Goal: Task Accomplishment & Management: Manage account settings

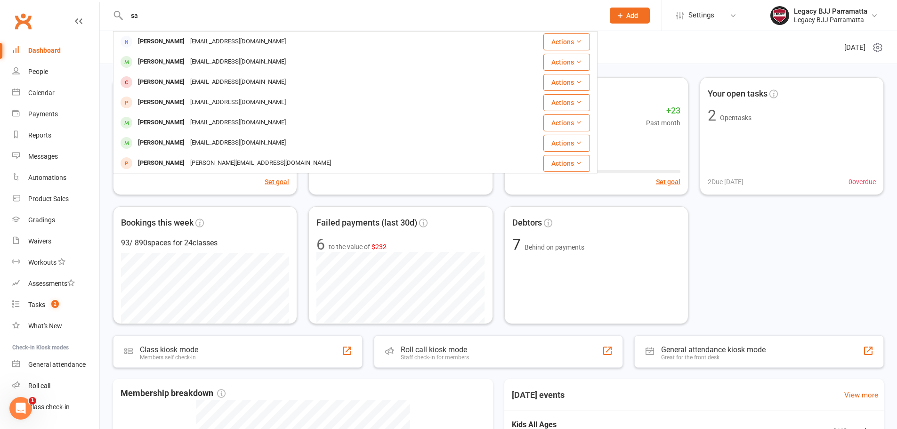
type input "s"
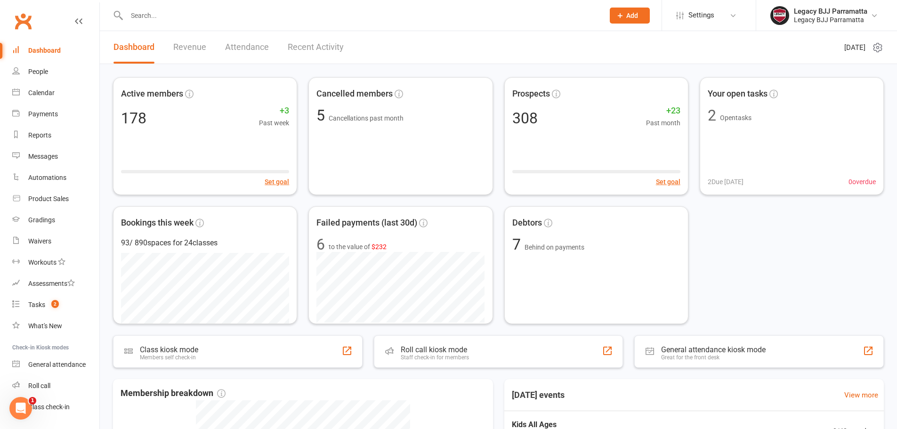
type input "d"
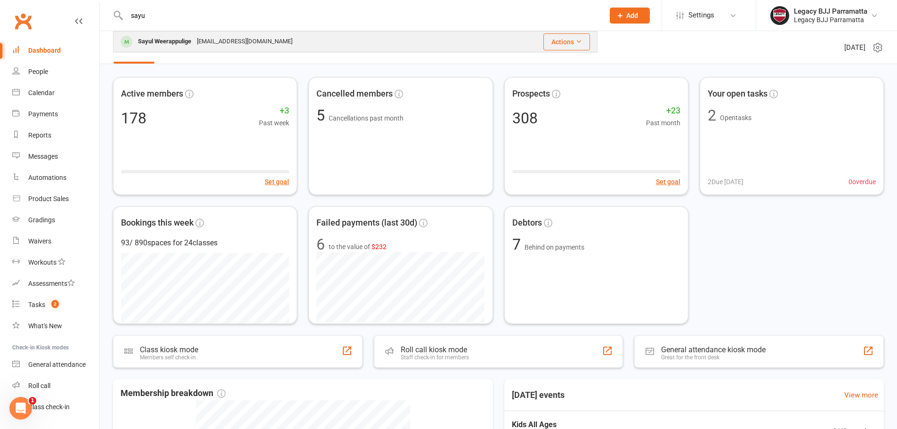
type input "sayu"
click at [197, 43] on div "[EMAIL_ADDRESS][DOMAIN_NAME]" at bounding box center [244, 42] width 101 height 14
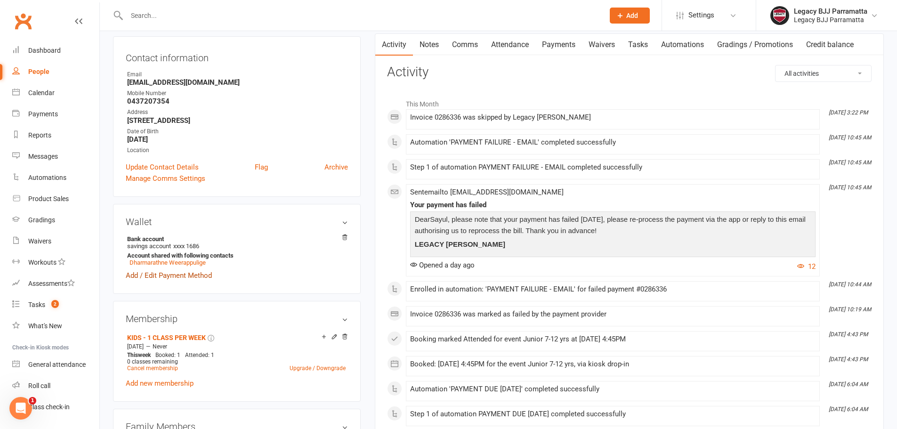
scroll to position [141, 0]
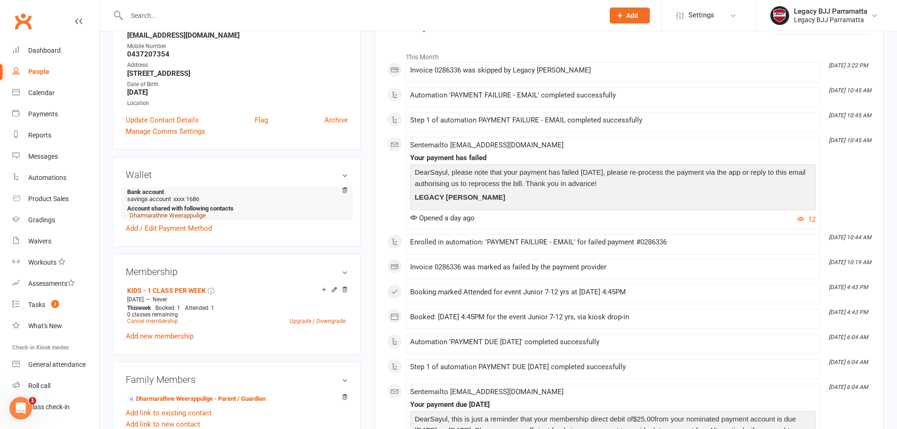
click at [152, 216] on link "Dharmarathne Weerappulige" at bounding box center [167, 215] width 76 height 7
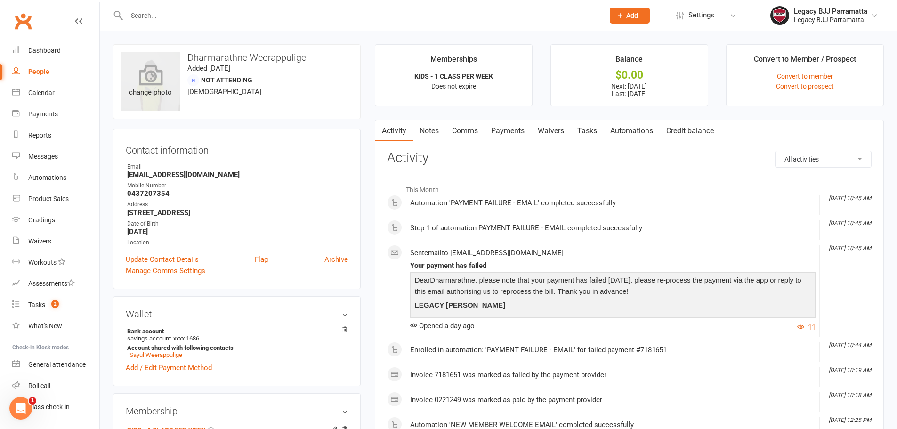
click at [149, 67] on icon at bounding box center [150, 74] width 24 height 21
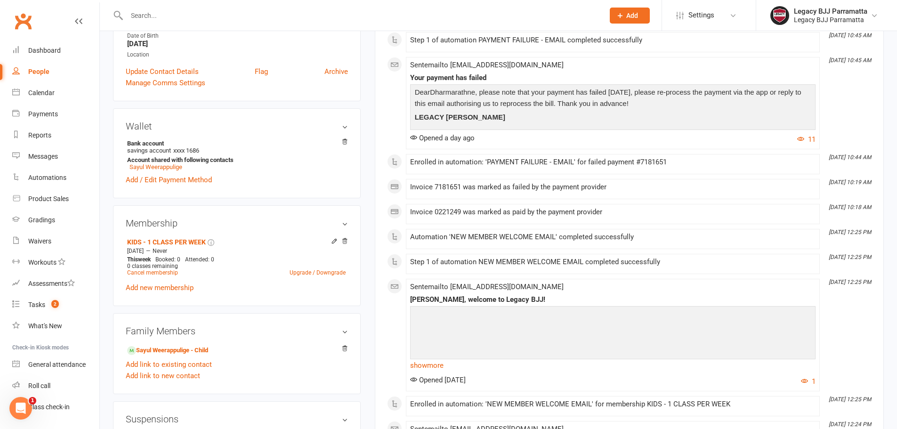
scroll to position [188, 0]
click at [180, 349] on link "Sayul Weerappulige - Child" at bounding box center [167, 350] width 81 height 10
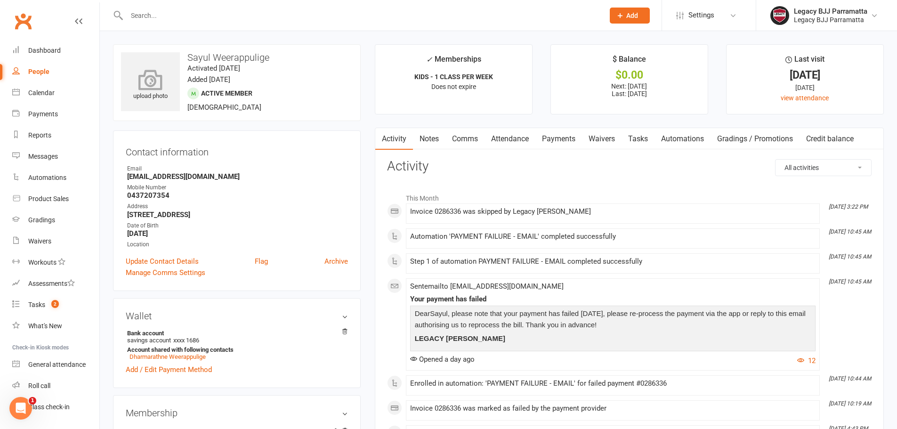
click at [152, 76] on icon at bounding box center [150, 79] width 65 height 21
click at [58, 51] on div "Dashboard" at bounding box center [44, 51] width 32 height 8
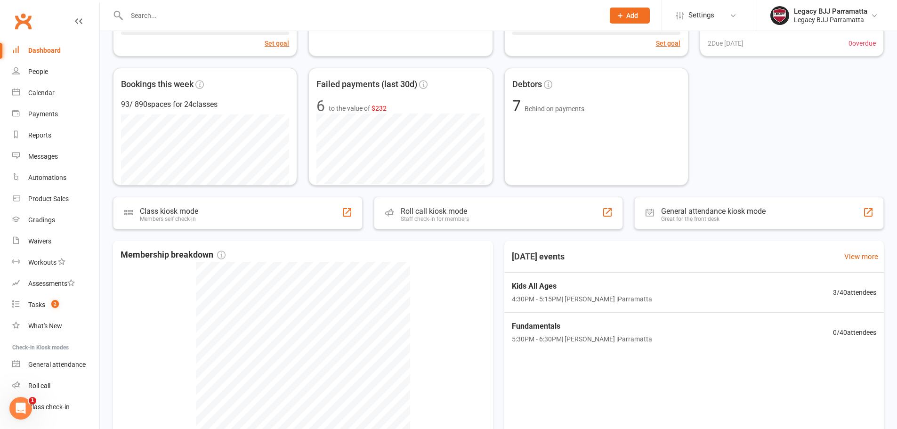
scroll to position [141, 0]
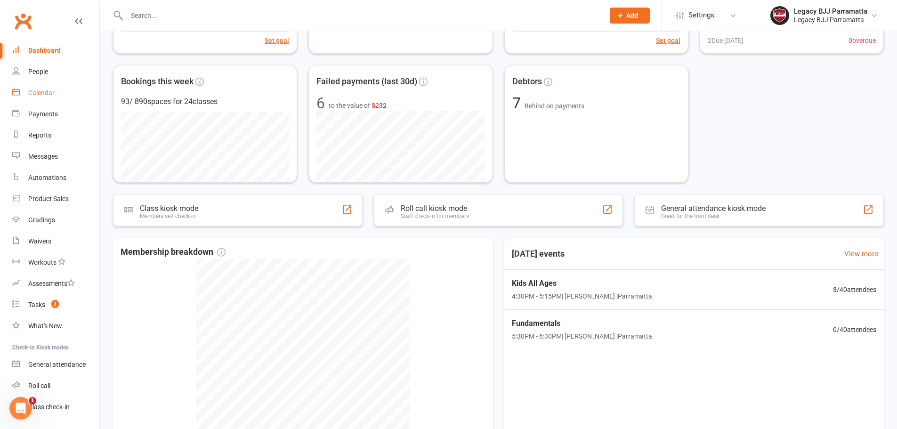
click at [52, 91] on div "Calendar" at bounding box center [41, 93] width 26 height 8
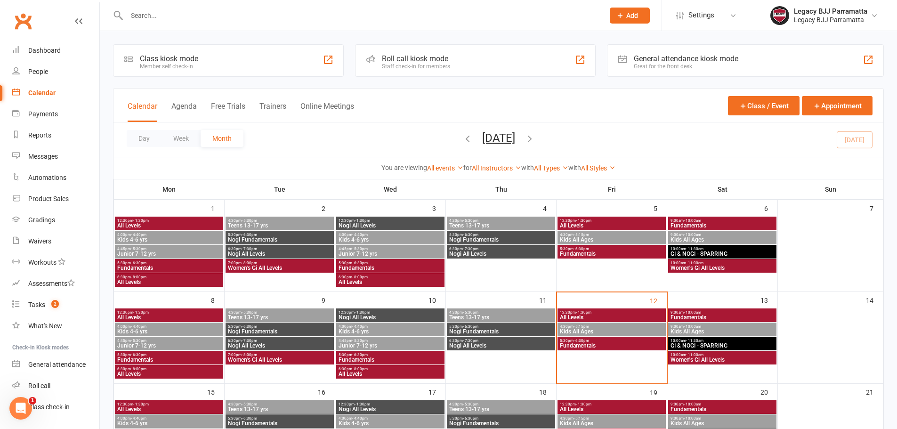
scroll to position [47, 0]
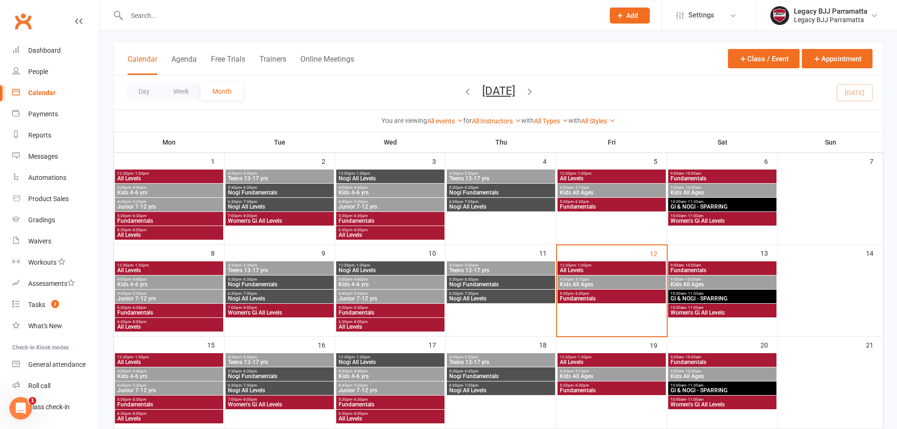
click at [629, 269] on span "All Levels" at bounding box center [611, 270] width 104 height 6
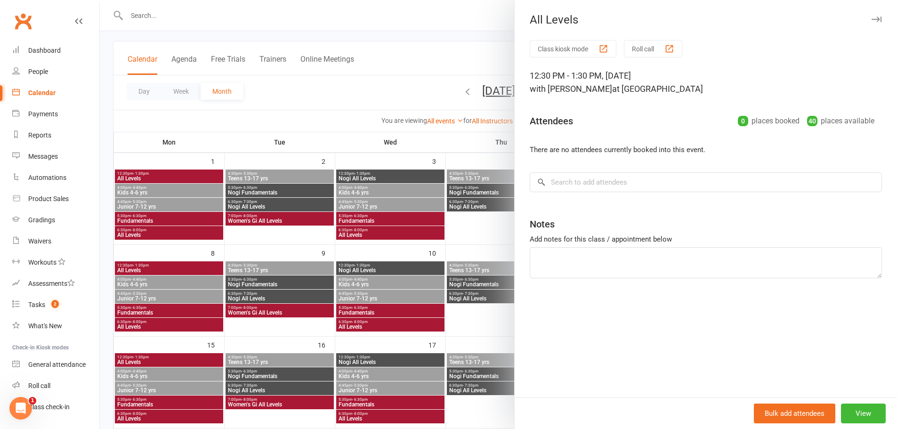
click at [490, 229] on div at bounding box center [498, 214] width 797 height 429
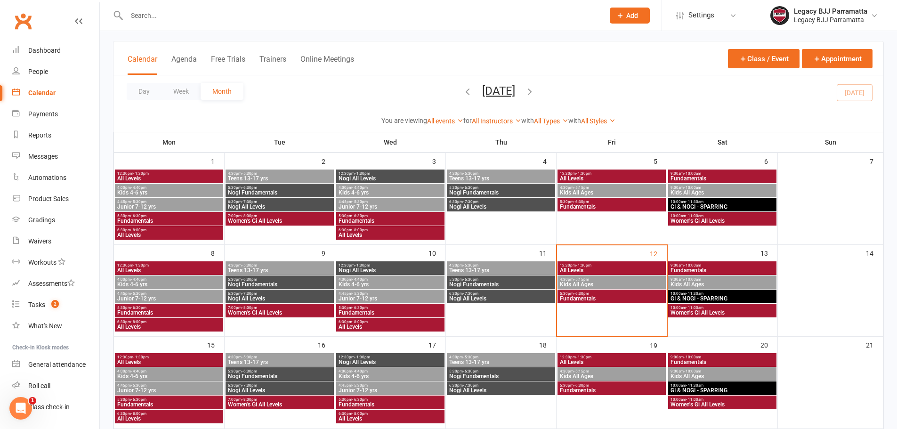
click at [596, 285] on span "Kids All Ages" at bounding box center [611, 284] width 104 height 6
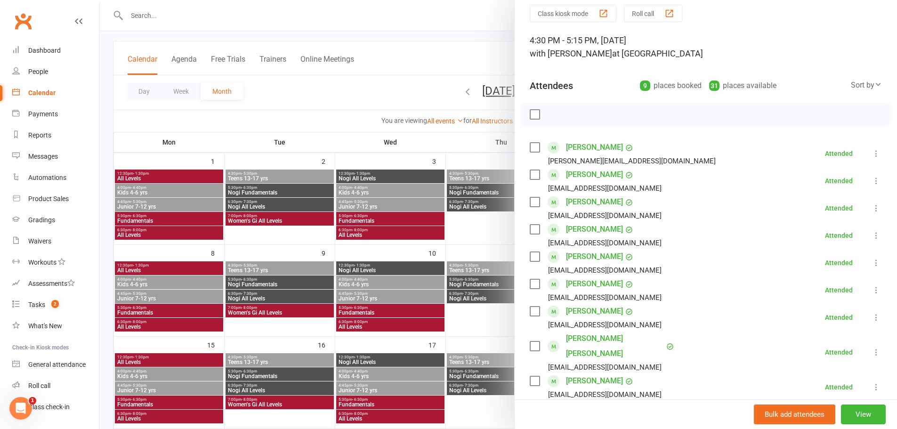
scroll to position [94, 0]
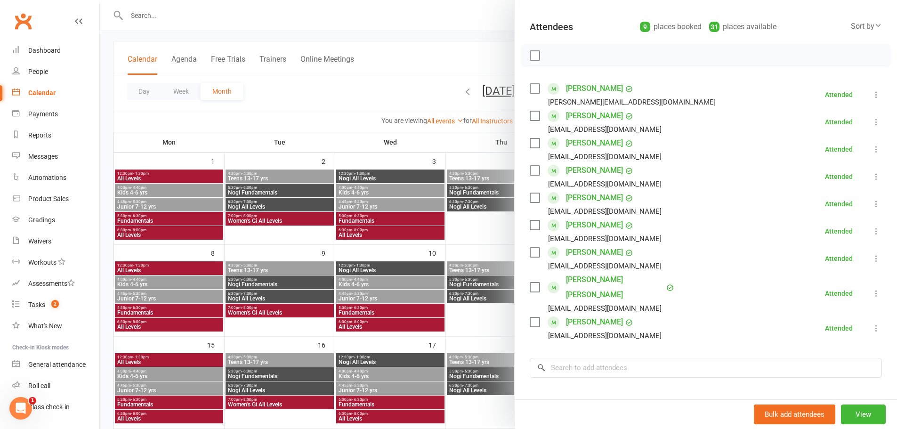
click at [383, 16] on div at bounding box center [498, 214] width 797 height 429
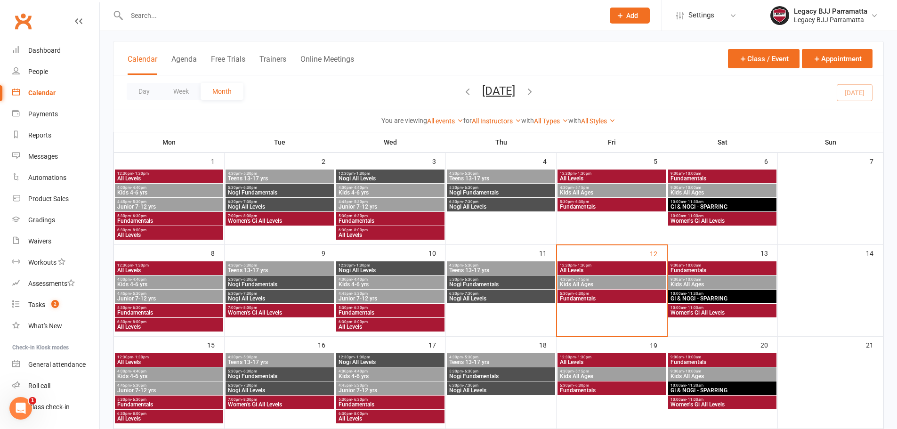
click at [376, 14] on input "text" at bounding box center [360, 15] width 473 height 13
click at [634, 285] on span "Kids All Ages" at bounding box center [611, 284] width 104 height 6
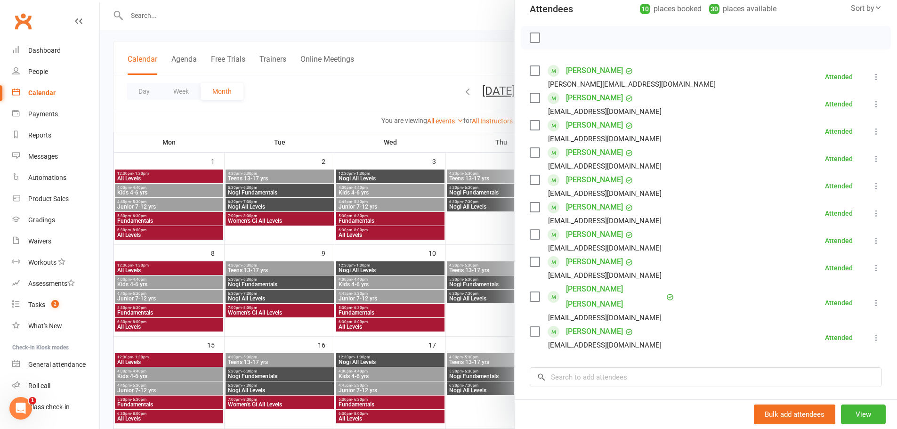
scroll to position [141, 0]
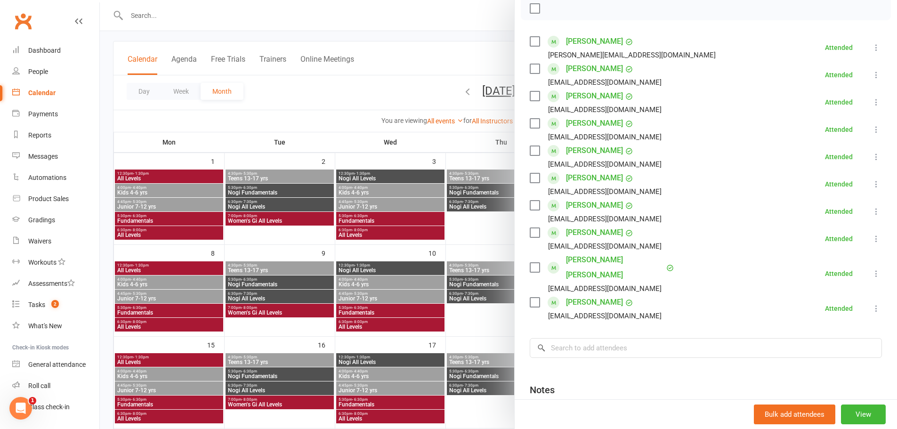
click at [505, 230] on div at bounding box center [498, 214] width 797 height 429
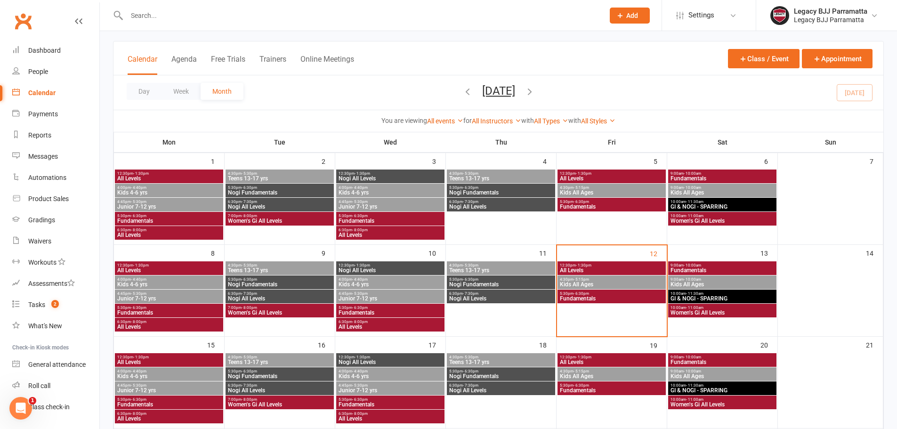
click at [615, 294] on span "5:30pm - 6:30pm" at bounding box center [611, 293] width 104 height 4
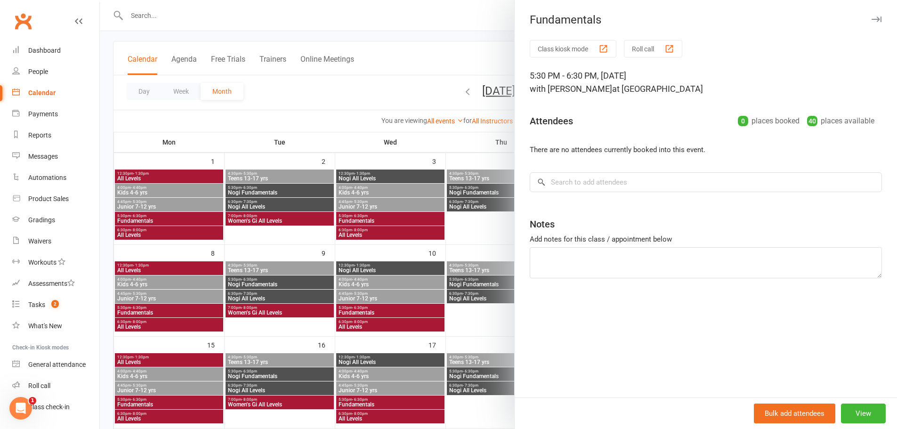
click at [482, 238] on div at bounding box center [498, 214] width 797 height 429
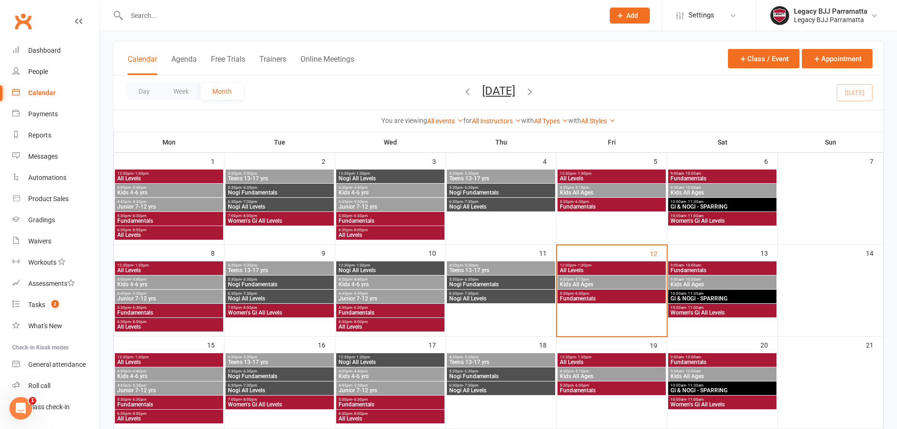
click at [704, 266] on span "9:00am - 10:00am" at bounding box center [722, 265] width 104 height 4
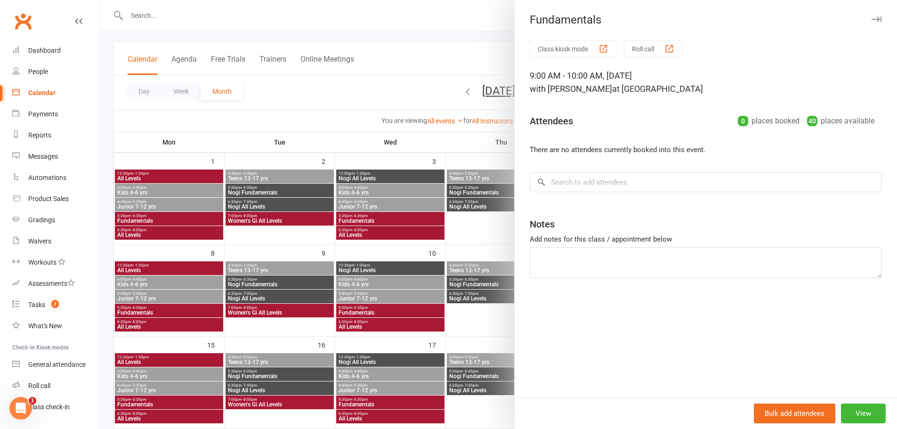
click at [452, 244] on div at bounding box center [498, 214] width 797 height 429
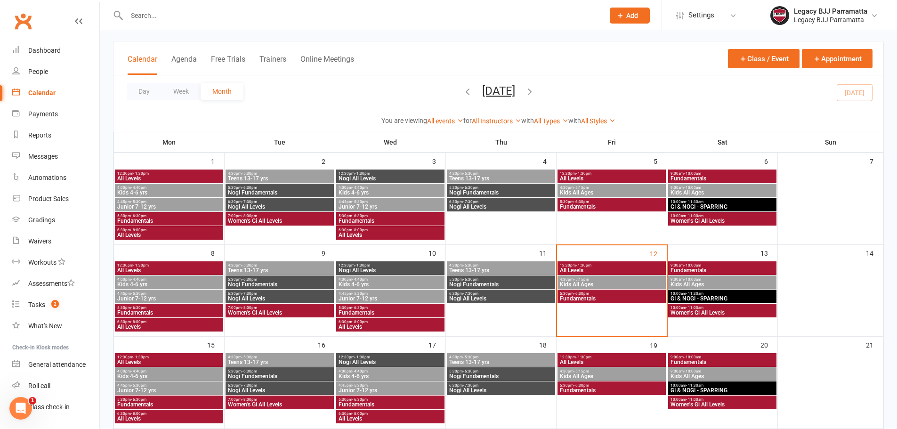
click at [708, 283] on span "Kids All Ages" at bounding box center [722, 284] width 104 height 6
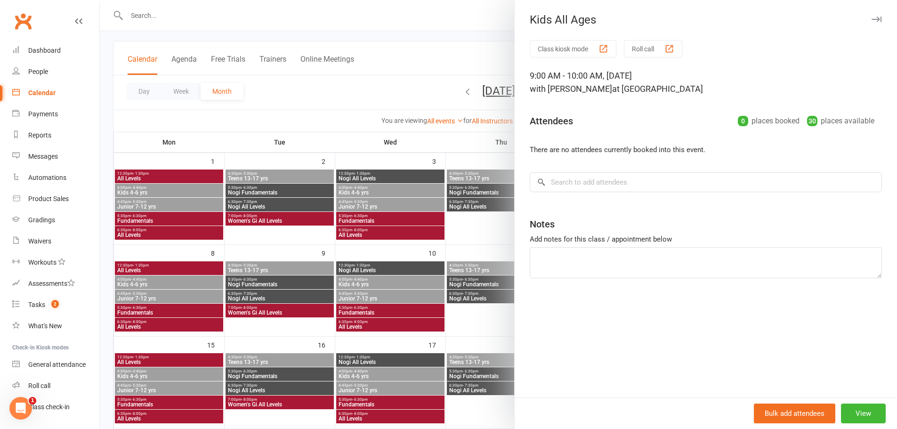
click at [483, 229] on div at bounding box center [498, 214] width 797 height 429
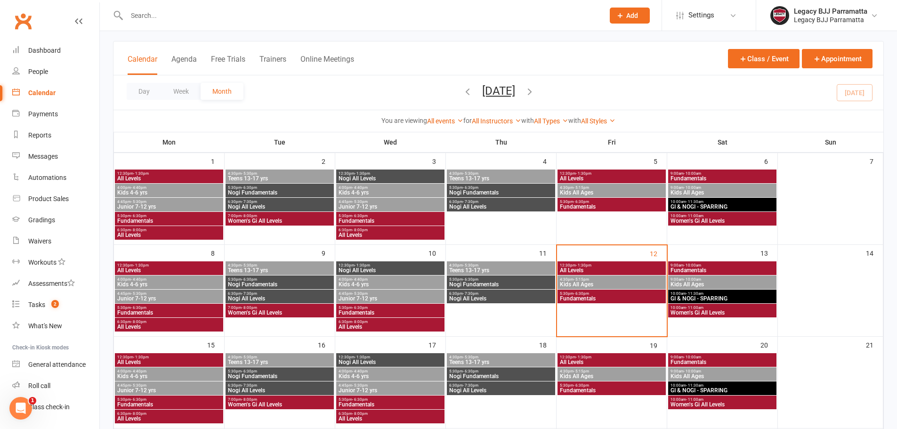
click at [698, 296] on span "GI & NOGI - SPARRING" at bounding box center [722, 299] width 104 height 6
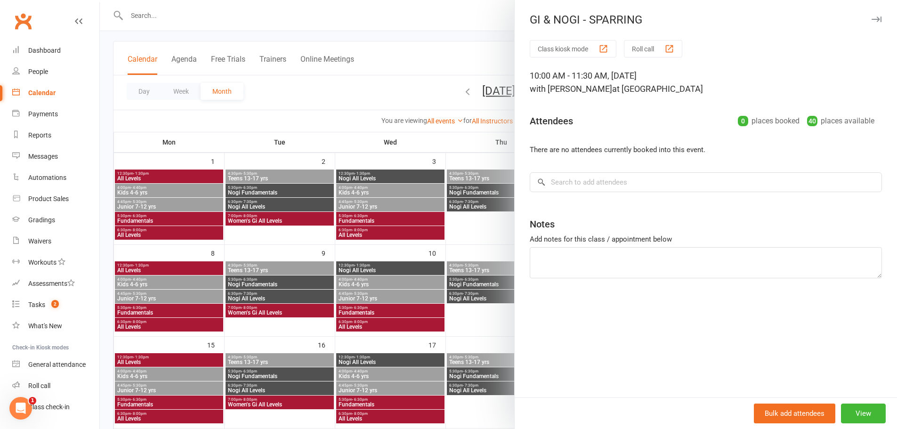
click at [504, 243] on div at bounding box center [498, 214] width 797 height 429
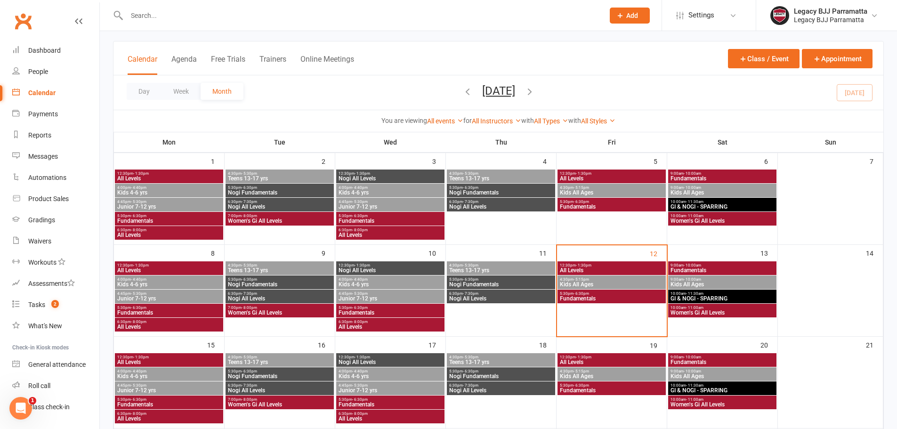
click at [695, 311] on span "Women's Gi All Levels" at bounding box center [722, 313] width 104 height 6
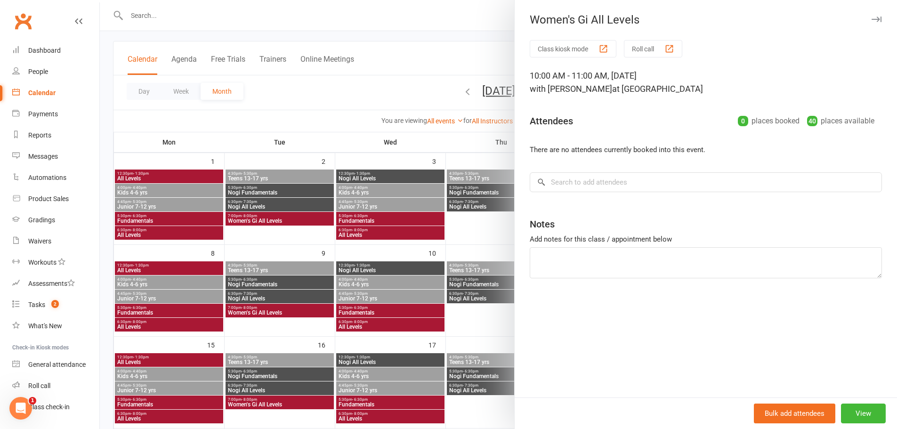
click at [472, 250] on div at bounding box center [498, 214] width 797 height 429
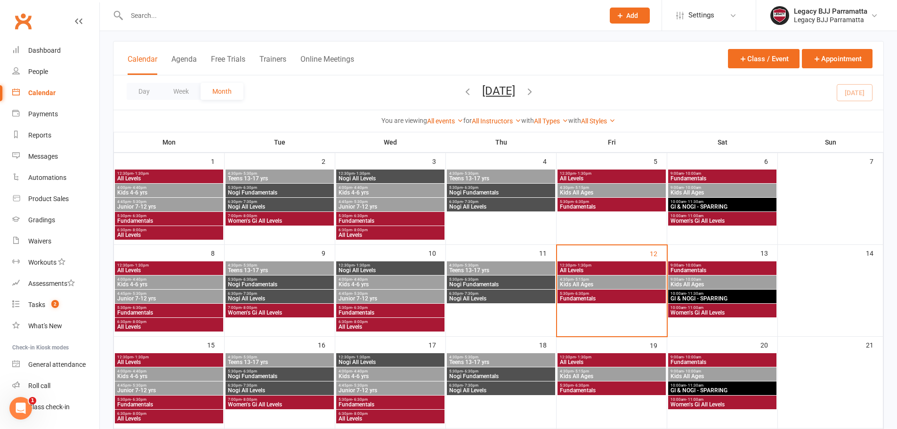
click at [588, 281] on span "Kids All Ages" at bounding box center [611, 284] width 104 height 6
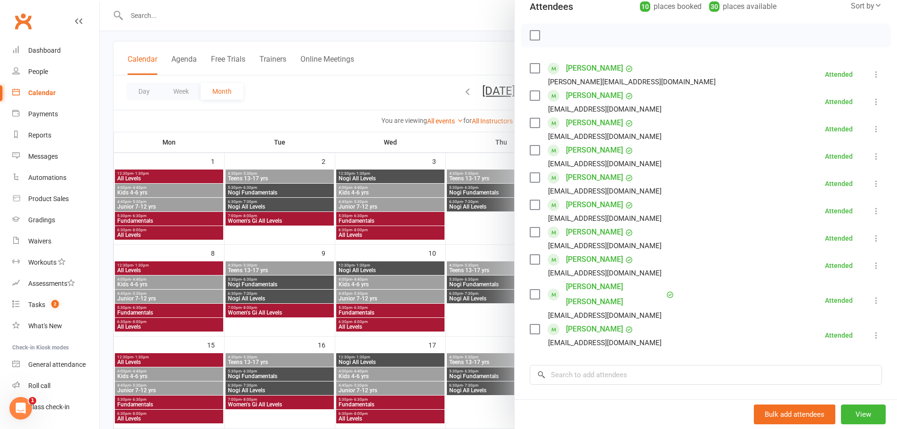
scroll to position [94, 0]
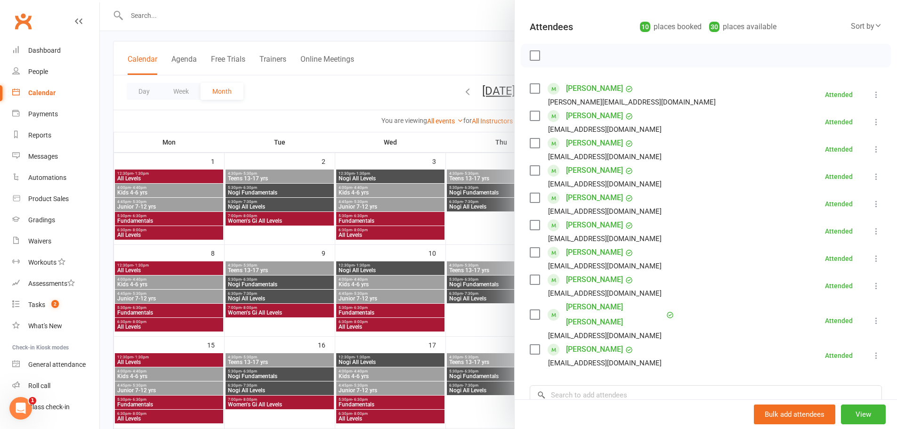
click at [495, 253] on div at bounding box center [498, 214] width 797 height 429
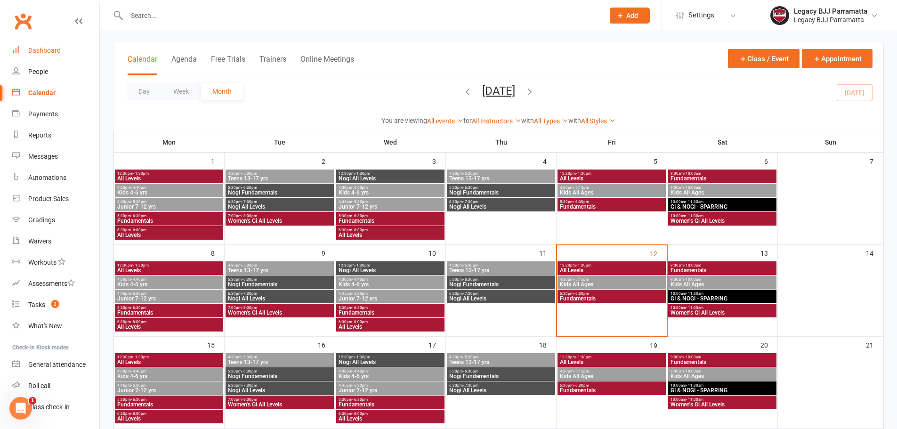
click at [74, 47] on link "Dashboard" at bounding box center [55, 50] width 87 height 21
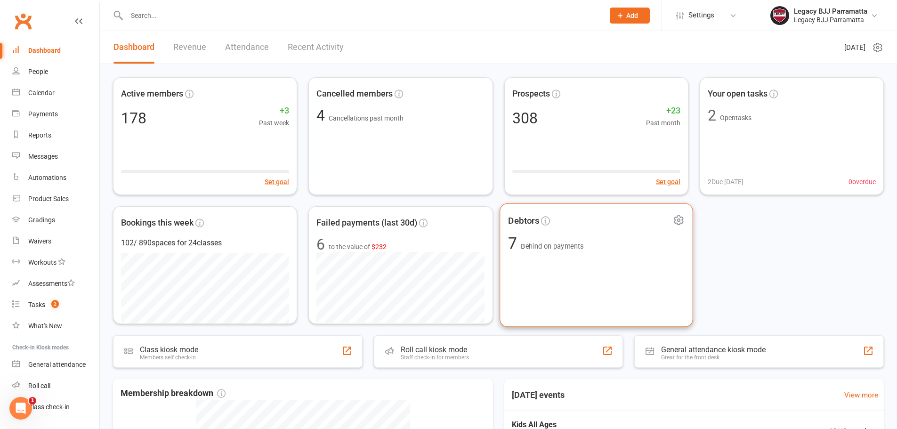
scroll to position [47, 0]
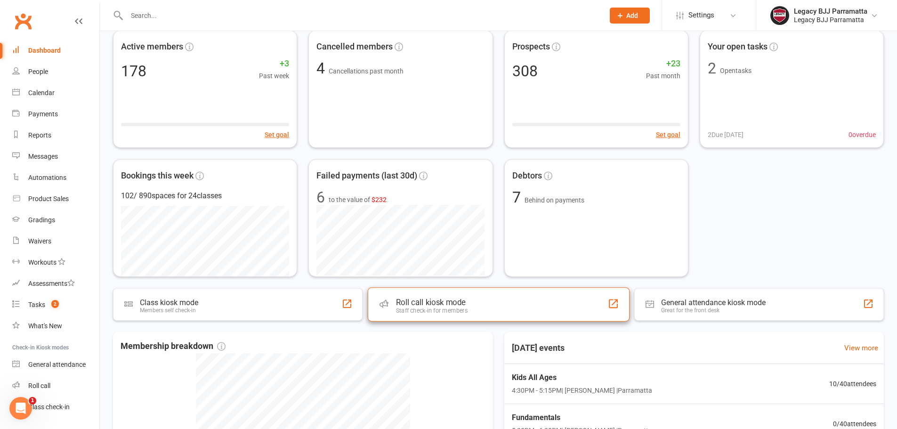
click at [473, 298] on div "Roll call kiosk mode Staff check-in for members" at bounding box center [498, 304] width 262 height 34
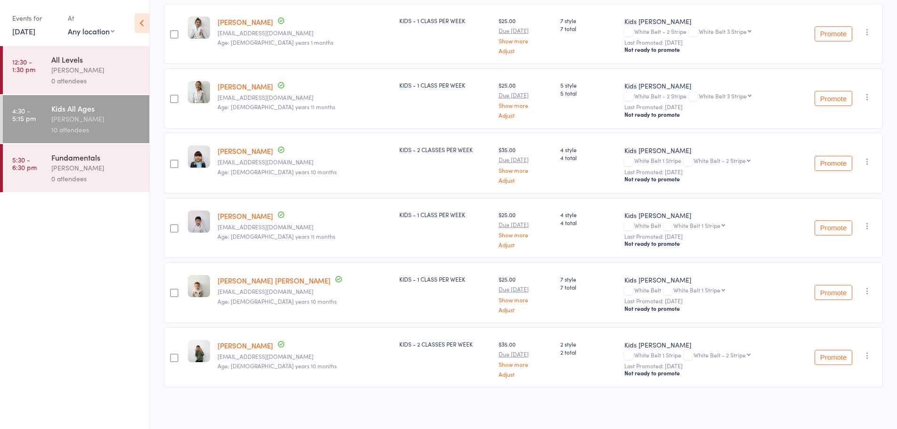
scroll to position [412, 0]
click at [866, 229] on icon "button" at bounding box center [866, 225] width 9 height 9
click at [859, 317] on li "Remove" at bounding box center [833, 319] width 78 height 13
click at [369, 396] on div "Membership Next Payment Atten­dances since last grading Style Current / Next Ra…" at bounding box center [523, 101] width 719 height 653
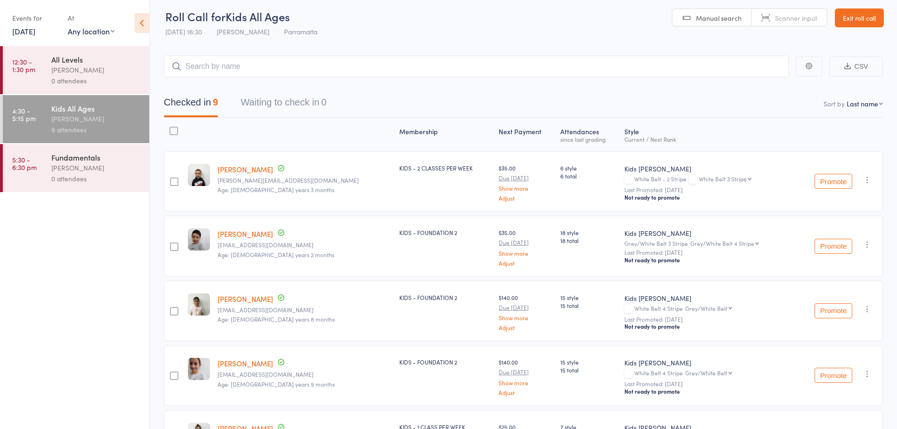
scroll to position [0, 0]
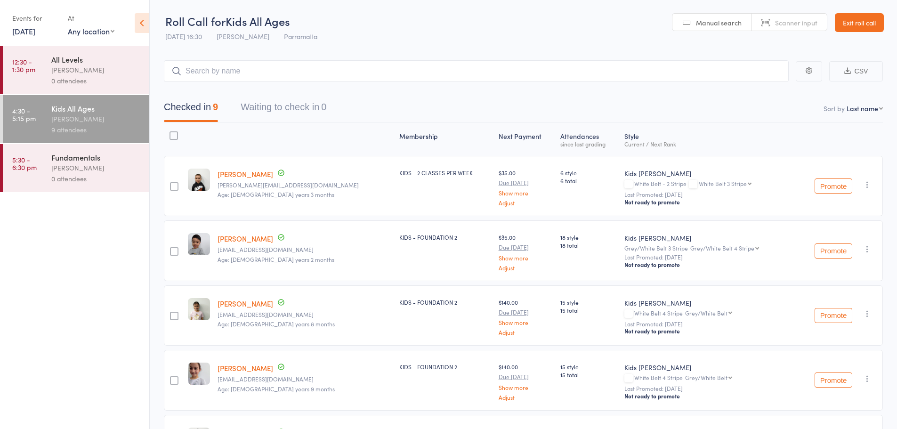
click at [851, 29] on link "Exit roll call" at bounding box center [859, 22] width 49 height 19
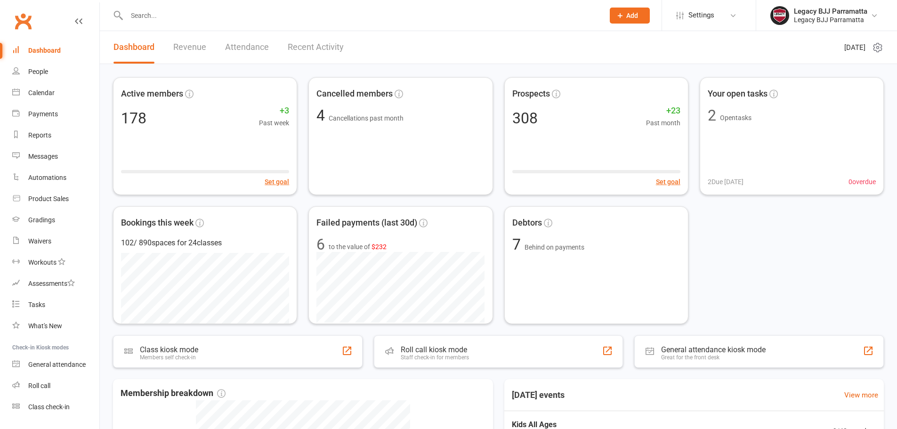
click at [132, 13] on input "text" at bounding box center [360, 15] width 473 height 13
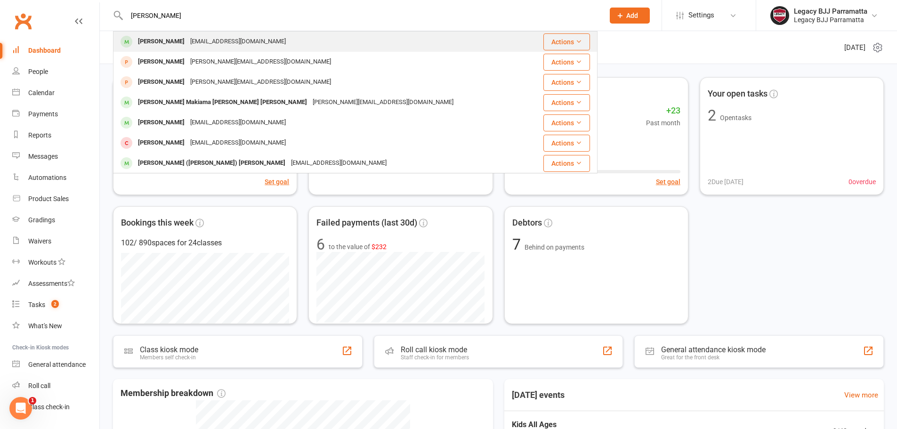
type input "lucas law"
click at [218, 46] on div "[EMAIL_ADDRESS][DOMAIN_NAME]" at bounding box center [237, 42] width 101 height 14
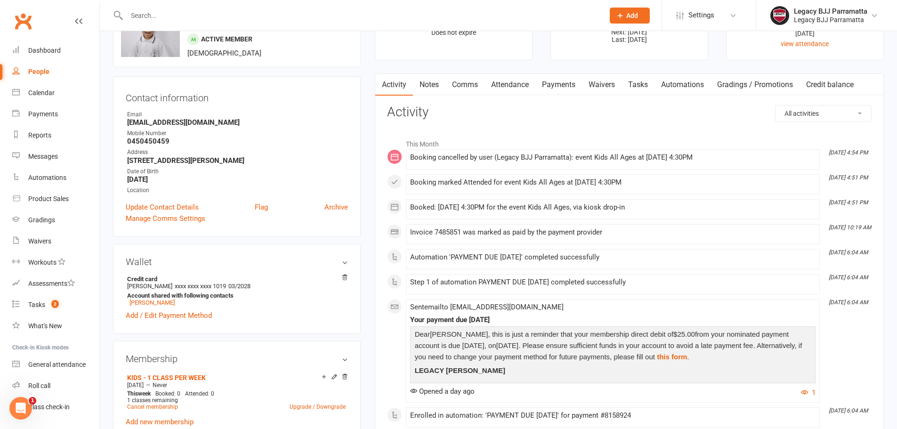
scroll to position [47, 0]
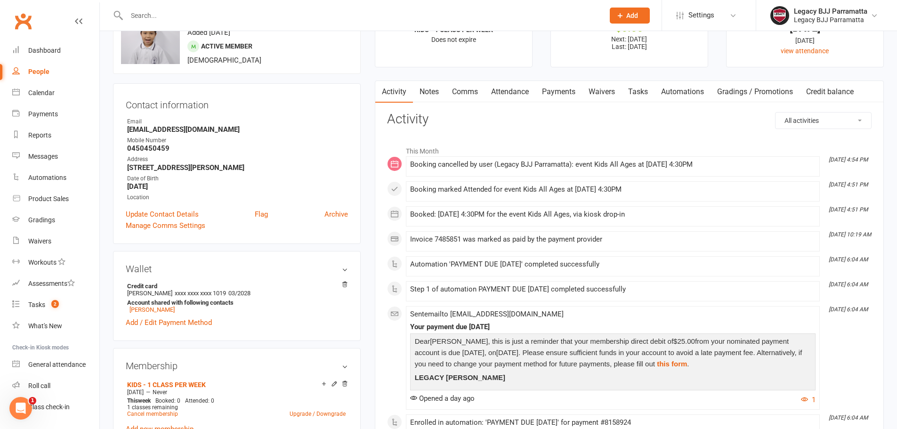
click at [195, 18] on input "text" at bounding box center [360, 15] width 473 height 13
paste input "Ashni Krishnan - Prospects"
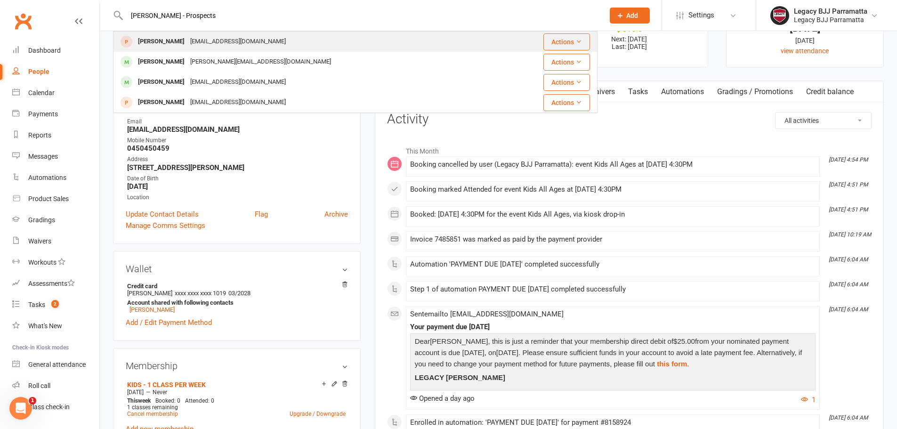
type input "Ashni Krishnan - Prospects"
click at [246, 40] on div "ashni2008@hotmail.com" at bounding box center [237, 42] width 101 height 14
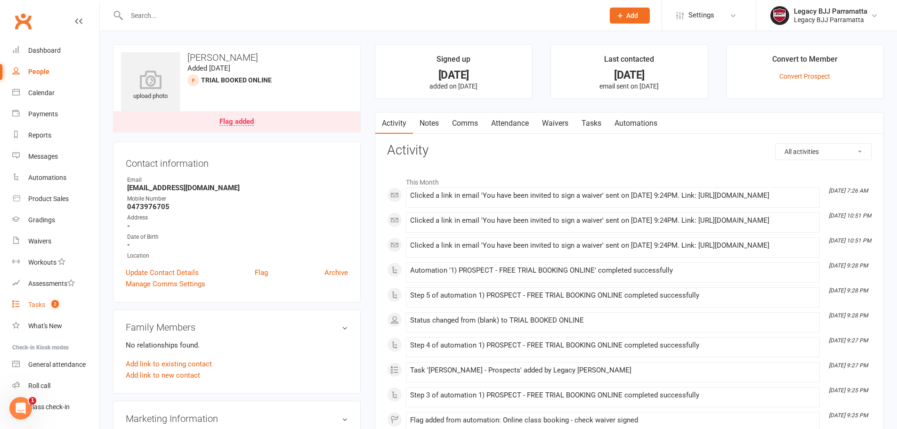
click at [45, 303] on div "Tasks" at bounding box center [36, 305] width 17 height 8
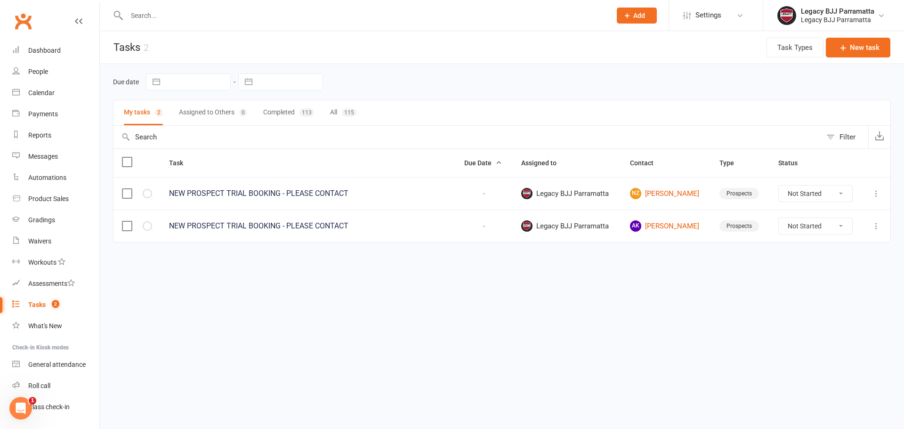
click at [879, 224] on icon at bounding box center [875, 225] width 9 height 9
click at [855, 278] on link "Delete" at bounding box center [834, 281] width 93 height 19
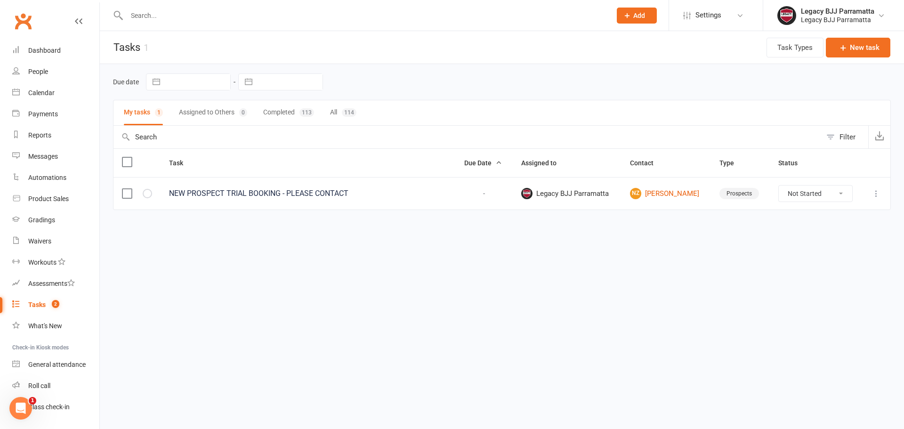
click at [874, 192] on icon at bounding box center [875, 193] width 9 height 9
click at [846, 246] on link "Delete" at bounding box center [834, 249] width 93 height 19
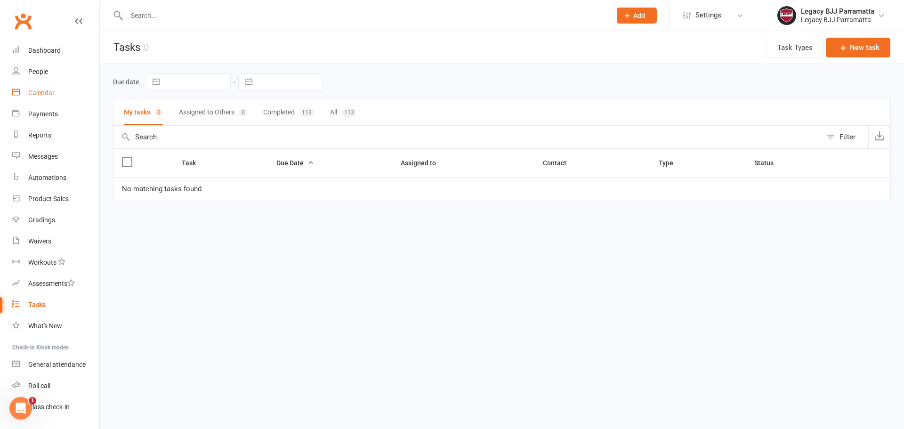
click at [65, 94] on link "Calendar" at bounding box center [55, 92] width 87 height 21
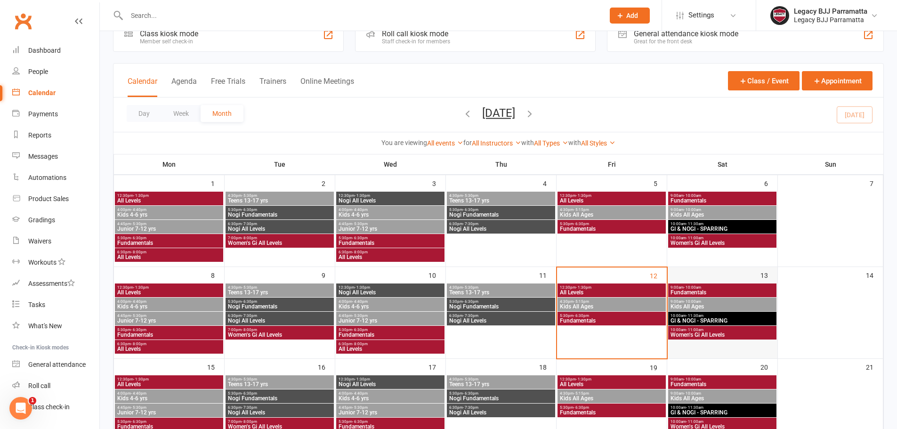
scroll to position [47, 0]
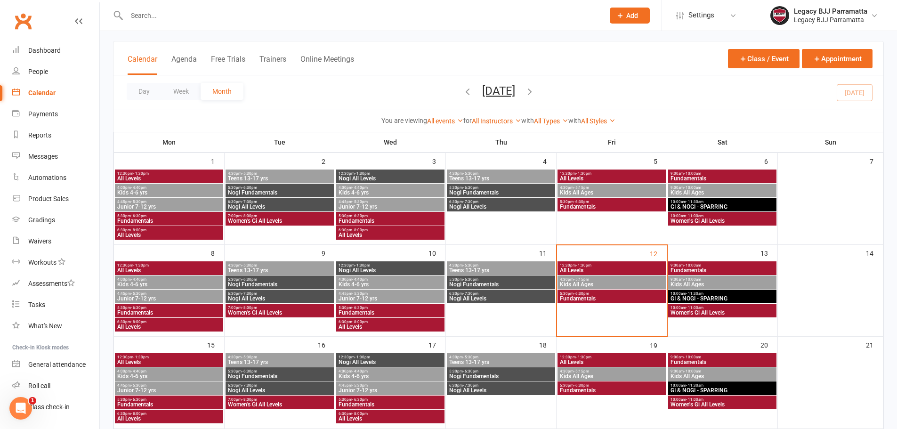
click at [703, 268] on span "Fundamentals" at bounding box center [722, 270] width 104 height 6
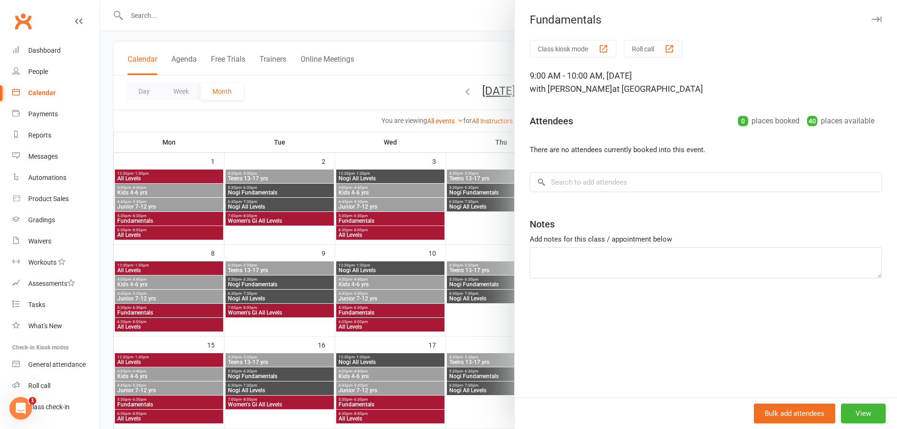
click at [502, 239] on div at bounding box center [498, 214] width 797 height 429
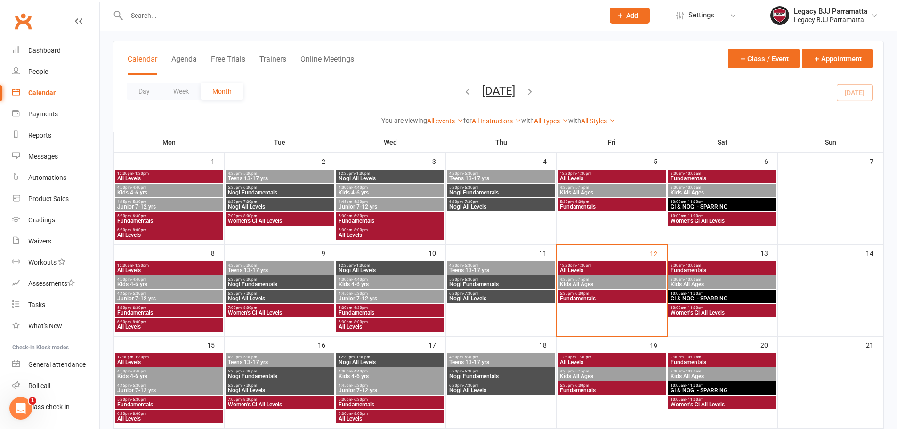
click at [707, 285] on span "Kids All Ages" at bounding box center [722, 284] width 104 height 6
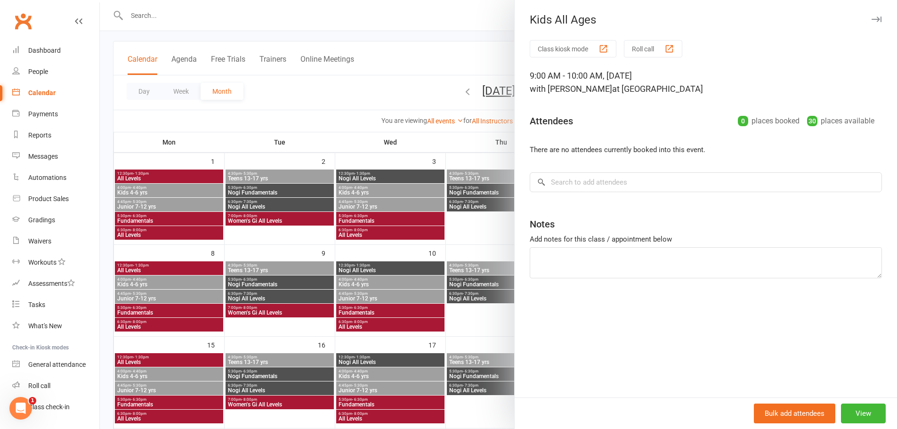
click at [438, 261] on div at bounding box center [498, 214] width 797 height 429
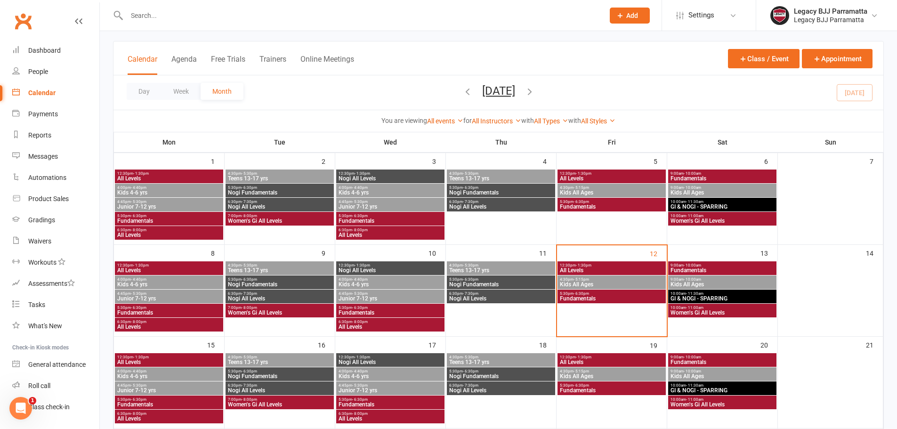
click at [674, 294] on span "10:00am - 11:30am" at bounding box center [722, 293] width 104 height 4
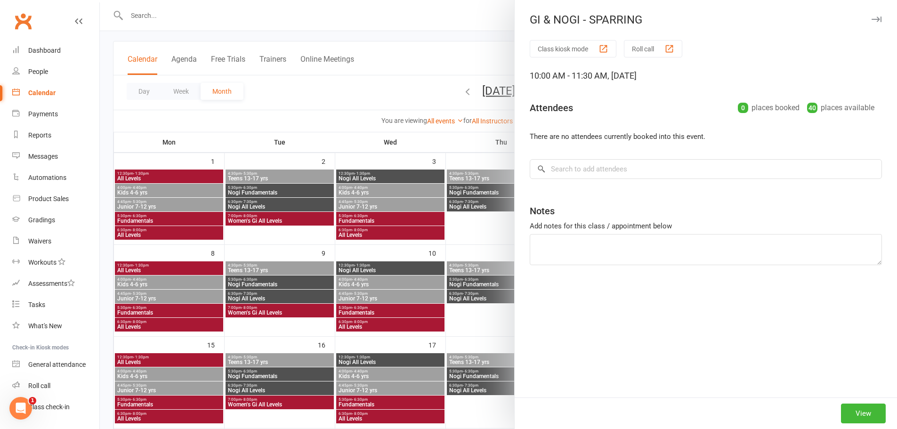
click at [364, 238] on div at bounding box center [498, 214] width 797 height 429
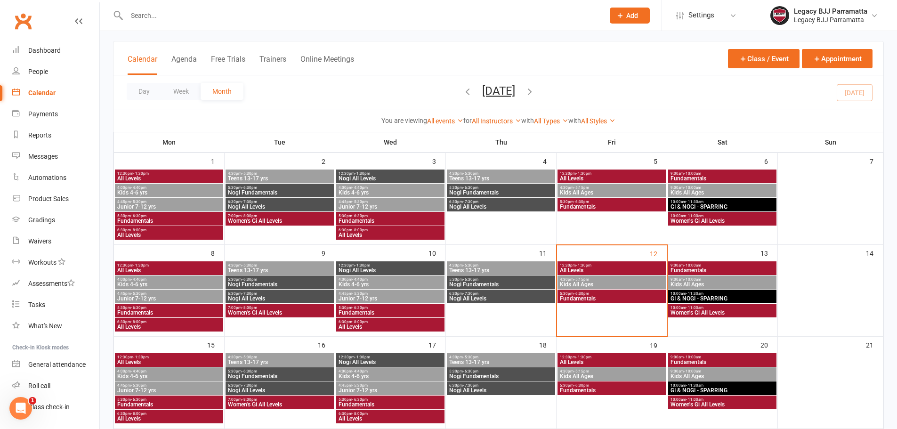
click at [704, 313] on span "Women's Gi All Levels" at bounding box center [722, 313] width 104 height 6
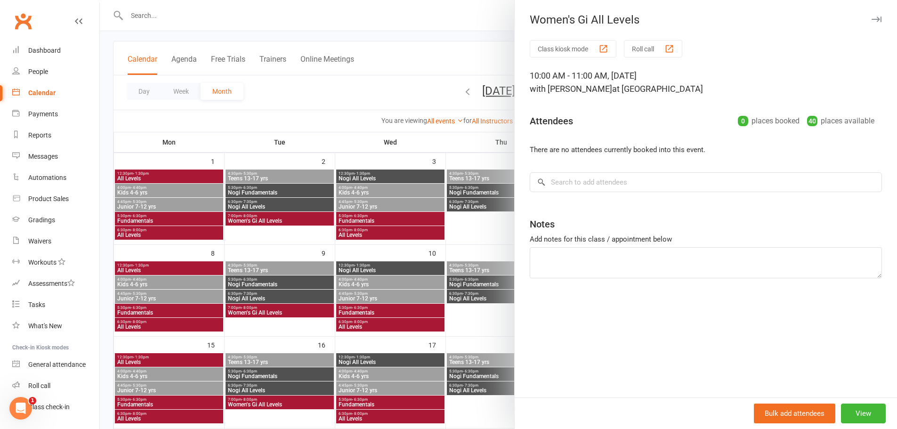
click at [372, 255] on div at bounding box center [498, 214] width 797 height 429
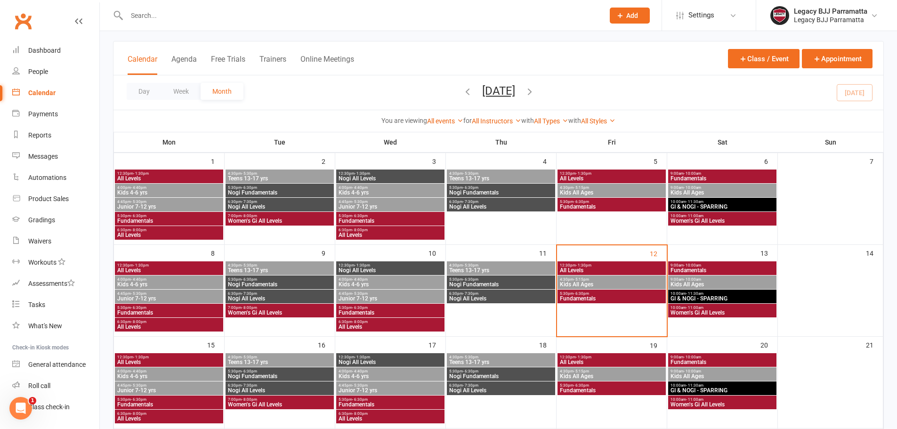
click at [150, 361] on span "All Levels" at bounding box center [169, 362] width 104 height 6
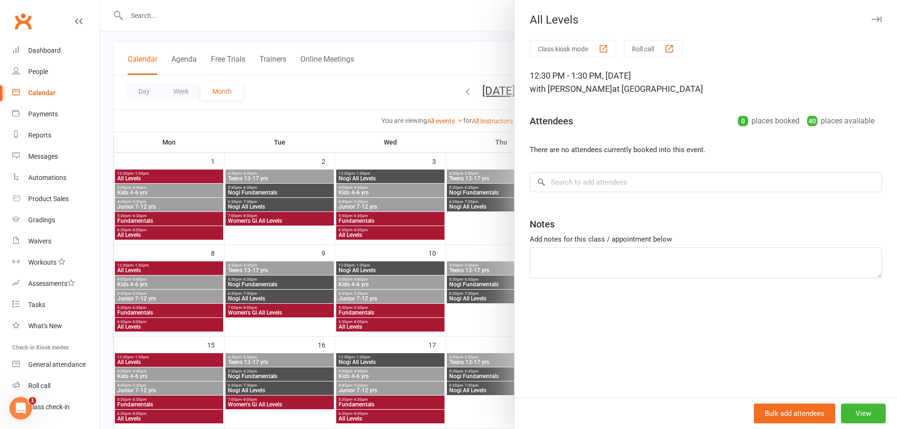
click at [186, 251] on div at bounding box center [498, 214] width 797 height 429
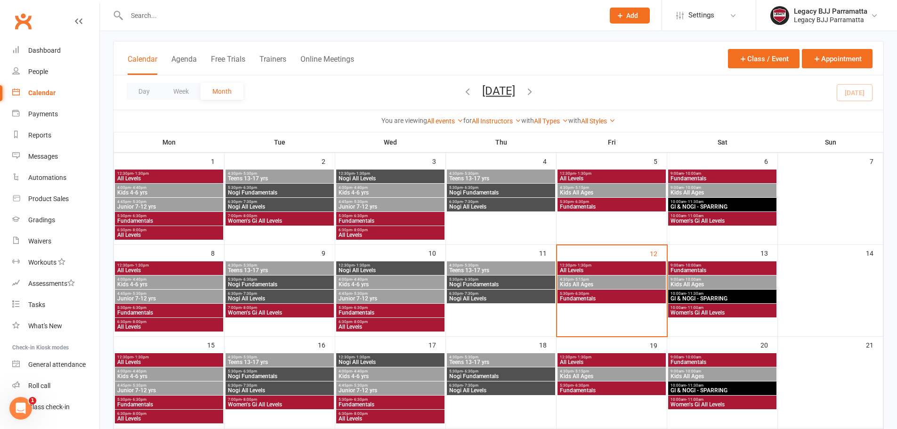
click at [184, 372] on span "4:00pm - 4:40pm" at bounding box center [169, 371] width 104 height 4
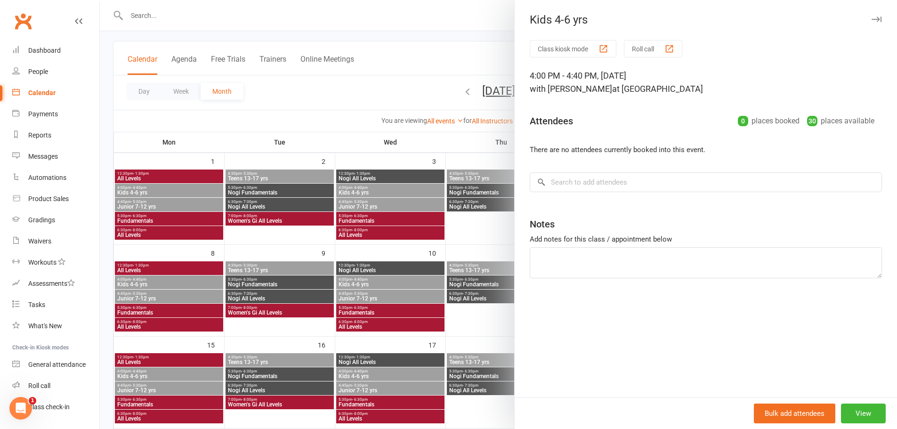
click at [199, 321] on div at bounding box center [498, 214] width 797 height 429
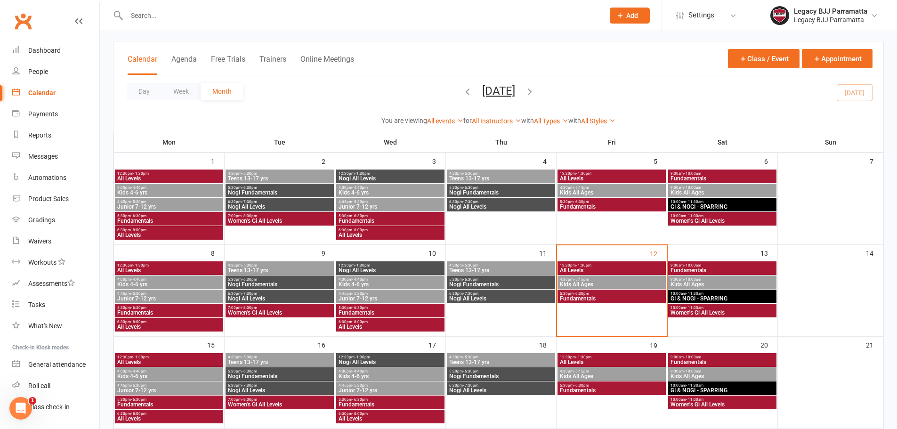
click at [177, 389] on span "Junior 7-12 yrs" at bounding box center [169, 390] width 104 height 6
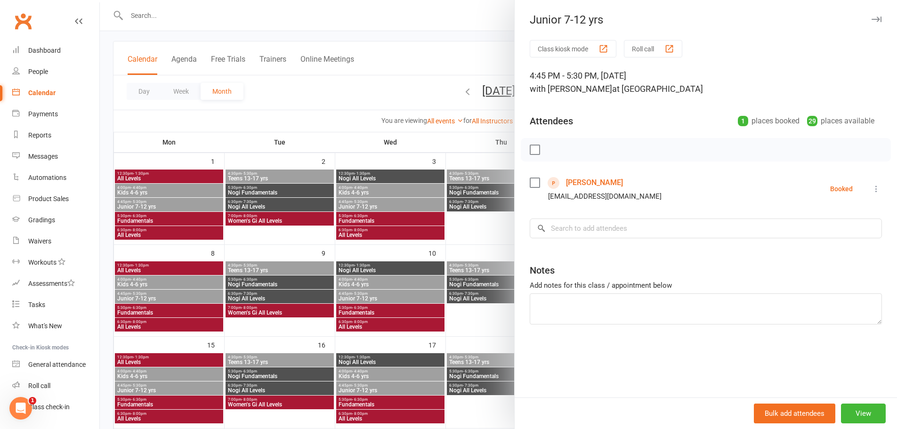
click at [209, 333] on div at bounding box center [498, 214] width 797 height 429
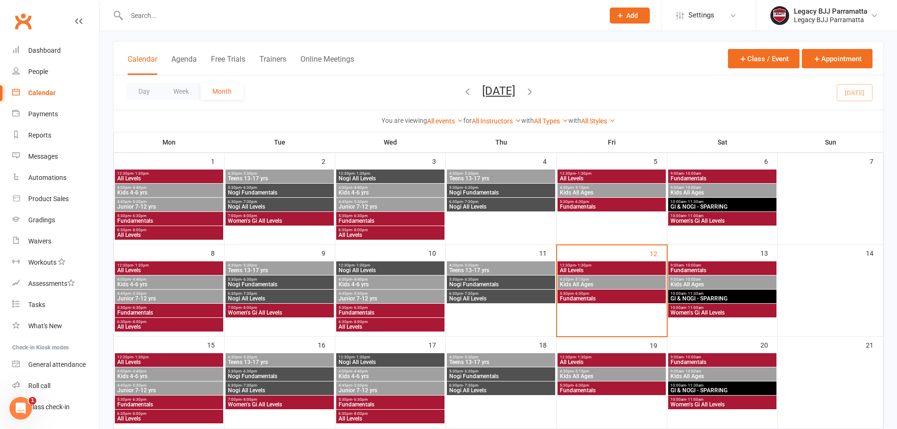
click at [192, 390] on span "Junior 7-12 yrs" at bounding box center [169, 390] width 104 height 6
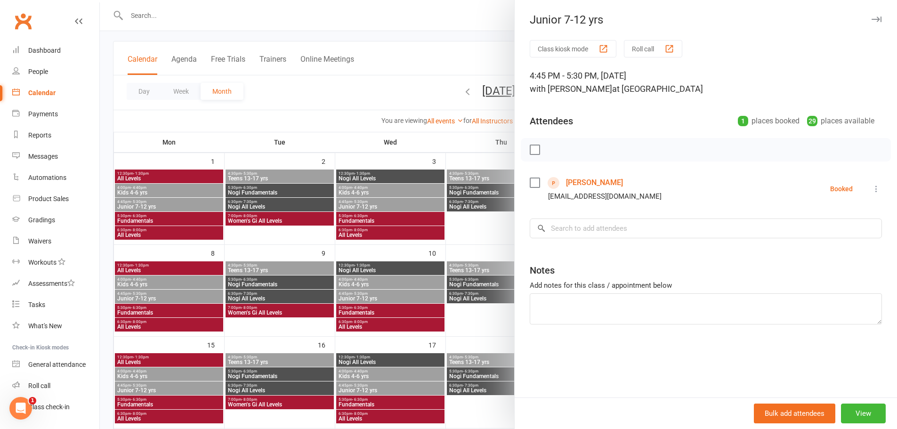
click at [192, 390] on div at bounding box center [498, 214] width 797 height 429
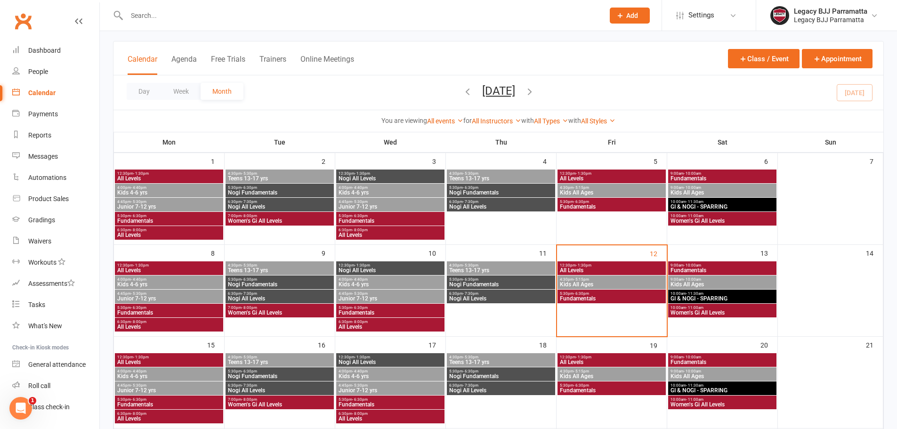
click at [196, 401] on span "5:30pm - 6:30pm" at bounding box center [169, 399] width 104 height 4
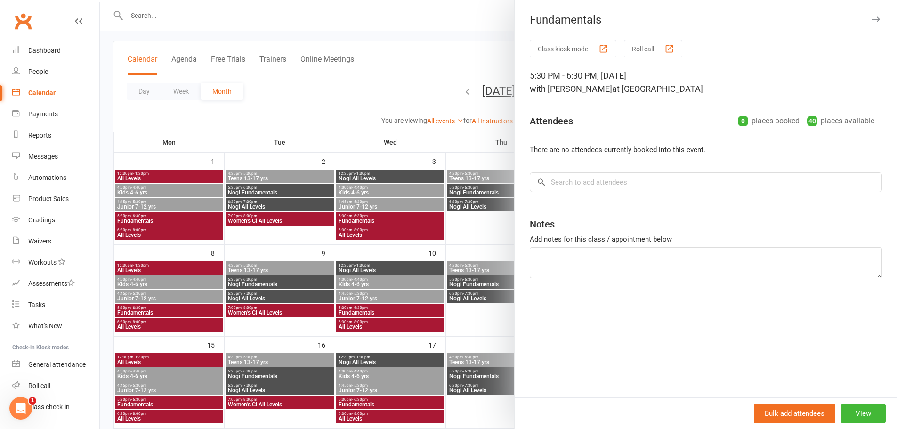
scroll to position [94, 0]
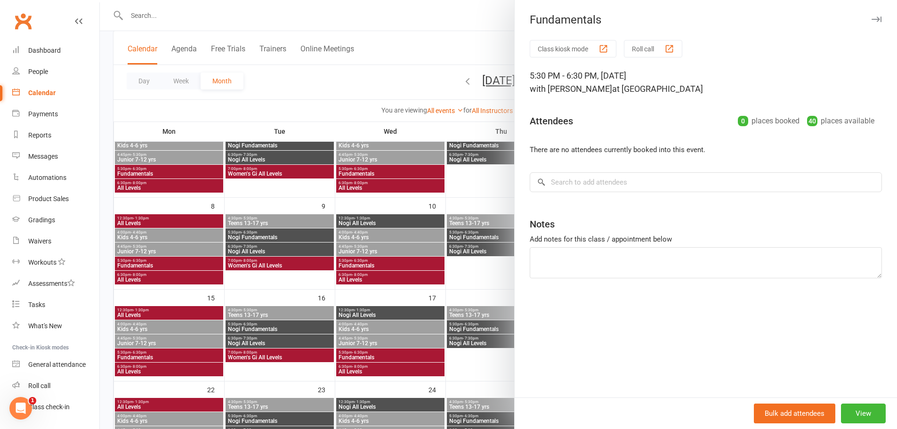
click at [203, 361] on div at bounding box center [498, 214] width 797 height 429
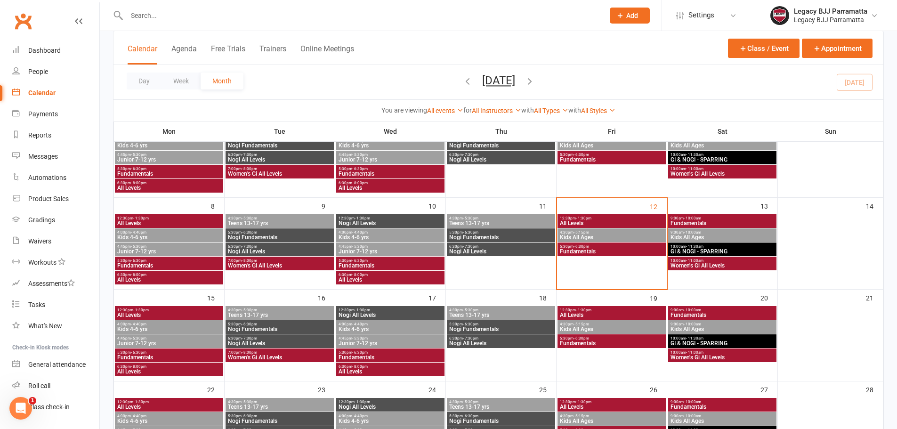
click at [202, 354] on span "Fundamentals" at bounding box center [169, 357] width 104 height 6
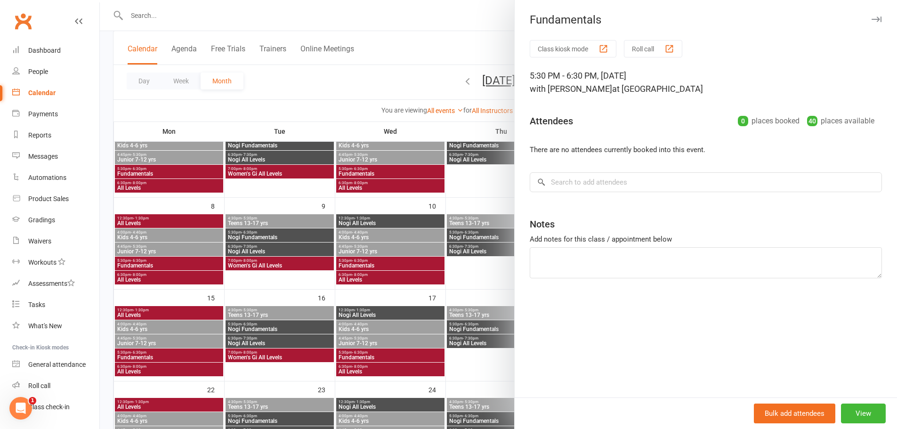
click at [204, 370] on div at bounding box center [498, 214] width 797 height 429
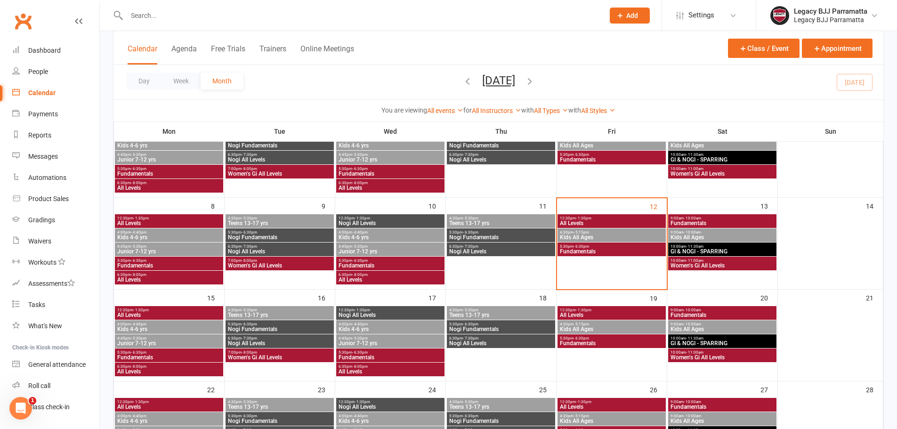
click at [204, 370] on span "All Levels" at bounding box center [169, 372] width 104 height 6
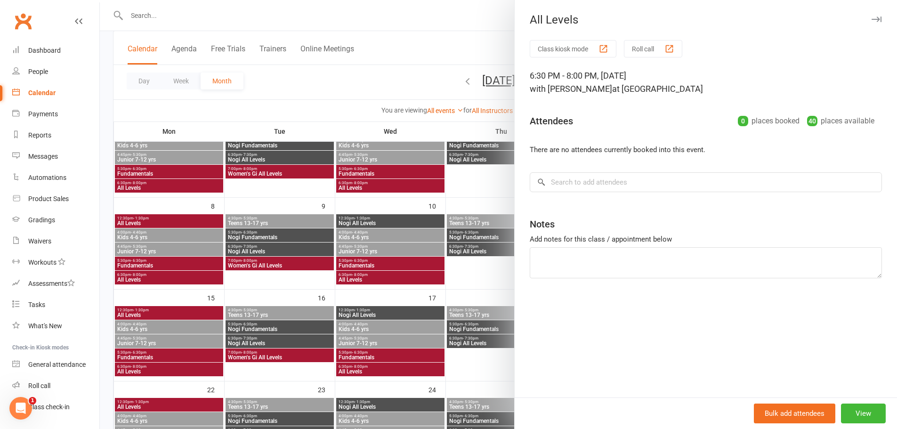
click at [268, 301] on div at bounding box center [498, 214] width 797 height 429
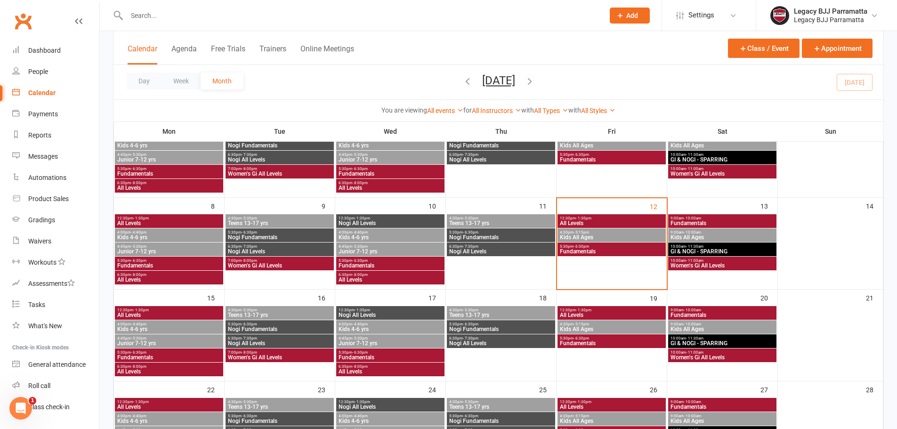
click at [278, 319] on div "4:30pm - 5:30pm Teens 13-17 yrs" at bounding box center [279, 313] width 108 height 14
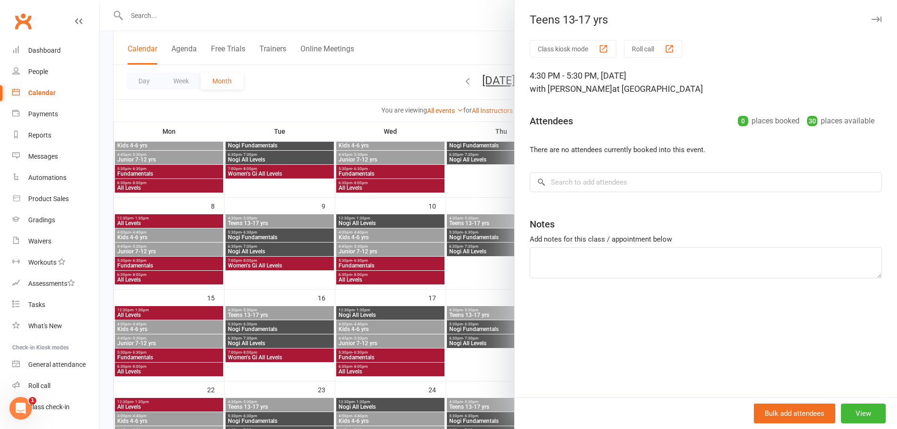
click at [279, 330] on div at bounding box center [498, 214] width 797 height 429
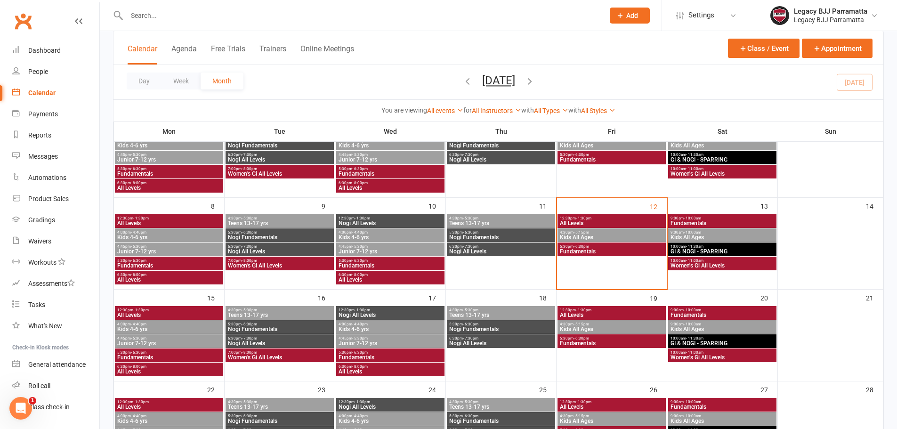
click at [279, 330] on span "Nogi Fundamentals" at bounding box center [279, 329] width 104 height 6
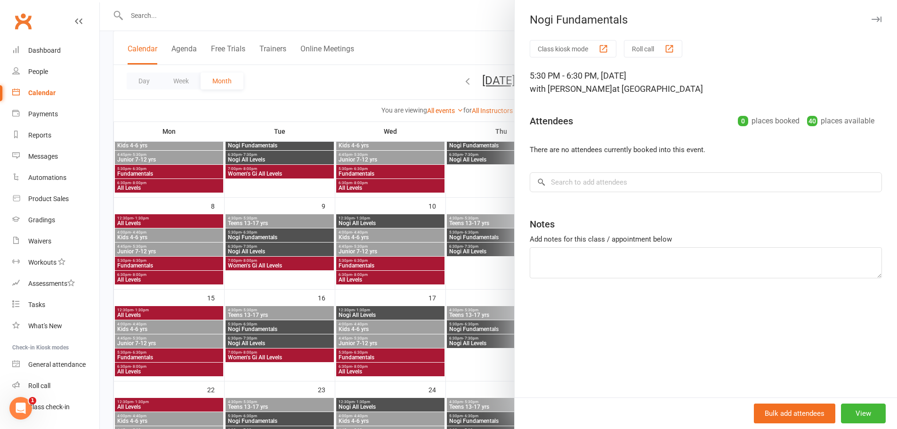
click at [275, 341] on div at bounding box center [498, 214] width 797 height 429
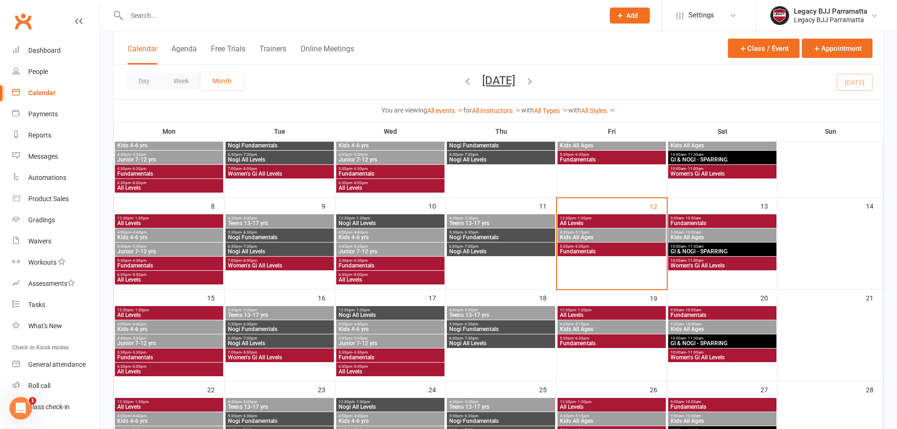
click at [275, 341] on span "Nogi All Levels" at bounding box center [279, 343] width 104 height 6
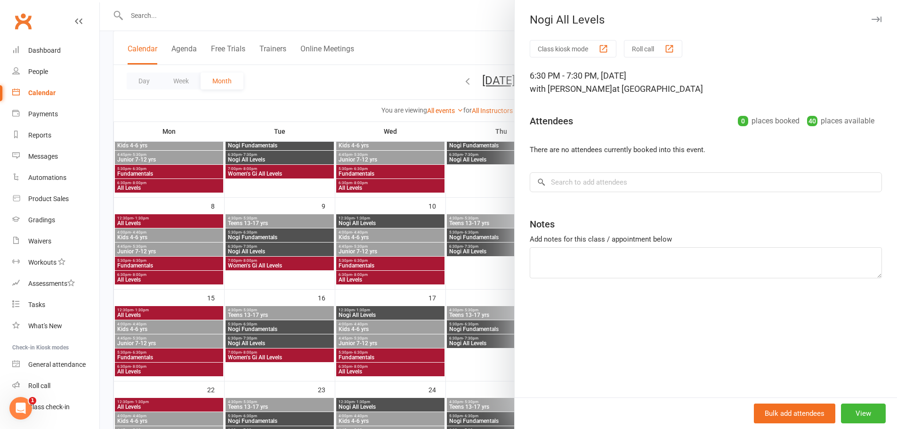
click at [275, 353] on div at bounding box center [498, 214] width 797 height 429
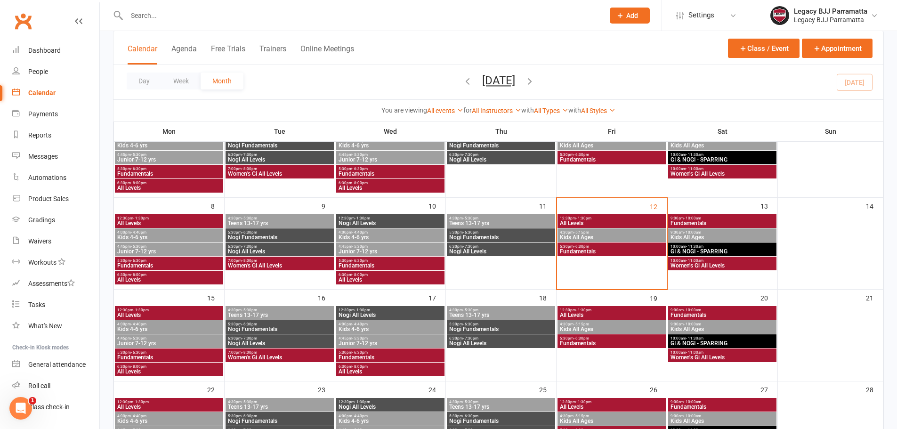
click at [279, 352] on span "7:00pm - 8:00pm" at bounding box center [279, 352] width 104 height 4
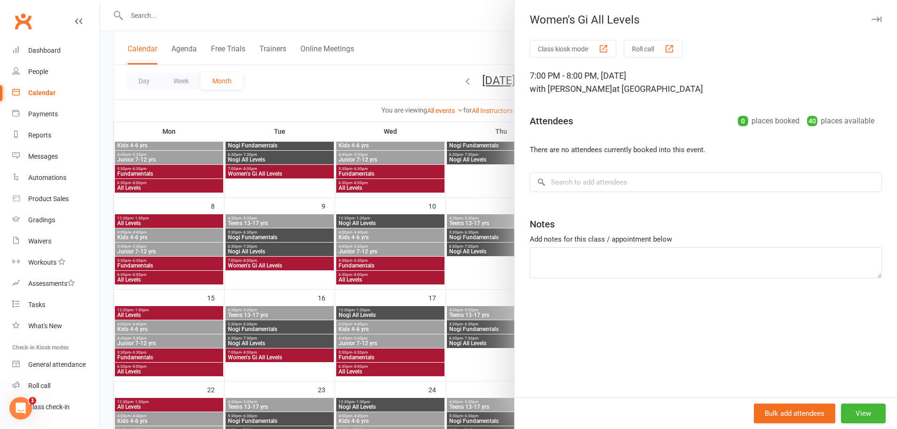
click at [279, 353] on div at bounding box center [498, 214] width 797 height 429
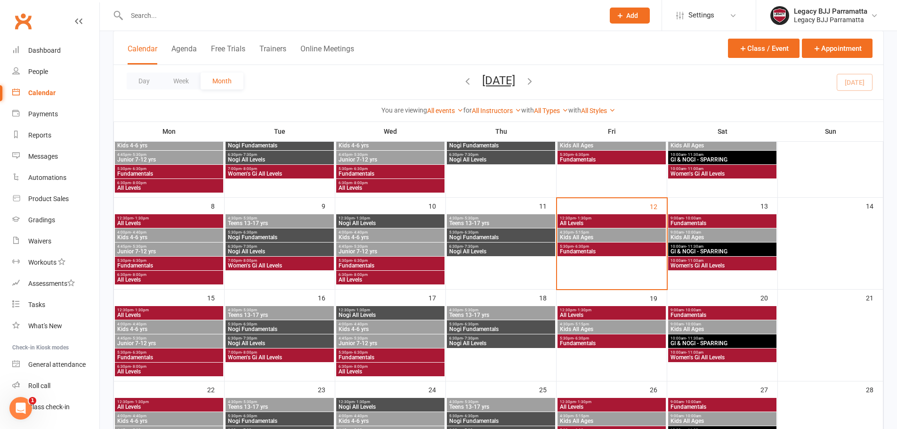
click at [360, 306] on div "12:30pm - 1:30pm Nogi All Levels" at bounding box center [390, 313] width 108 height 14
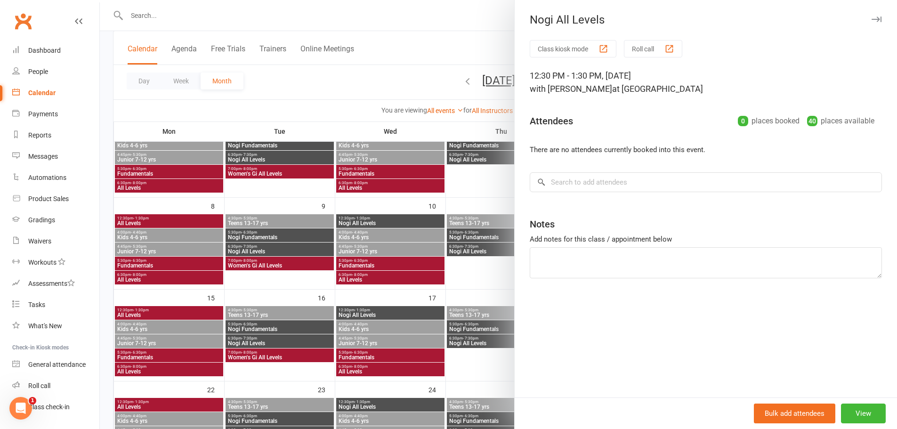
click at [362, 327] on div at bounding box center [498, 214] width 797 height 429
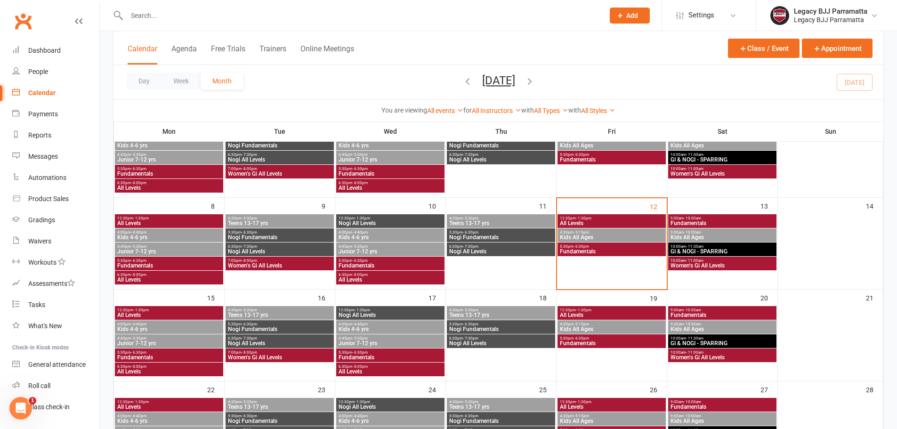
click at [363, 329] on span "Kids 4-6 yrs" at bounding box center [390, 329] width 104 height 6
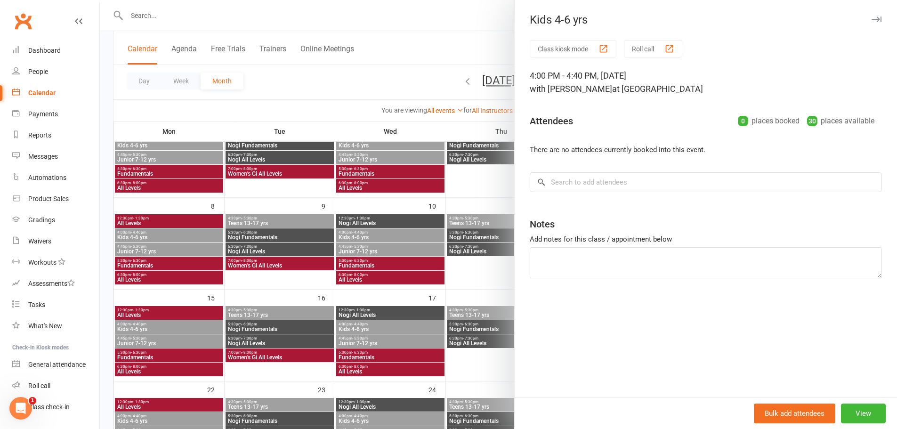
click at [361, 339] on div at bounding box center [498, 214] width 797 height 429
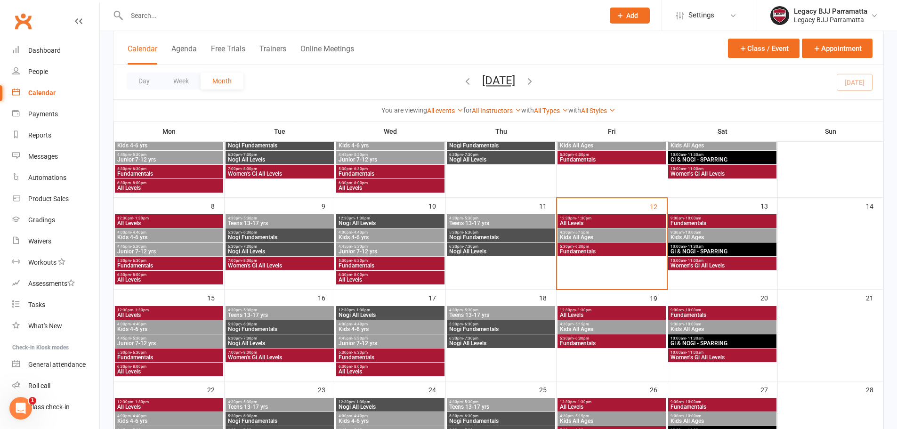
click at [360, 342] on span "Junior 7-12 yrs" at bounding box center [390, 343] width 104 height 6
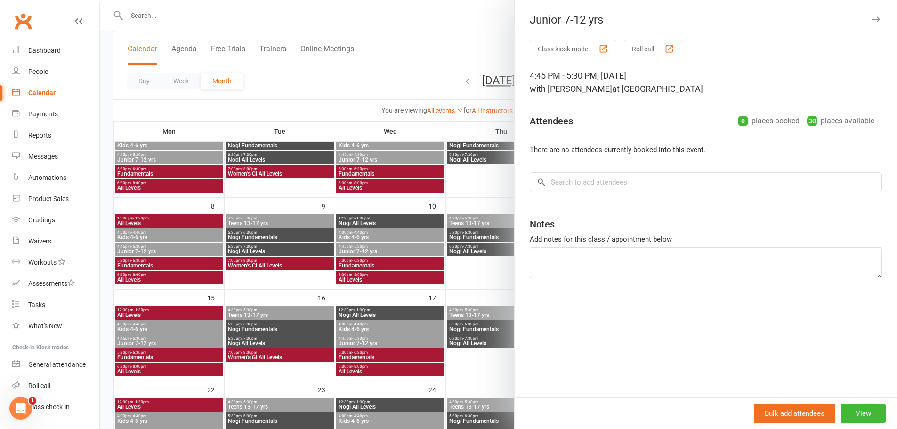
click at [360, 353] on div at bounding box center [498, 214] width 797 height 429
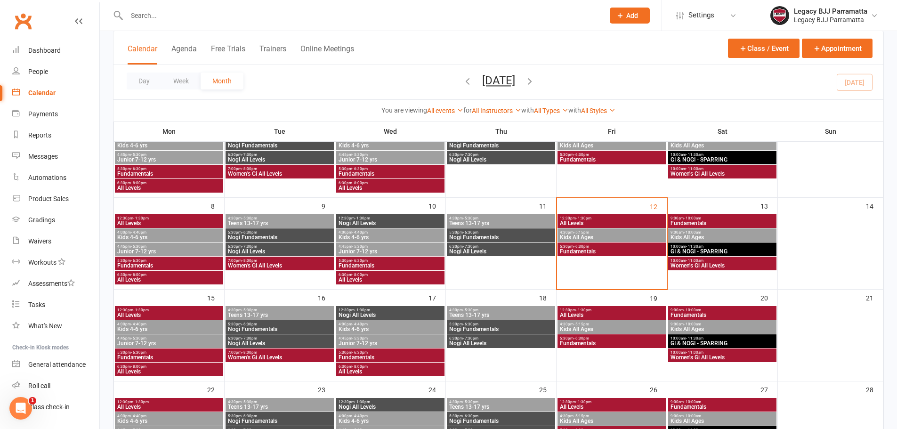
click at [361, 357] on span "Fundamentals" at bounding box center [390, 357] width 104 height 6
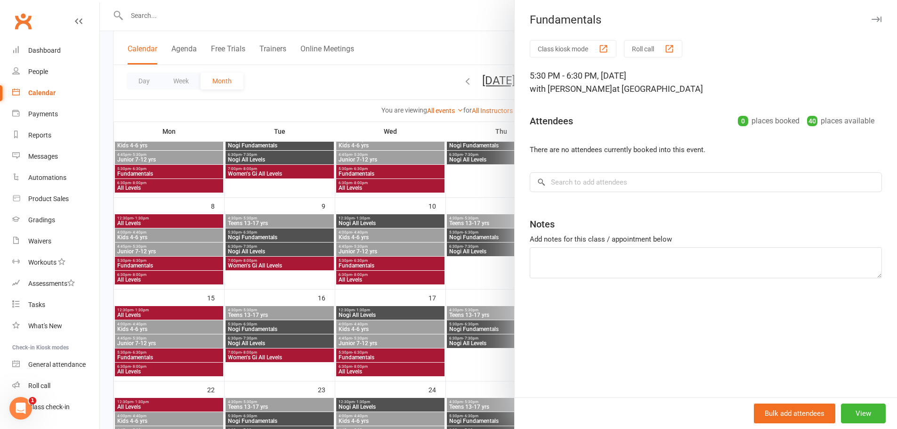
click at [359, 365] on div at bounding box center [498, 214] width 797 height 429
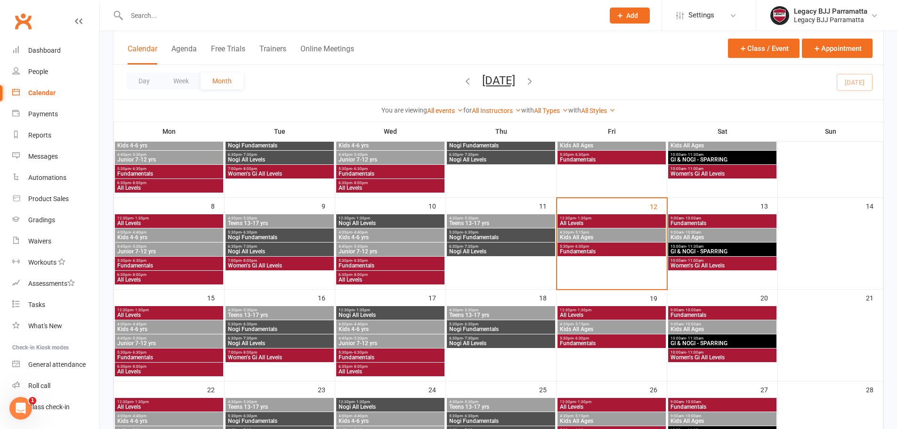
click at [359, 367] on span "- 8:00pm" at bounding box center [360, 366] width 16 height 4
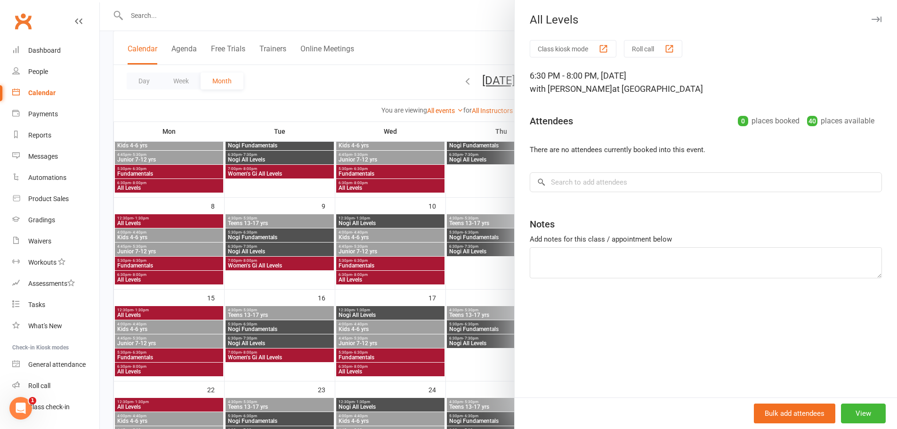
click at [470, 312] on div at bounding box center [498, 214] width 797 height 429
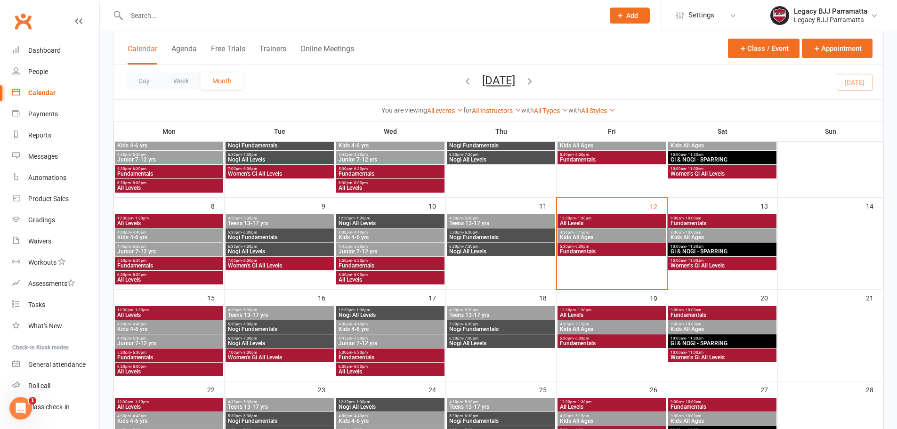
click at [470, 312] on span "Teens 13-17 yrs" at bounding box center [501, 315] width 104 height 6
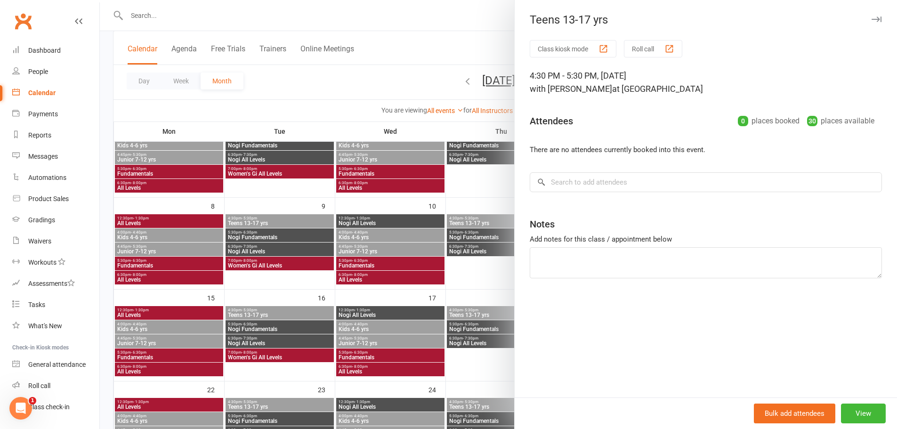
click at [471, 329] on div at bounding box center [498, 214] width 797 height 429
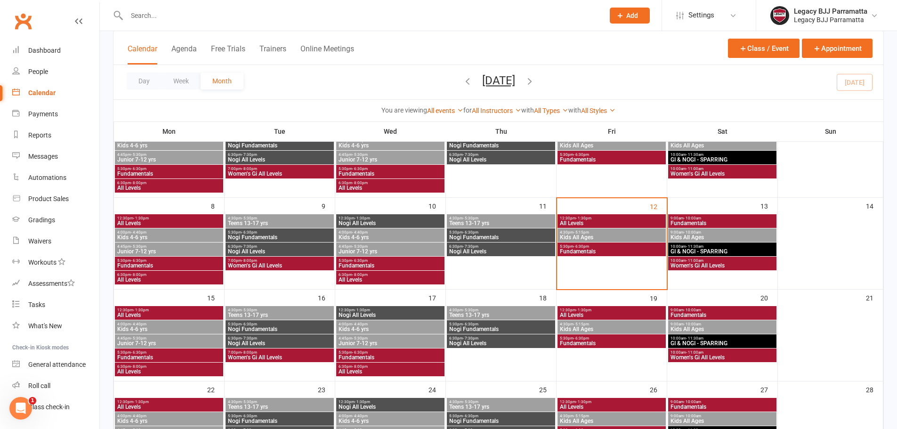
click at [471, 329] on span "Nogi Fundamentals" at bounding box center [501, 329] width 104 height 6
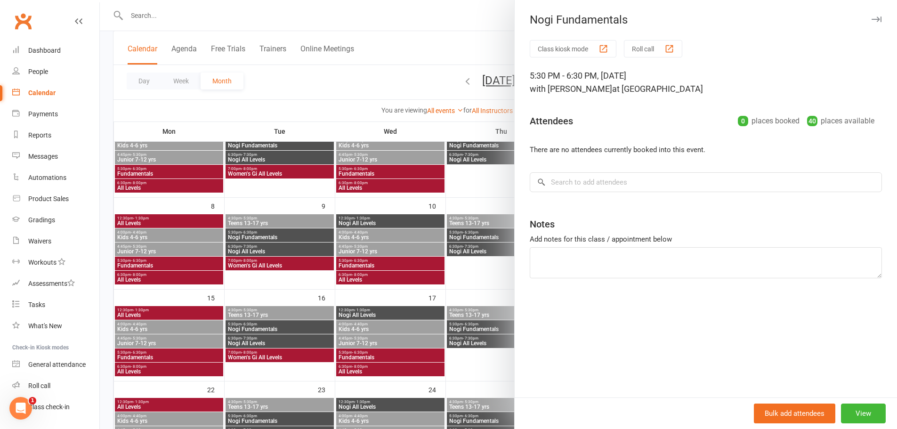
click at [471, 344] on div at bounding box center [498, 214] width 797 height 429
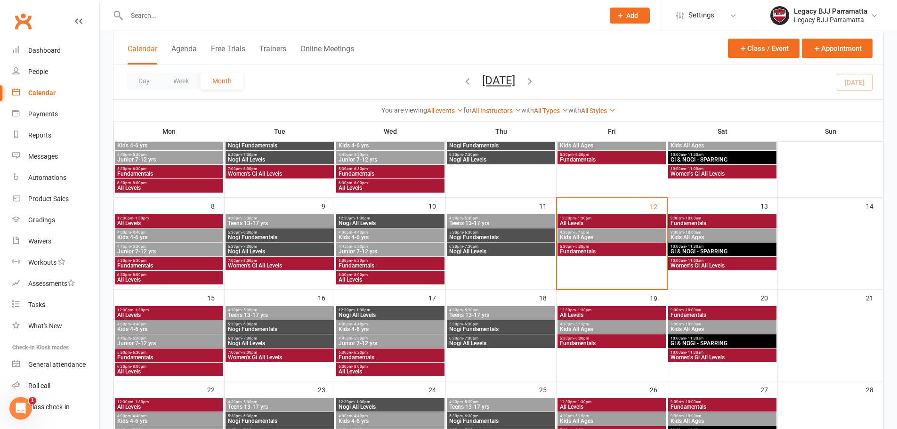
click at [471, 344] on span "Nogi All Levels" at bounding box center [501, 343] width 104 height 6
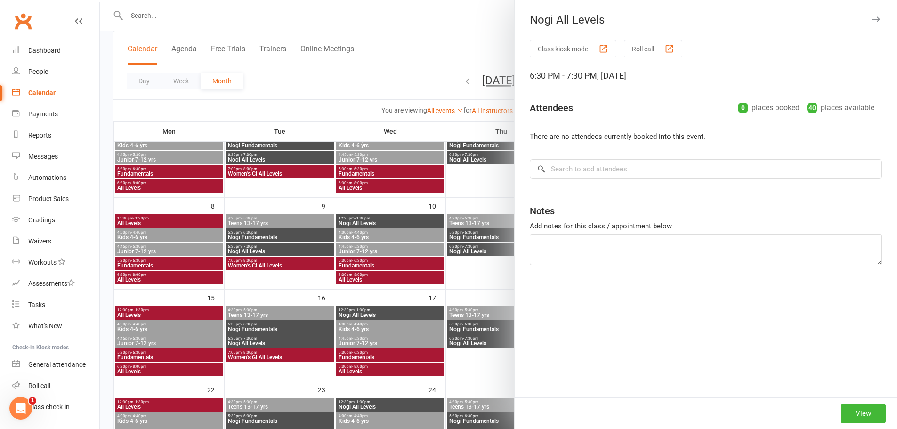
click at [471, 325] on div at bounding box center [498, 214] width 797 height 429
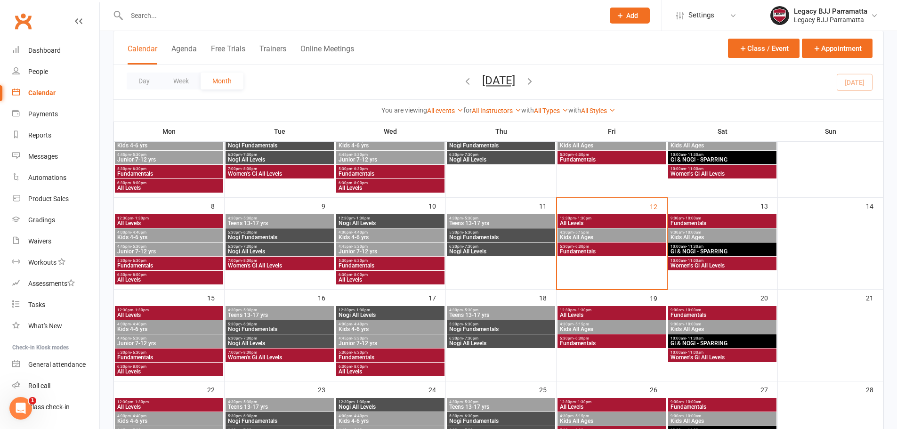
click at [577, 316] on span "All Levels" at bounding box center [611, 315] width 104 height 6
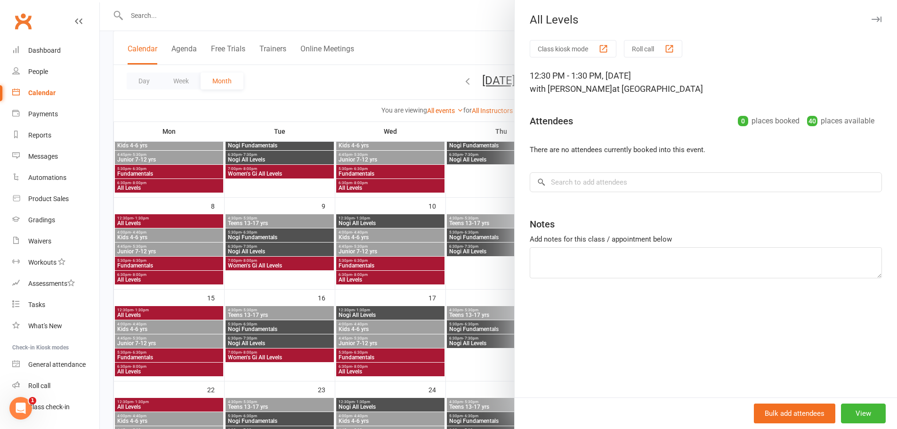
click at [470, 328] on div at bounding box center [498, 214] width 797 height 429
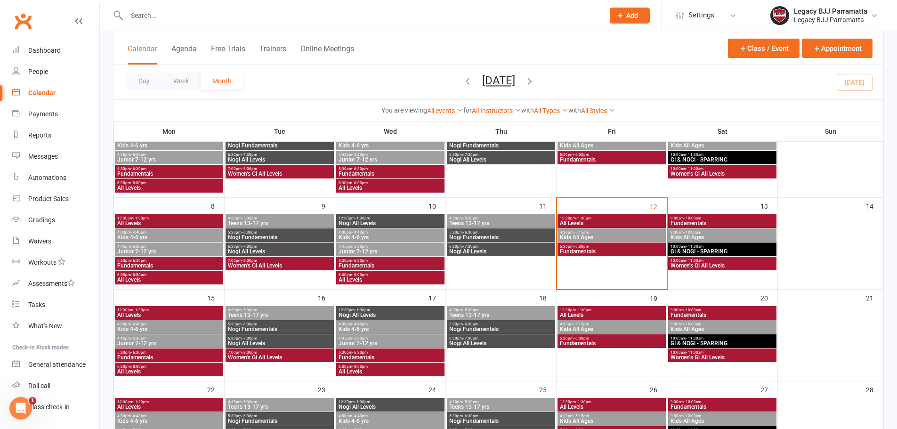
click at [577, 329] on span "Kids All Ages" at bounding box center [611, 329] width 104 height 6
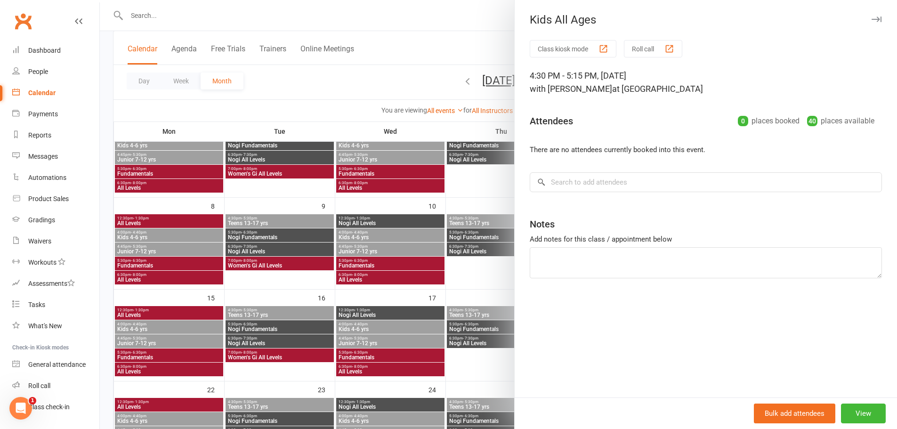
click at [506, 341] on div at bounding box center [498, 214] width 797 height 429
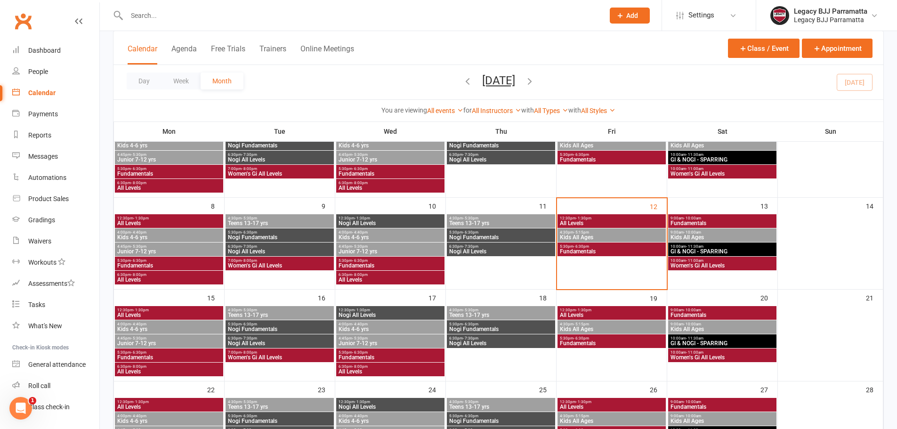
click at [569, 342] on span "Fundamentals" at bounding box center [611, 343] width 104 height 6
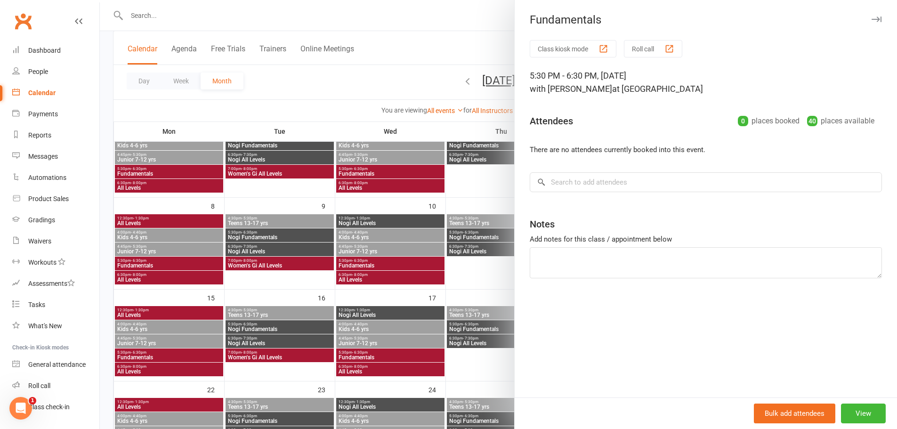
click at [485, 321] on div at bounding box center [498, 214] width 797 height 429
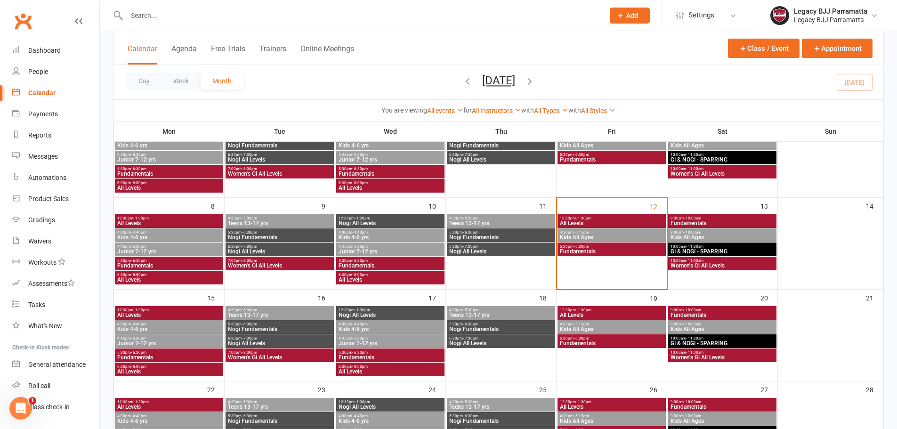
click at [680, 312] on span "Fundamentals" at bounding box center [722, 315] width 104 height 6
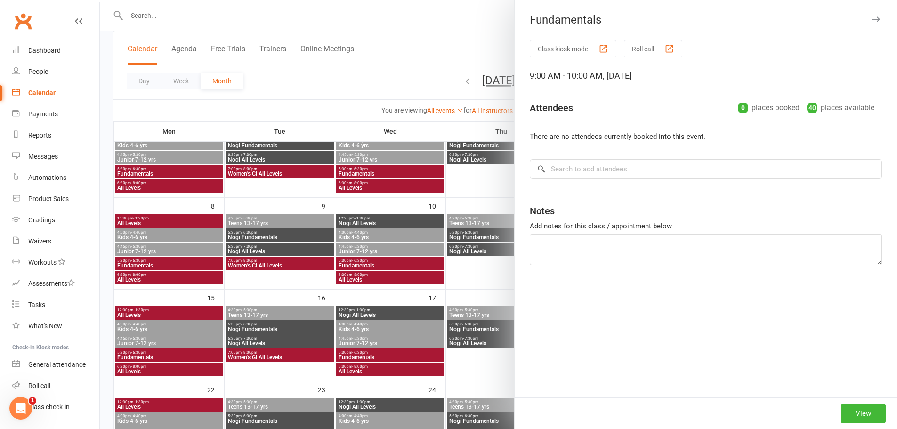
click at [465, 313] on div at bounding box center [498, 214] width 797 height 429
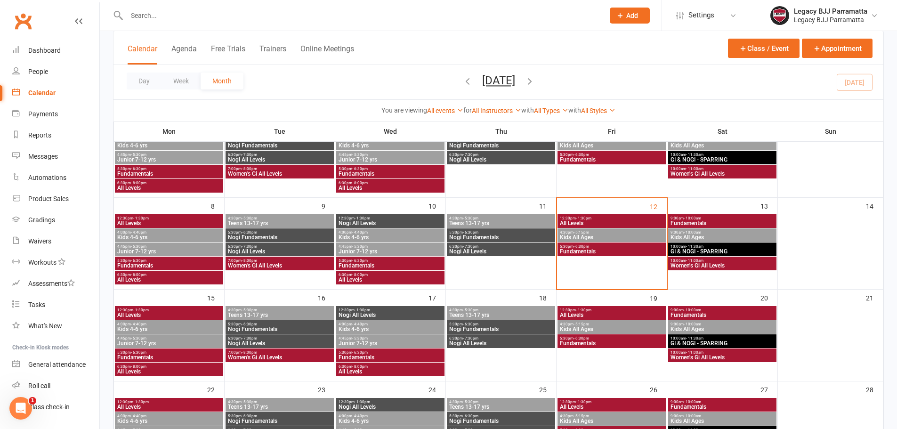
click at [697, 328] on span "Kids All Ages" at bounding box center [722, 329] width 104 height 6
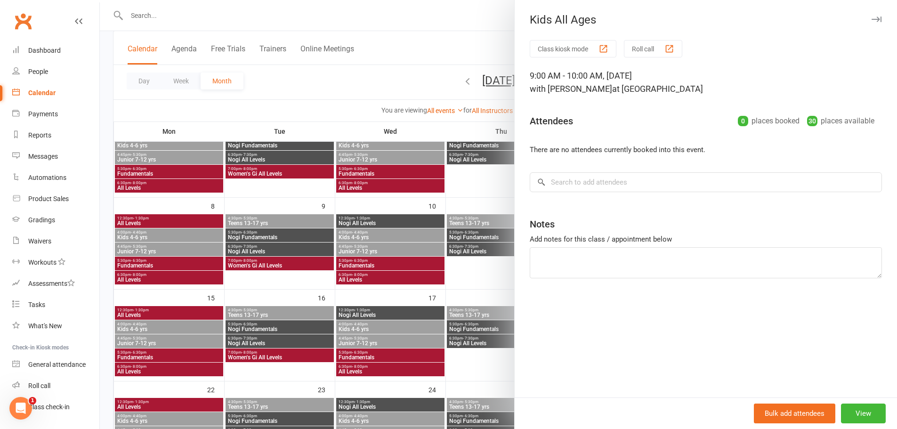
click at [481, 300] on div at bounding box center [498, 214] width 797 height 429
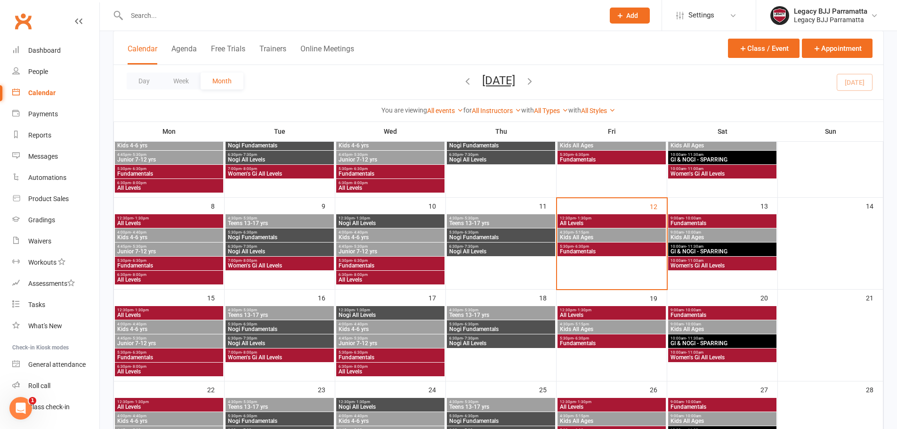
click at [185, 310] on span "12:30pm - 1:30pm" at bounding box center [169, 310] width 104 height 4
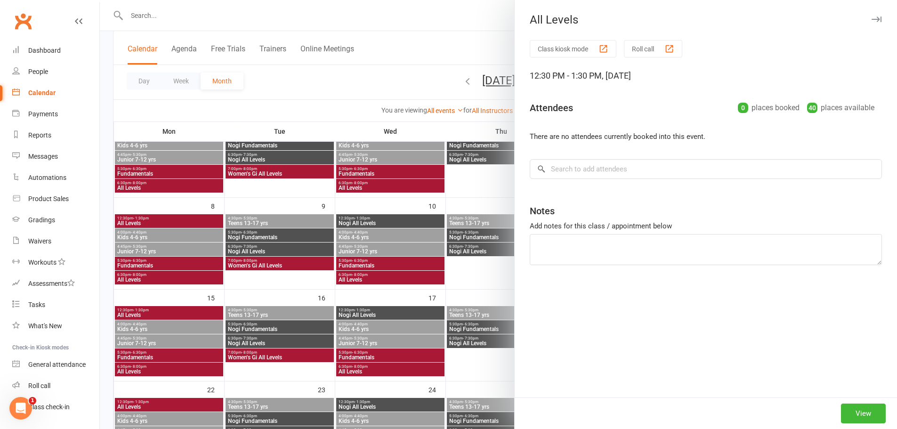
click at [194, 328] on div at bounding box center [498, 214] width 797 height 429
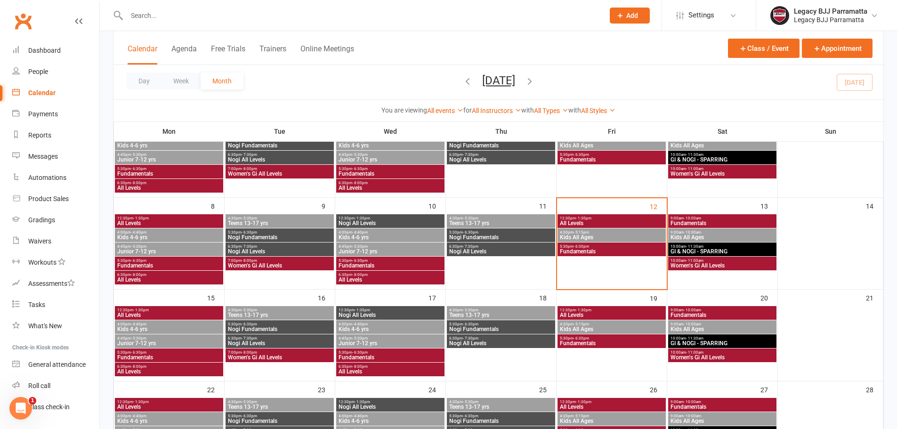
click at [193, 330] on span "Kids 4-6 yrs" at bounding box center [169, 329] width 104 height 6
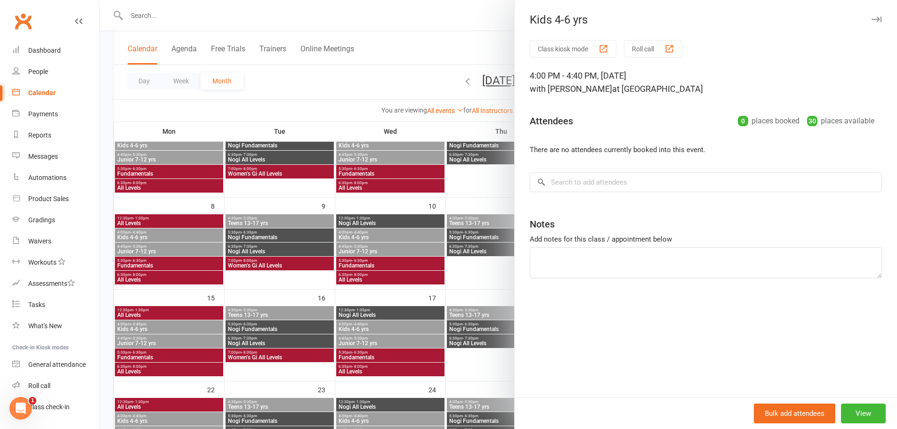
click at [193, 340] on div at bounding box center [498, 214] width 797 height 429
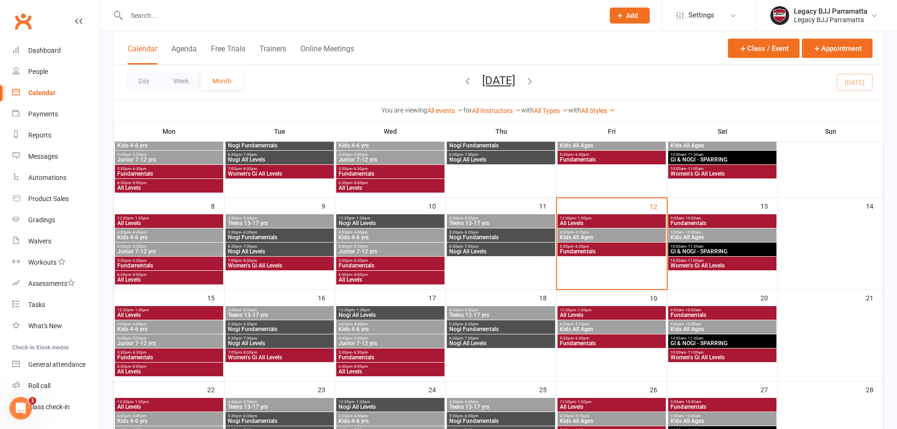
click at [193, 342] on span "Junior 7-12 yrs" at bounding box center [169, 343] width 104 height 6
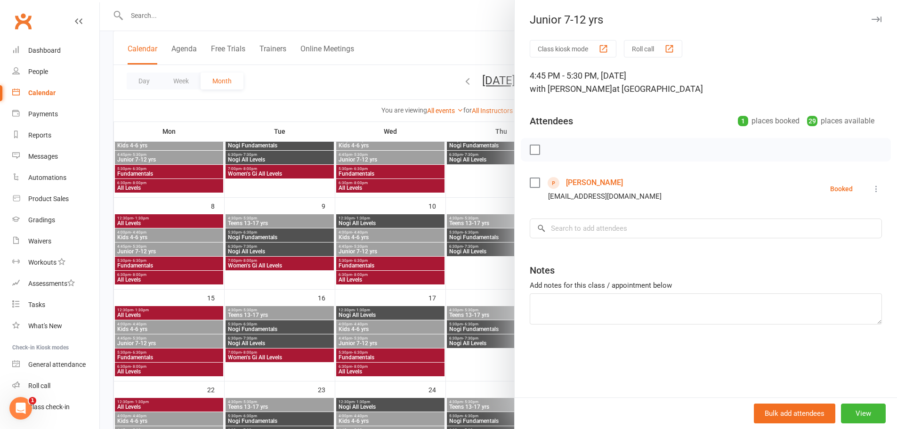
click at [443, 49] on div at bounding box center [498, 214] width 797 height 429
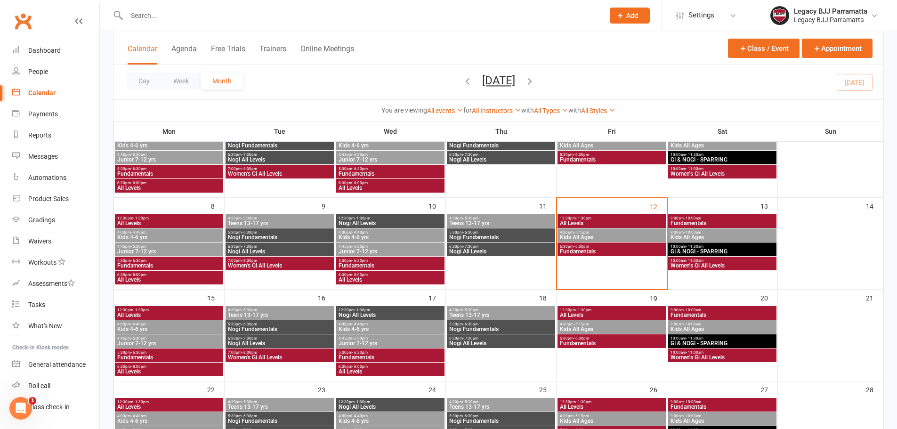
click at [217, 16] on input "text" at bounding box center [360, 15] width 473 height 13
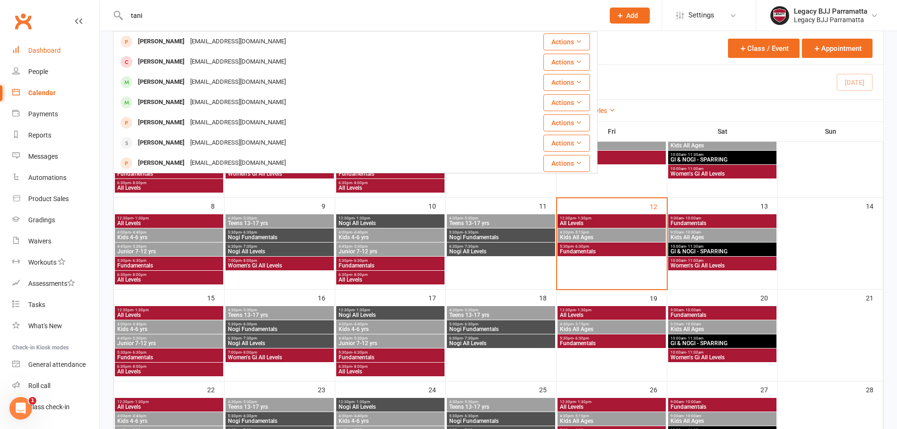
type input "tani"
click at [83, 49] on link "Dashboard" at bounding box center [55, 50] width 87 height 21
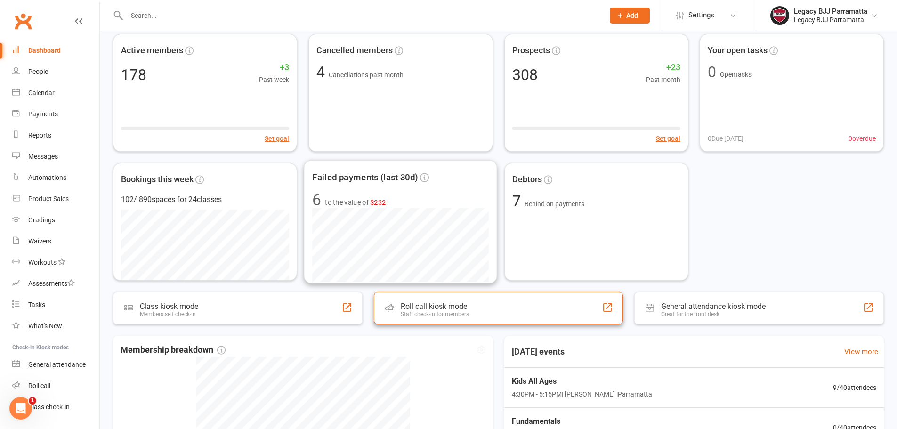
scroll to position [94, 0]
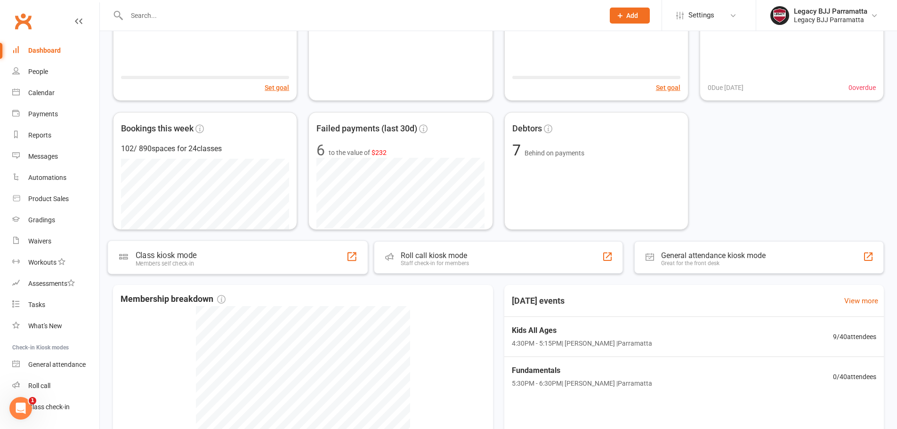
click at [468, 274] on div "Active members 178 +3 Past week Set goal Cancelled members 4 Cancellations past…" at bounding box center [498, 274] width 797 height 608
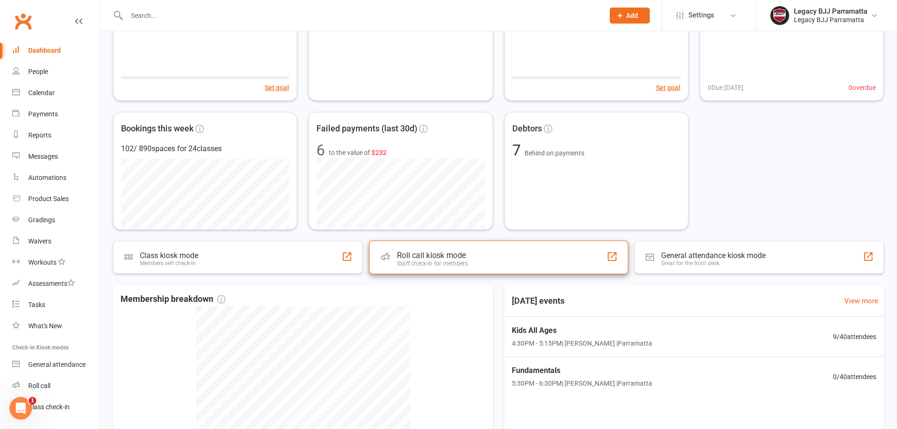
click at [464, 263] on div "Staff check-in for members" at bounding box center [432, 263] width 71 height 7
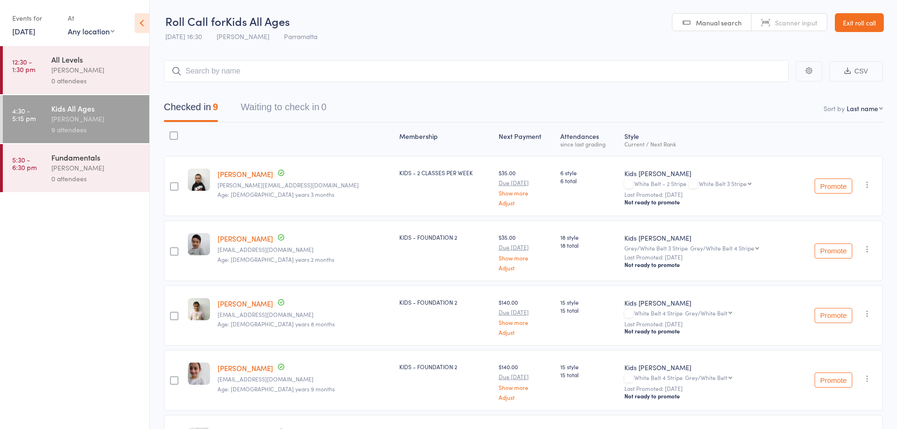
click at [35, 35] on link "12 Sep, 2025" at bounding box center [23, 31] width 23 height 10
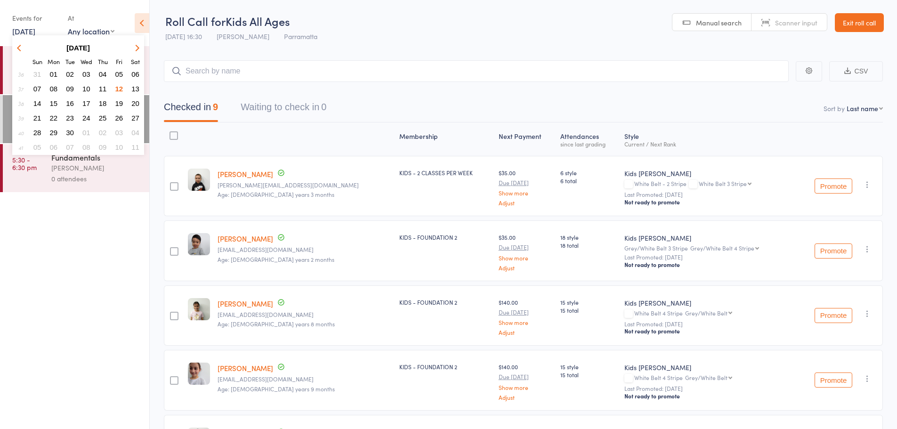
click at [85, 118] on span "24" at bounding box center [86, 118] width 8 height 8
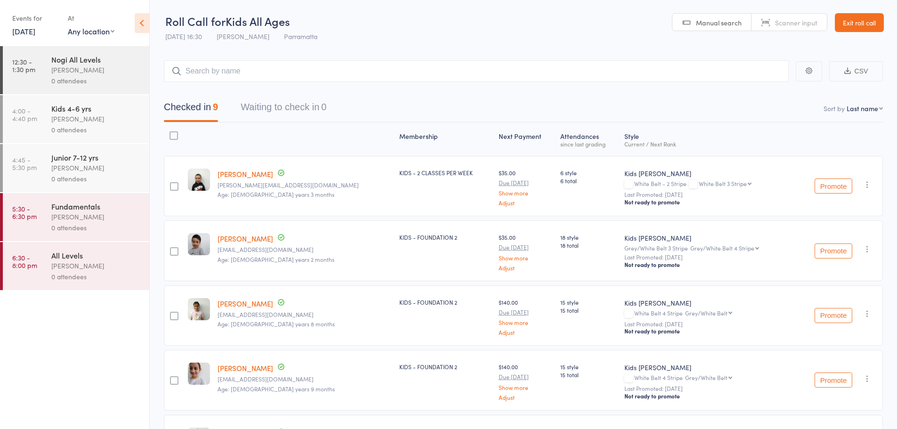
click at [103, 210] on div "Fundamentals" at bounding box center [96, 206] width 90 height 10
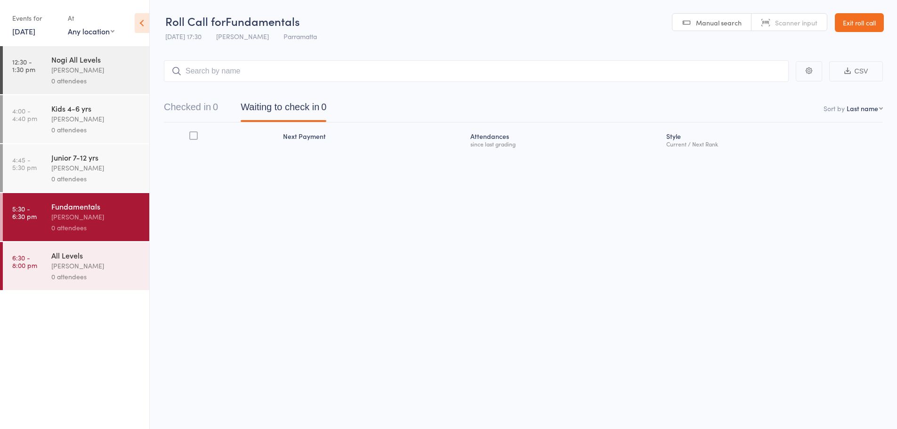
click at [361, 78] on input "search" at bounding box center [476, 71] width 625 height 22
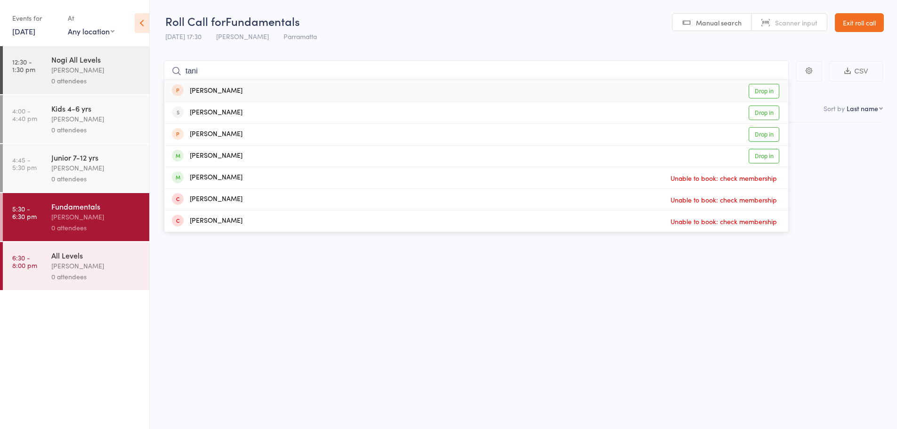
type input "tani"
click at [356, 92] on div "Tani Saguinsin Drop in" at bounding box center [476, 91] width 624 height 22
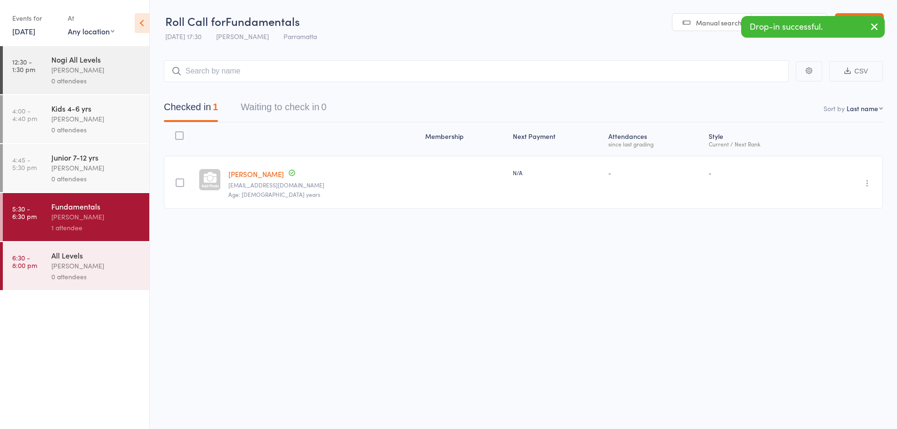
click at [866, 179] on icon "button" at bounding box center [866, 182] width 9 height 9
click at [852, 206] on li "Undo check-in" at bounding box center [833, 202] width 78 height 12
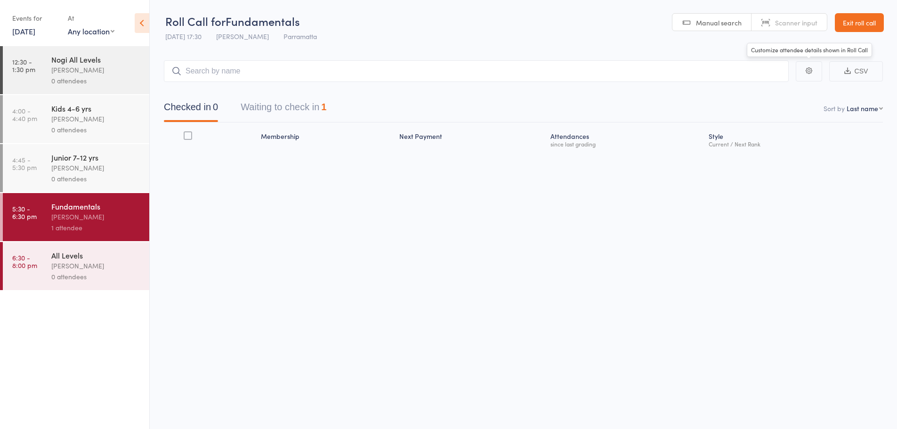
click at [883, 12] on header "Roll Call for Fundamentals 24 Sep 17:30 Caio Tamura Parramatta Manual search Sc…" at bounding box center [523, 23] width 747 height 46
click at [880, 22] on link "Exit roll call" at bounding box center [859, 22] width 49 height 19
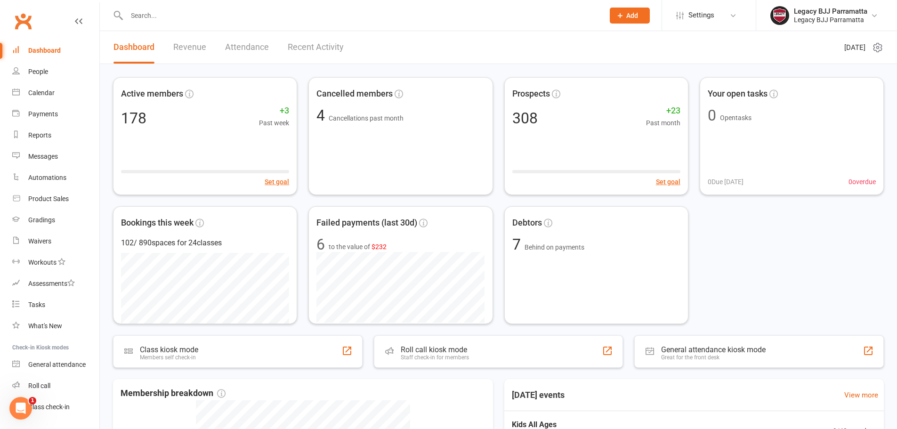
click at [187, 12] on input "text" at bounding box center [360, 15] width 473 height 13
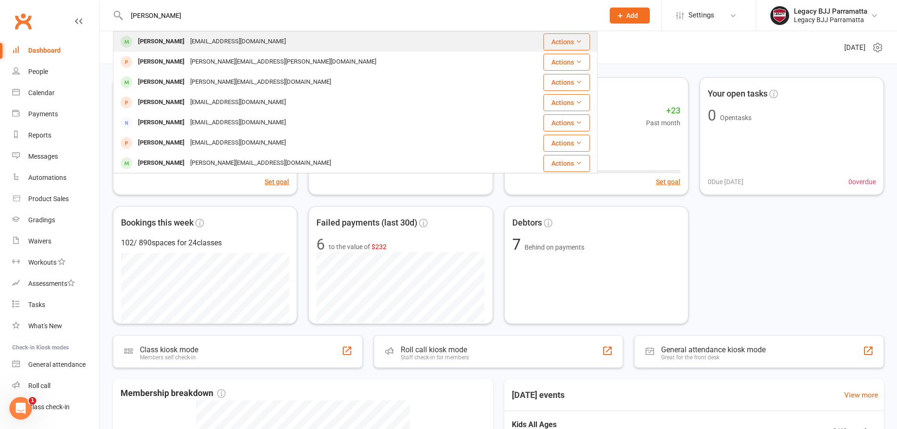
type input "[PERSON_NAME]"
click at [275, 45] on div "[PERSON_NAME] [EMAIL_ADDRESS][DOMAIN_NAME]" at bounding box center [314, 41] width 401 height 19
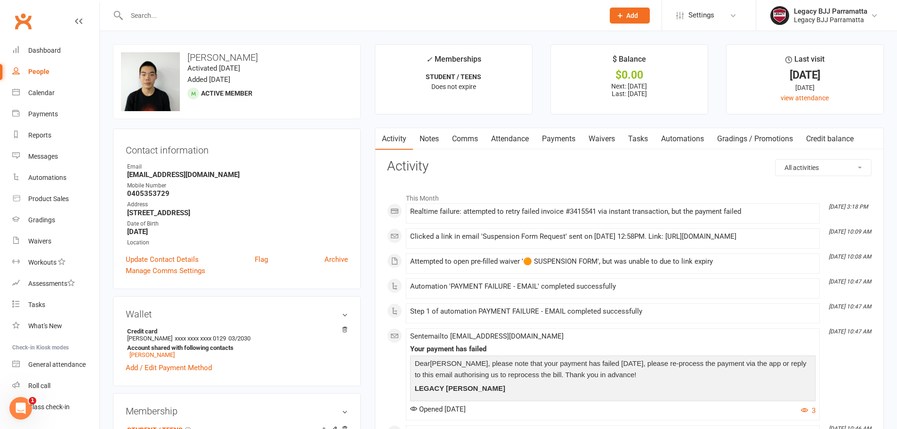
click at [611, 140] on link "Waivers" at bounding box center [602, 139] width 40 height 22
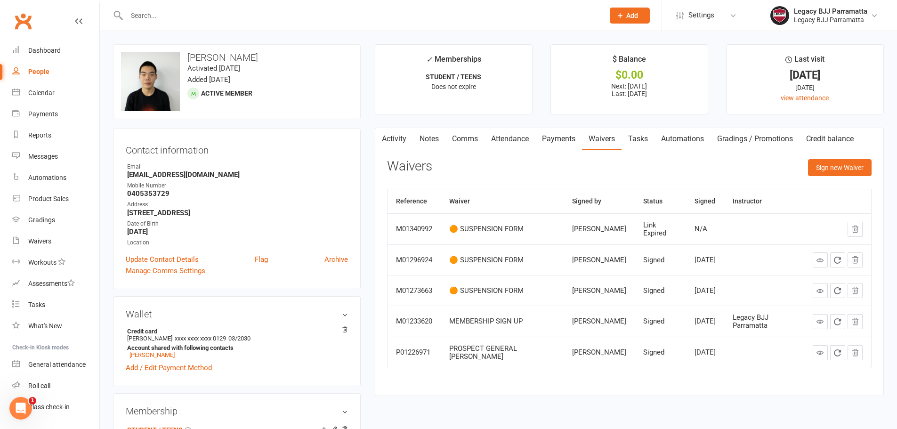
click at [555, 140] on link "Payments" at bounding box center [558, 139] width 47 height 22
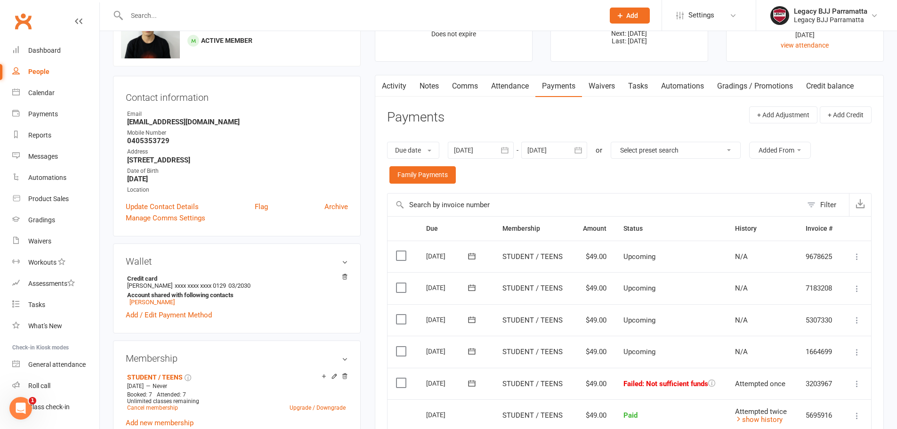
scroll to position [47, 0]
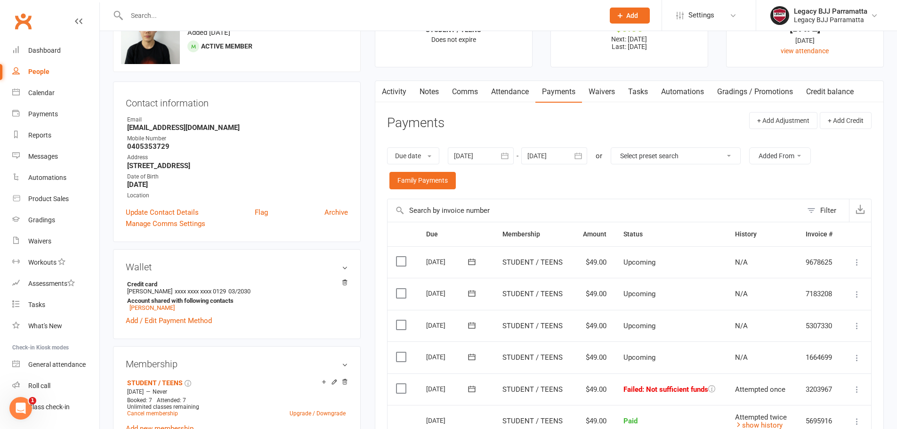
click at [609, 95] on link "Waivers" at bounding box center [602, 92] width 40 height 22
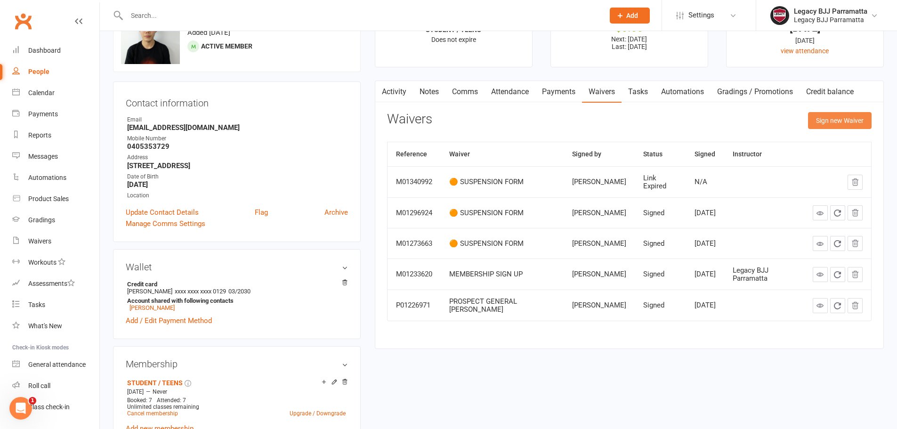
click at [832, 121] on button "Sign new Waiver" at bounding box center [840, 120] width 64 height 17
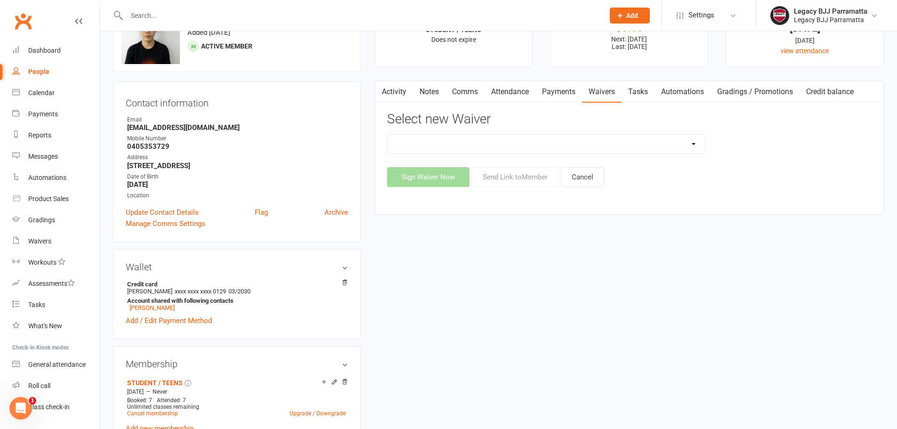
click at [593, 146] on select "❌ CANCELLATION FORM ✅ MEMBERSHIP SIGN UP 💲 NEW PAYMENT METHOD ⚠️ PROSPECT GENER…" at bounding box center [545, 144] width 317 height 19
select select "11484"
click at [387, 135] on select "❌ CANCELLATION FORM ✅ MEMBERSHIP SIGN UP 💲 NEW PAYMENT METHOD ⚠️ PROSPECT GENER…" at bounding box center [545, 144] width 317 height 19
click at [537, 181] on button "Send Link to Member" at bounding box center [515, 177] width 87 height 20
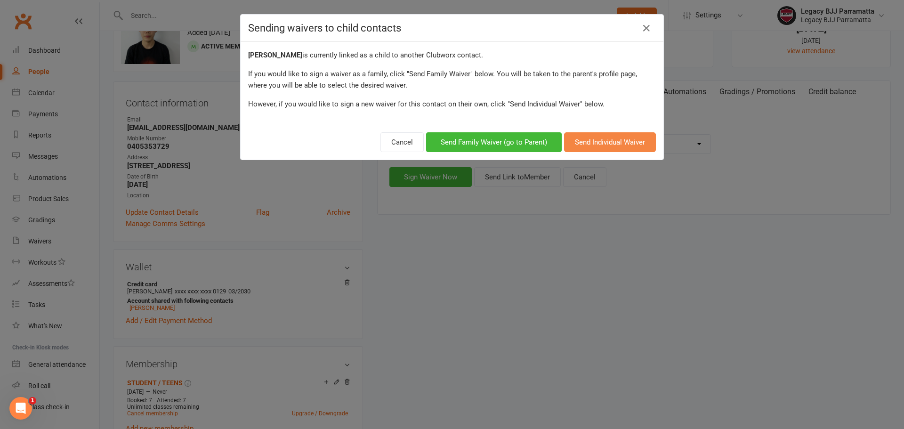
click at [606, 145] on button "Send Individual Waiver" at bounding box center [610, 142] width 92 height 20
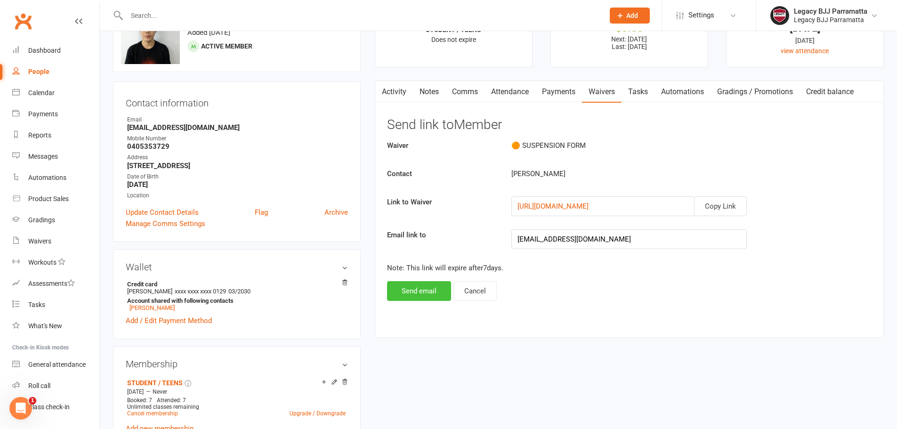
click at [442, 294] on button "Send email" at bounding box center [419, 291] width 64 height 20
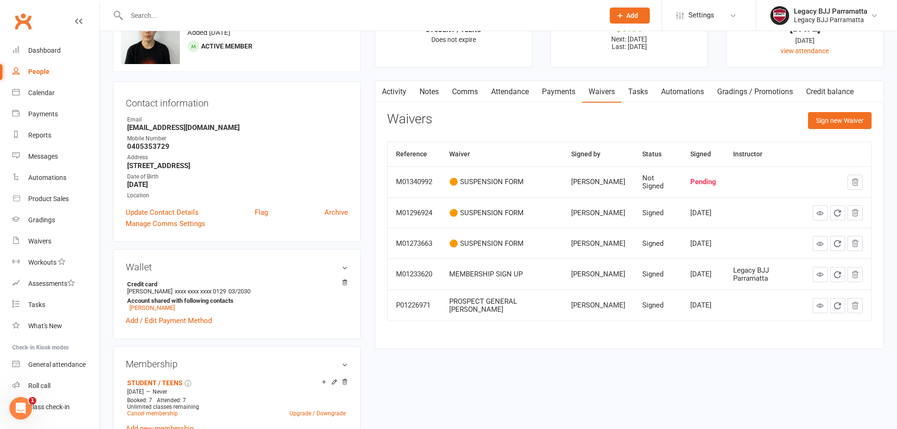
click at [559, 95] on link "Payments" at bounding box center [558, 92] width 47 height 22
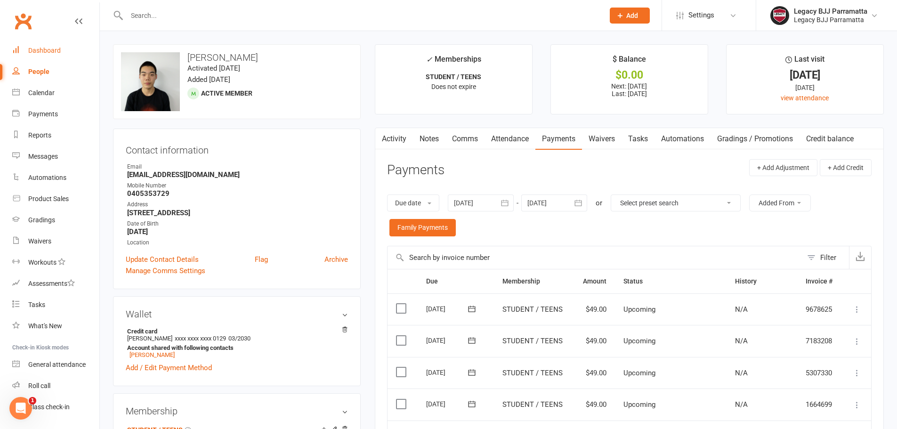
click at [70, 53] on link "Dashboard" at bounding box center [55, 50] width 87 height 21
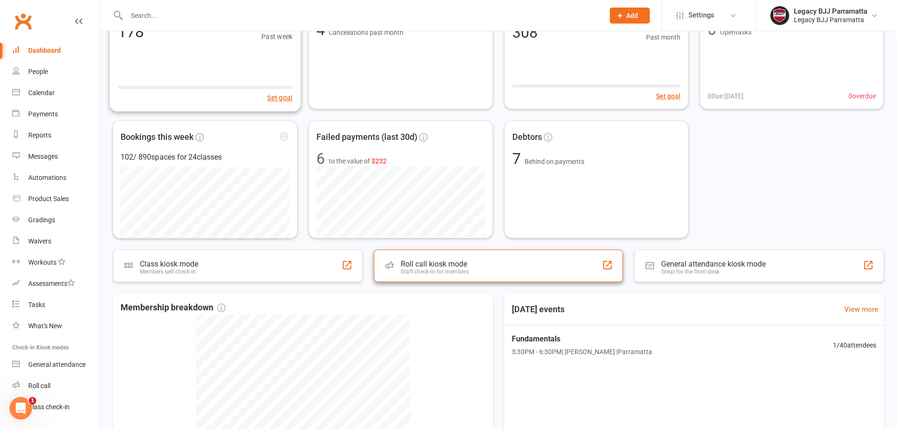
scroll to position [94, 0]
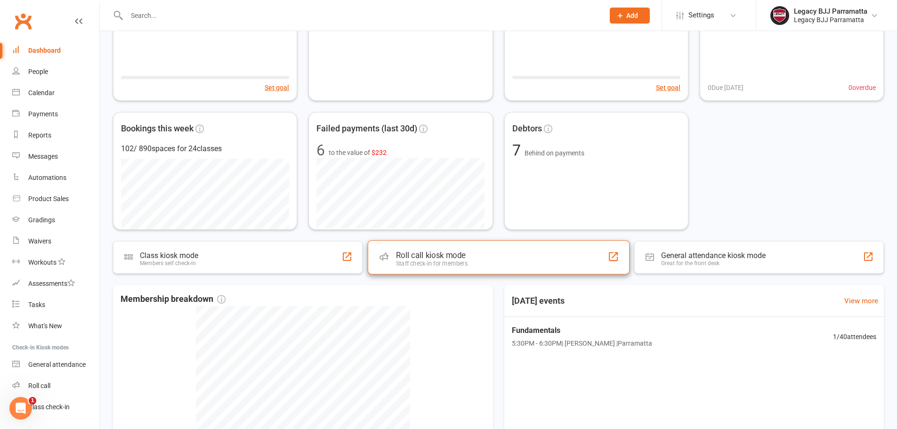
click at [436, 269] on div "Roll call kiosk mode Staff check-in for members" at bounding box center [498, 257] width 262 height 34
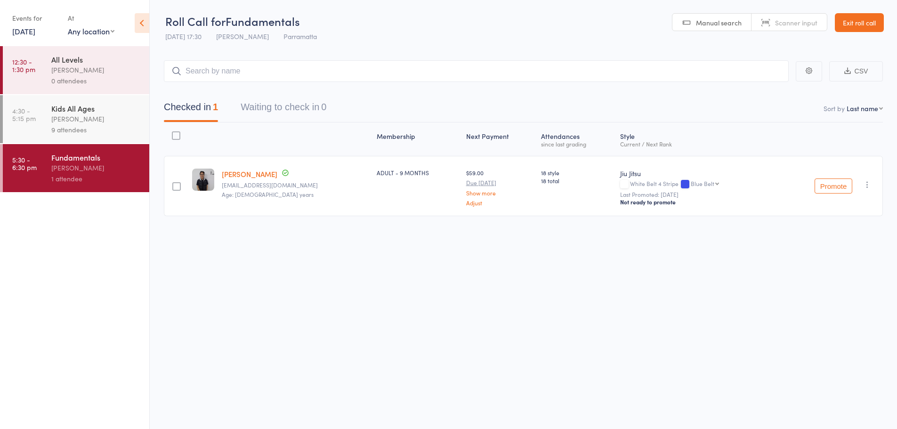
click at [122, 111] on div "Kids All Ages" at bounding box center [96, 108] width 90 height 10
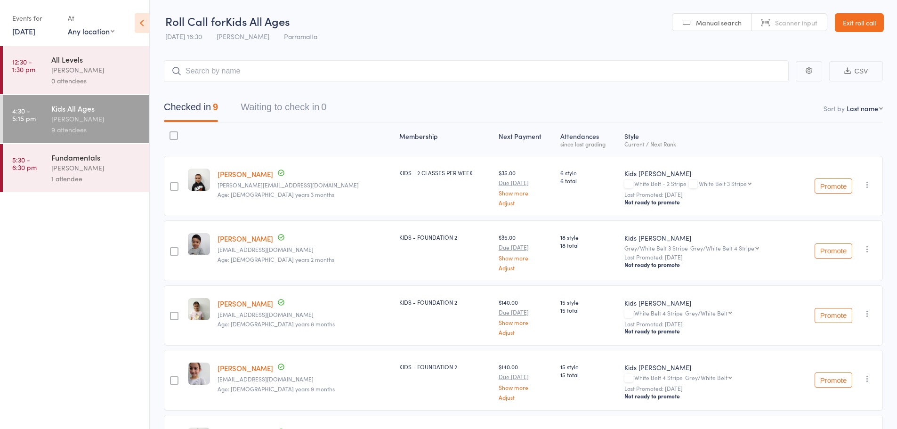
click at [88, 160] on div "Fundamentals" at bounding box center [96, 157] width 90 height 10
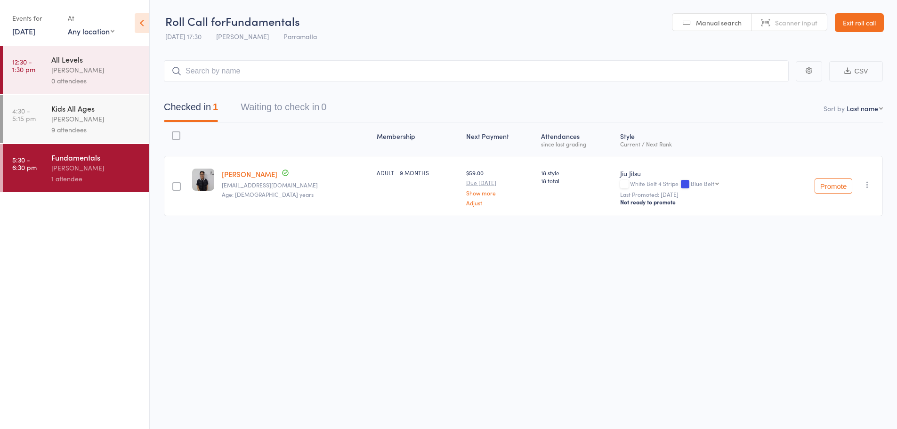
click at [115, 114] on div "Caio Tamura" at bounding box center [96, 118] width 90 height 11
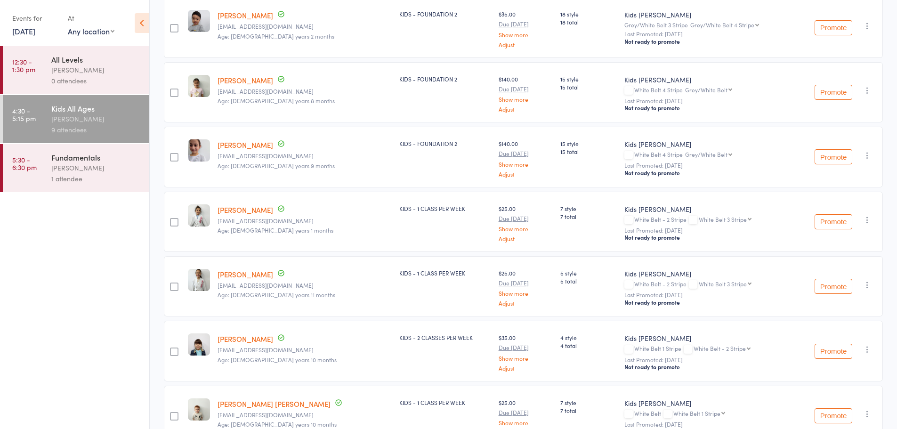
scroll to position [329, 0]
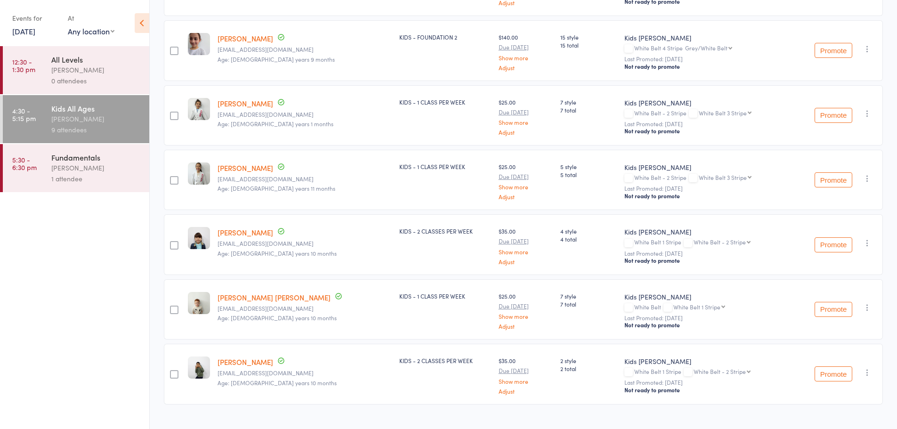
click at [237, 299] on link "[PERSON_NAME] [PERSON_NAME]" at bounding box center [273, 297] width 113 height 10
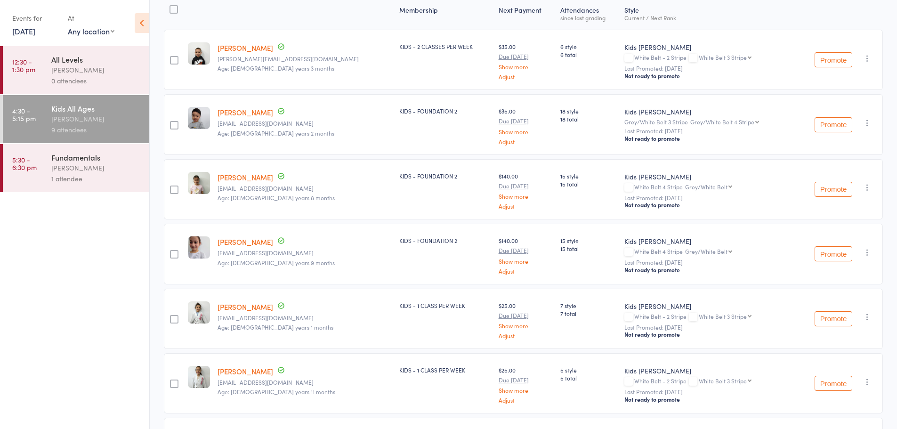
scroll to position [0, 0]
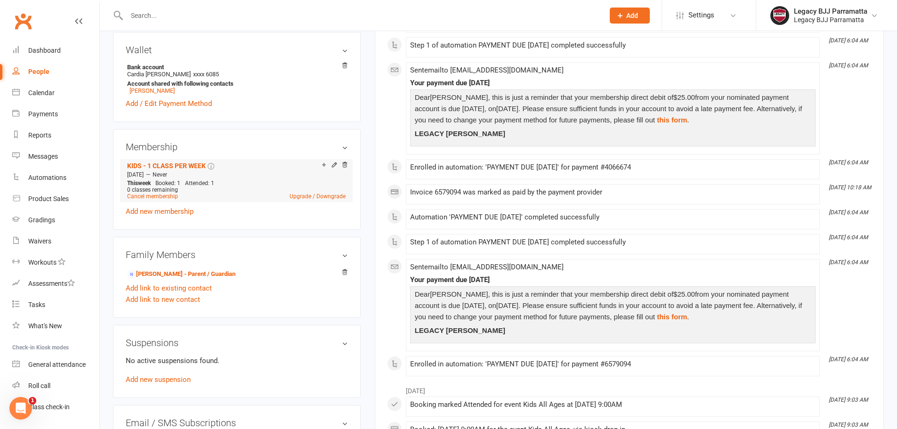
scroll to position [282, 0]
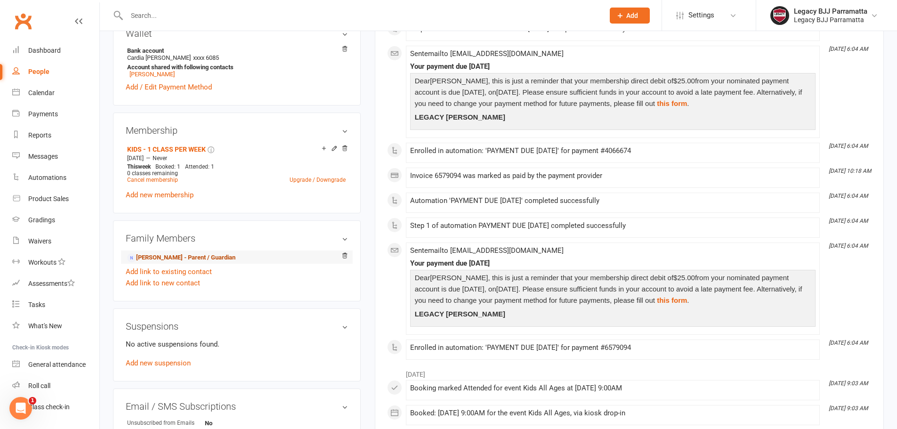
click at [149, 256] on link "[PERSON_NAME] - Parent / Guardian" at bounding box center [181, 258] width 108 height 10
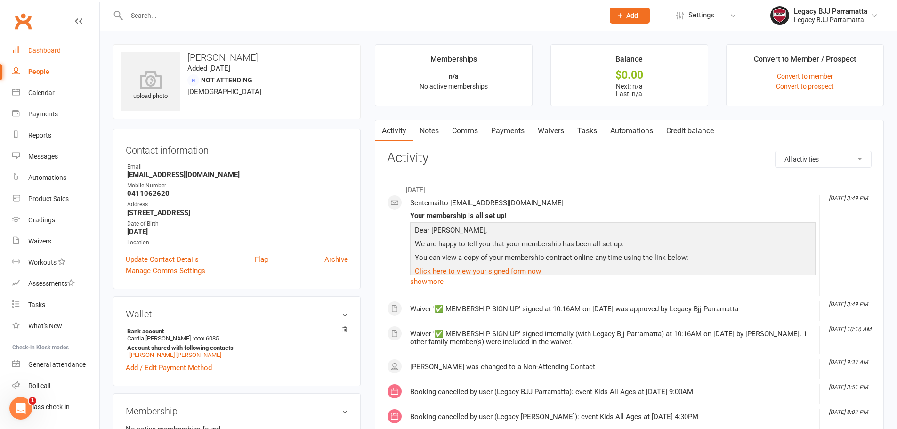
click at [75, 48] on link "Dashboard" at bounding box center [55, 50] width 87 height 21
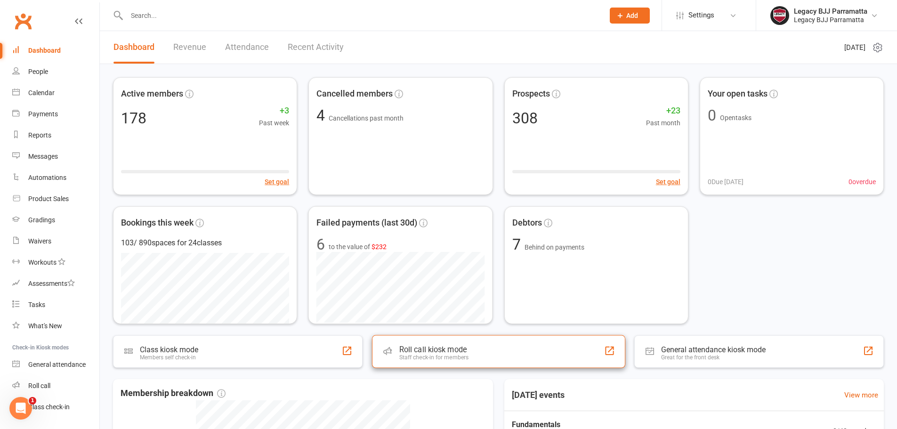
click at [454, 344] on div "Roll call kiosk mode Staff check-in for members" at bounding box center [498, 351] width 253 height 33
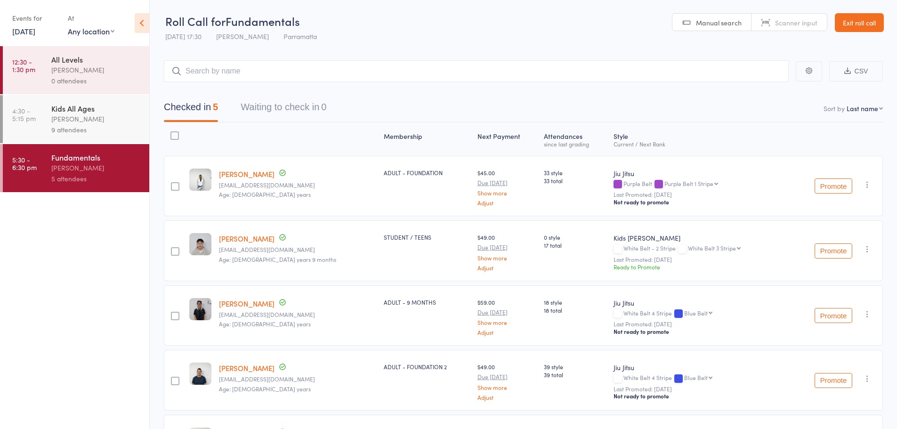
click at [857, 24] on link "Exit roll call" at bounding box center [859, 22] width 49 height 19
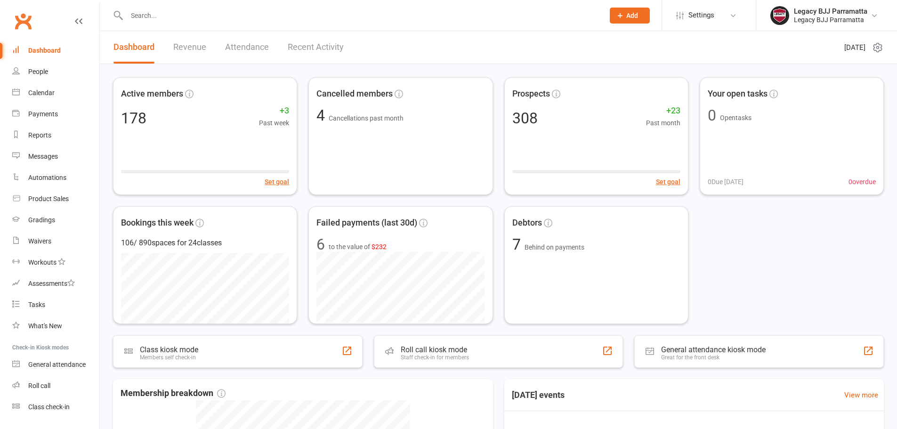
click at [182, 22] on input "text" at bounding box center [360, 15] width 473 height 13
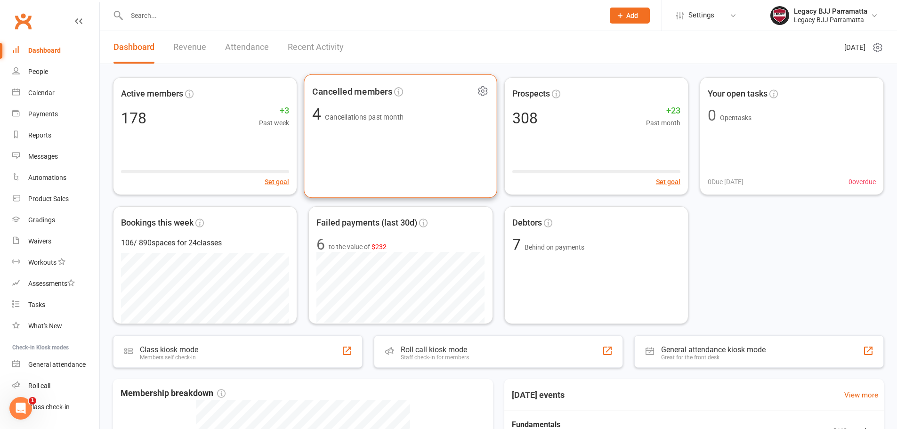
paste input "[PERSON_NAME]"
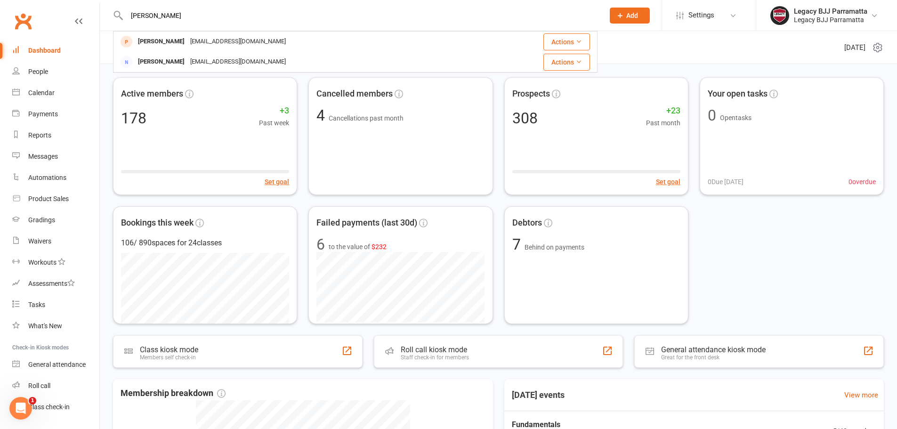
type input "[PERSON_NAME]"
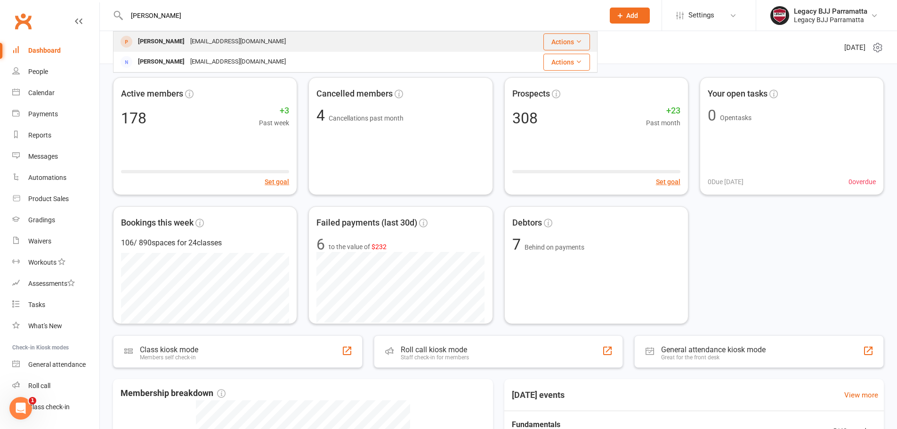
click at [436, 45] on div "[PERSON_NAME] [EMAIL_ADDRESS][DOMAIN_NAME]" at bounding box center [299, 41] width 370 height 19
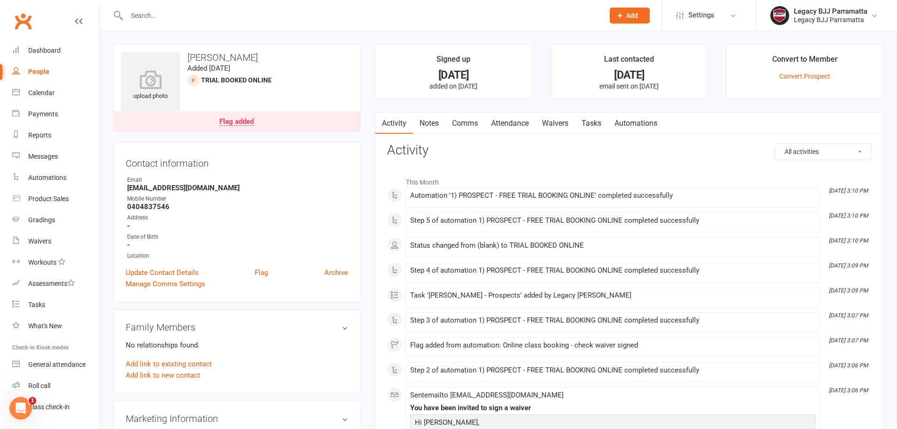
click at [211, 15] on input "text" at bounding box center [360, 15] width 473 height 13
drag, startPoint x: 179, startPoint y: 14, endPoint x: 101, endPoint y: 28, distance: 79.3
click at [102, 30] on react-component "[PERSON_NAME] [PERSON_NAME] [PERSON_NAME][EMAIL_ADDRESS][DOMAIN_NAME] Actions" at bounding box center [298, 15] width 597 height 31
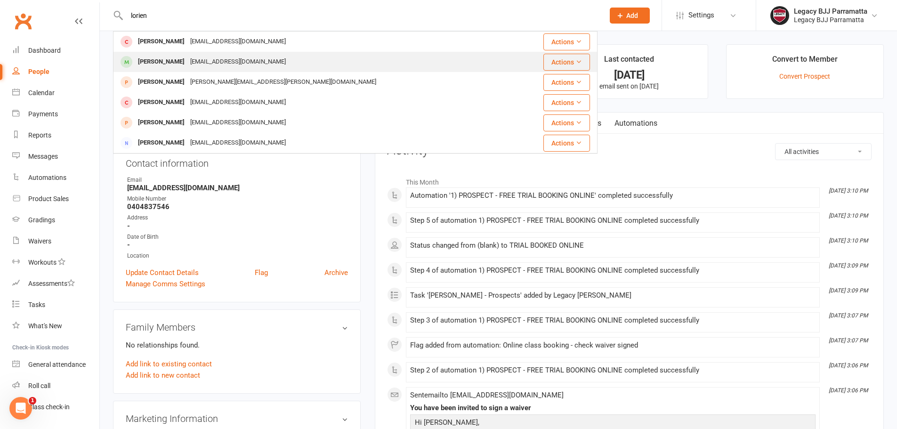
type input "lorien"
click at [320, 61] on div "[PERSON_NAME] [PERSON_NAME][EMAIL_ADDRESS][DOMAIN_NAME]" at bounding box center [314, 61] width 401 height 19
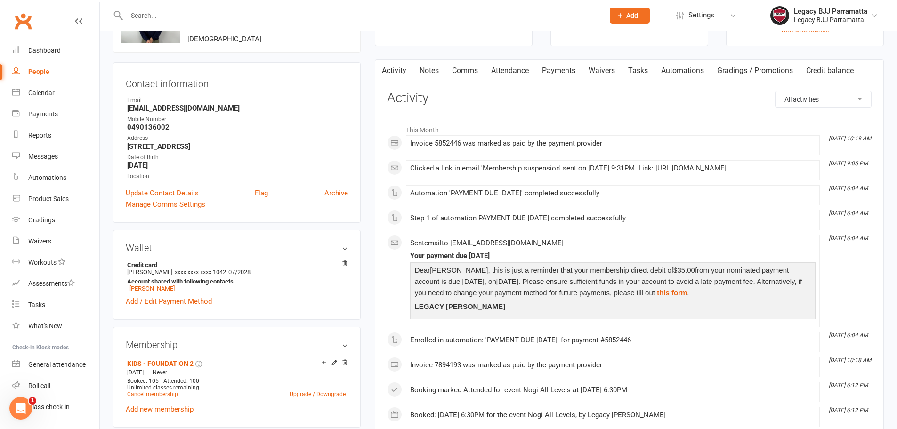
scroll to position [47, 0]
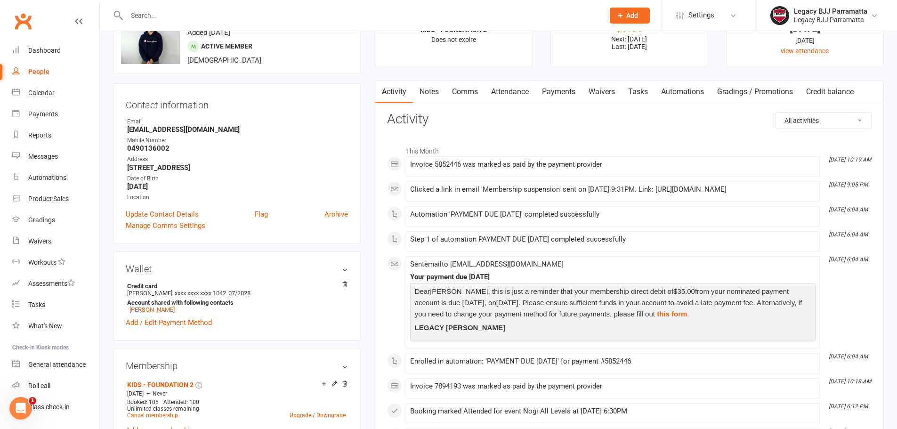
click at [570, 97] on link "Payments" at bounding box center [558, 92] width 47 height 22
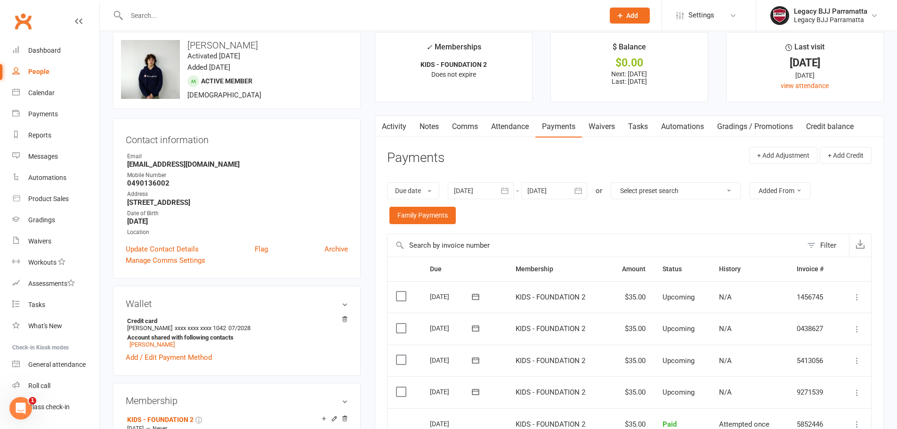
scroll to position [47, 0]
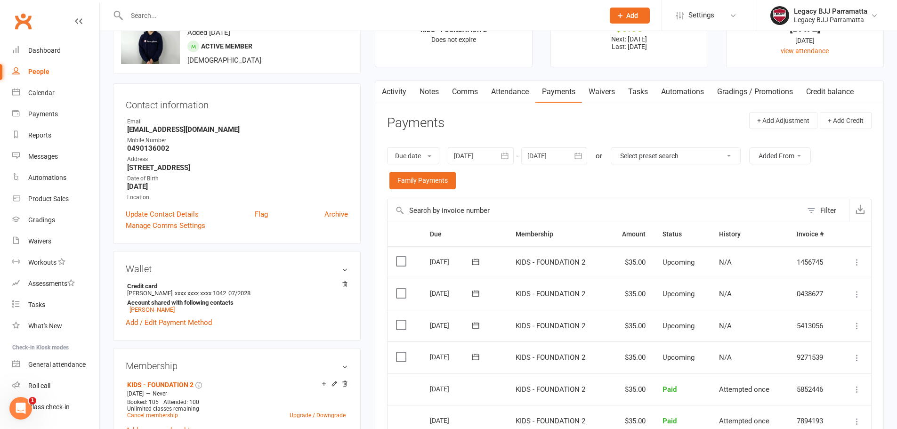
click at [597, 94] on link "Waivers" at bounding box center [602, 92] width 40 height 22
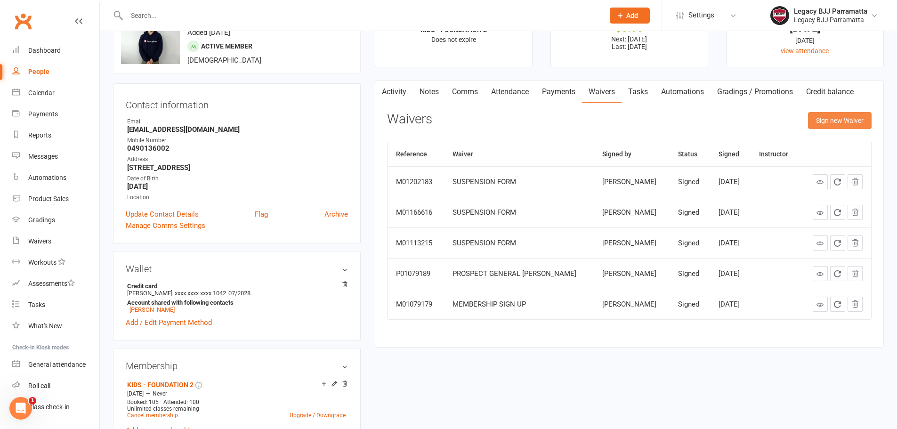
click at [824, 123] on button "Sign new Waiver" at bounding box center [840, 120] width 64 height 17
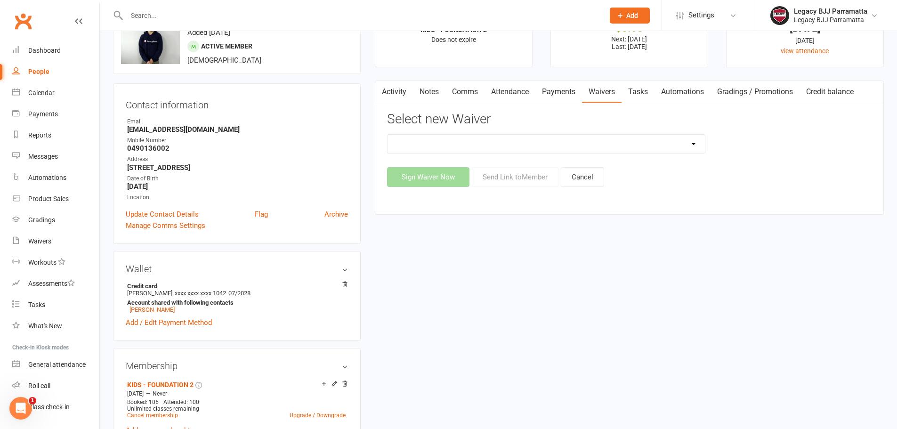
click at [491, 136] on select "❌ CANCELLATION FORM ✅ MEMBERSHIP SIGN UP 💲 NEW PAYMENT METHOD ⚠️ PROSPECT GENER…" at bounding box center [545, 144] width 317 height 19
select select "11484"
click at [387, 135] on select "❌ CANCELLATION FORM ✅ MEMBERSHIP SIGN UP 💲 NEW PAYMENT METHOD ⚠️ PROSPECT GENER…" at bounding box center [545, 144] width 317 height 19
click at [448, 180] on button "Sign Waiver Now" at bounding box center [428, 177] width 82 height 20
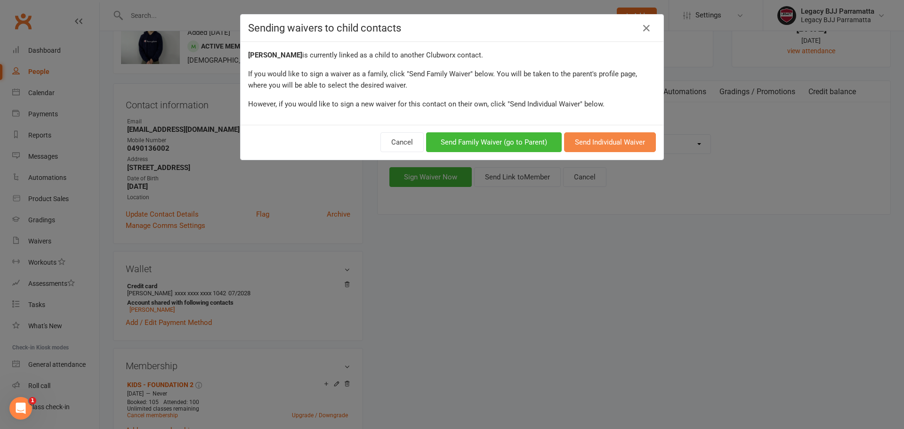
click at [603, 145] on button "Send Individual Waiver" at bounding box center [610, 142] width 92 height 20
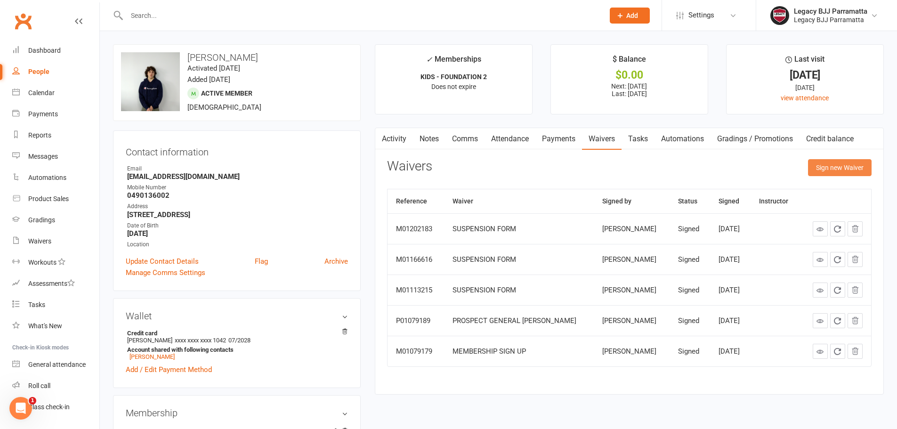
click at [821, 167] on button "Sign new Waiver" at bounding box center [840, 167] width 64 height 17
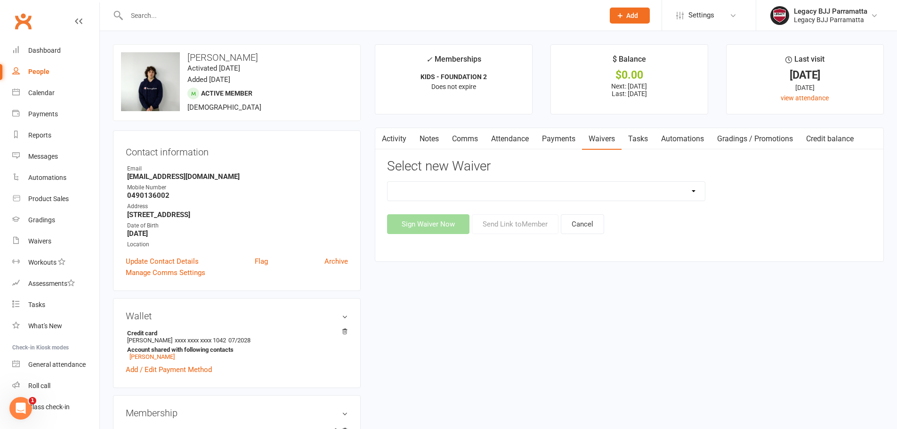
click at [561, 193] on select "❌ CANCELLATION FORM ✅ MEMBERSHIP SIGN UP 💲 NEW PAYMENT METHOD ⚠️ PROSPECT GENER…" at bounding box center [545, 191] width 317 height 19
select select "11484"
click at [387, 182] on select "❌ CANCELLATION FORM ✅ MEMBERSHIP SIGN UP 💲 NEW PAYMENT METHOD ⚠️ PROSPECT GENER…" at bounding box center [545, 191] width 317 height 19
click at [529, 233] on button "Send Link to Member" at bounding box center [515, 224] width 87 height 20
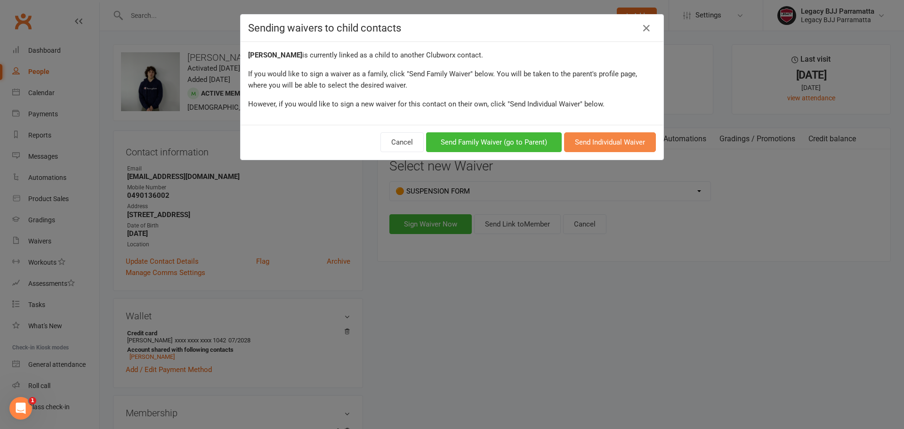
click at [607, 141] on button "Send Individual Waiver" at bounding box center [610, 142] width 92 height 20
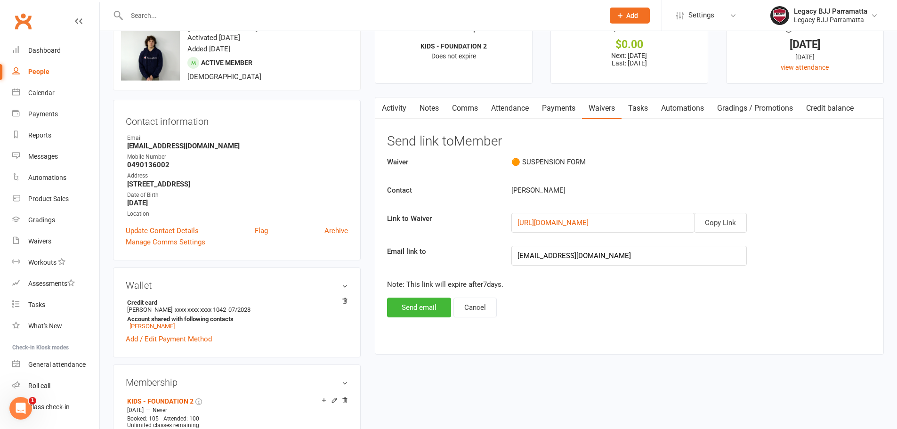
scroll to position [47, 0]
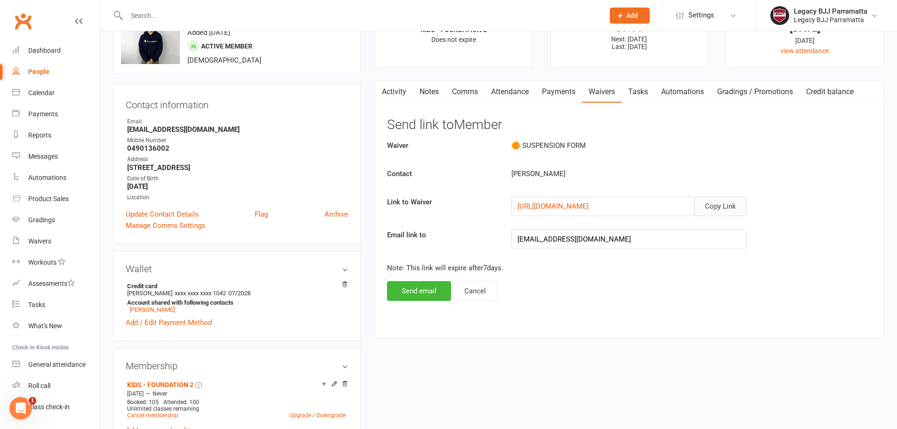
drag, startPoint x: 722, startPoint y: 210, endPoint x: 700, endPoint y: 215, distance: 22.6
click at [722, 210] on button "Copy Link" at bounding box center [720, 206] width 53 height 20
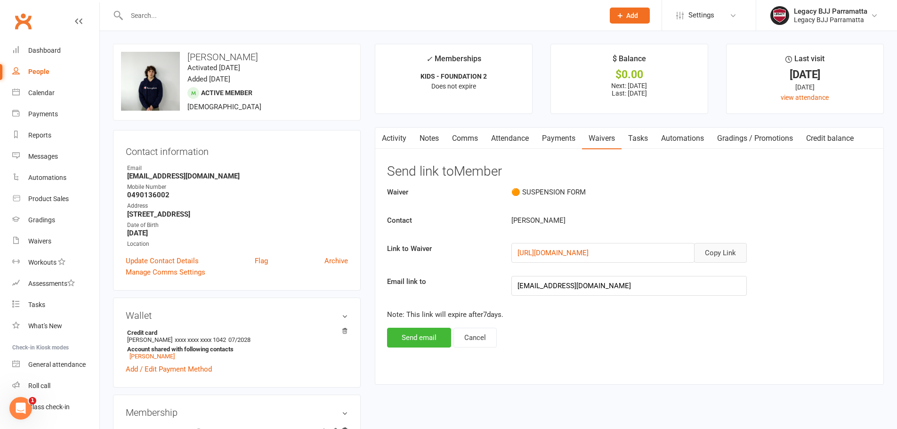
scroll to position [0, 0]
click at [54, 50] on div "Dashboard" at bounding box center [44, 51] width 32 height 8
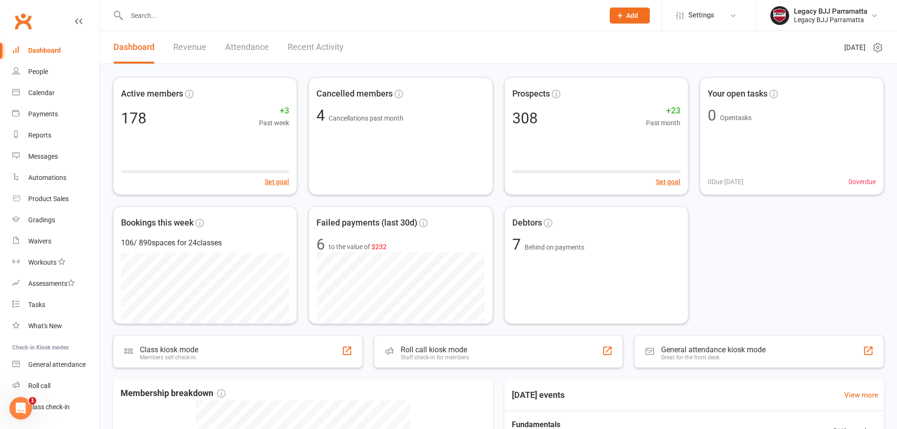
click at [225, 23] on div at bounding box center [355, 15] width 484 height 31
click at [218, 18] on input "text" at bounding box center [360, 15] width 473 height 13
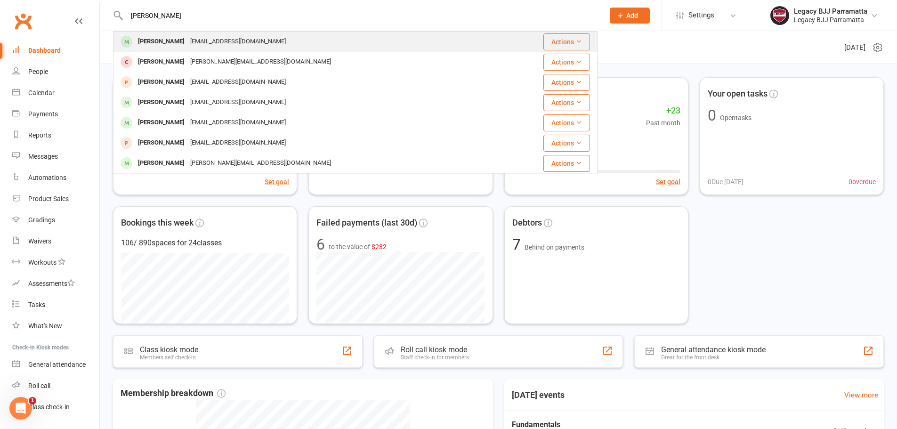
type input "[PERSON_NAME]"
click at [190, 41] on div "[EMAIL_ADDRESS][DOMAIN_NAME]" at bounding box center [237, 42] width 101 height 14
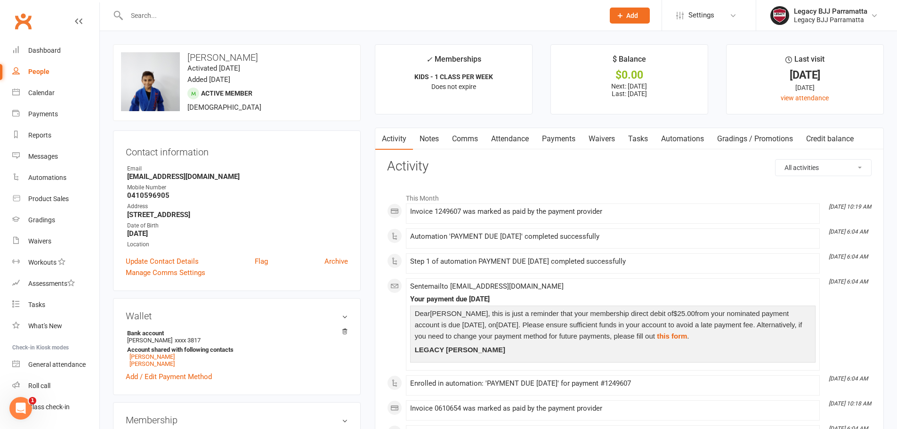
click at [518, 137] on link "Attendance" at bounding box center [509, 139] width 51 height 22
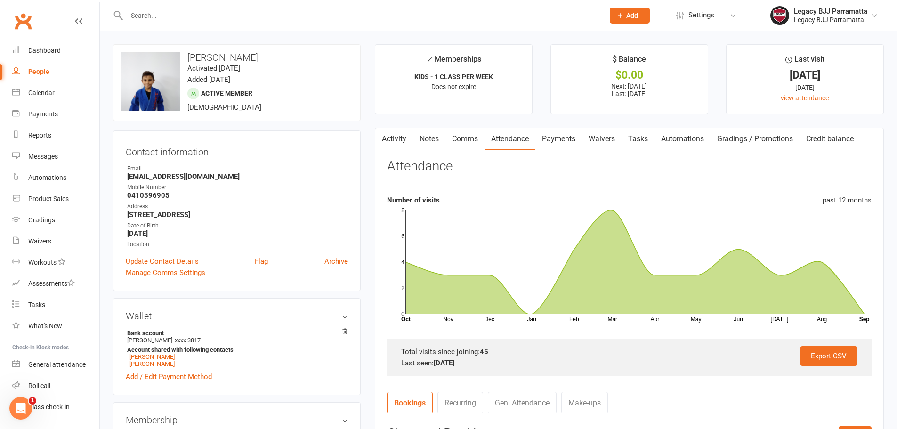
click at [564, 142] on link "Payments" at bounding box center [558, 139] width 47 height 22
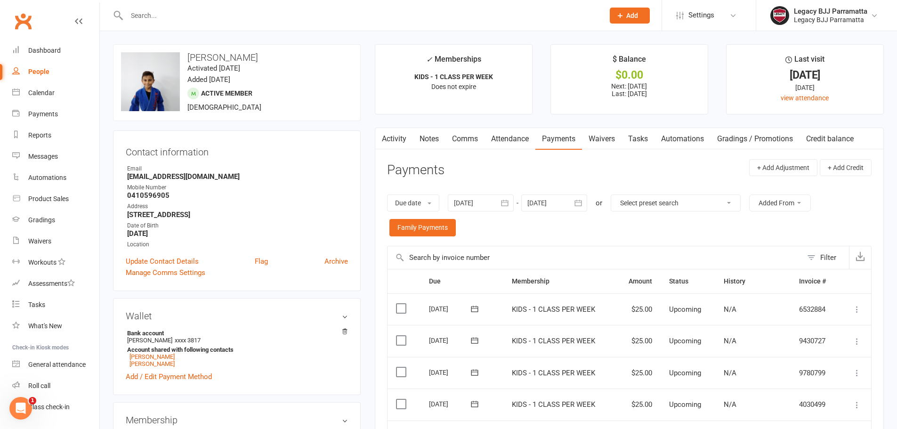
click at [615, 139] on link "Waivers" at bounding box center [602, 139] width 40 height 22
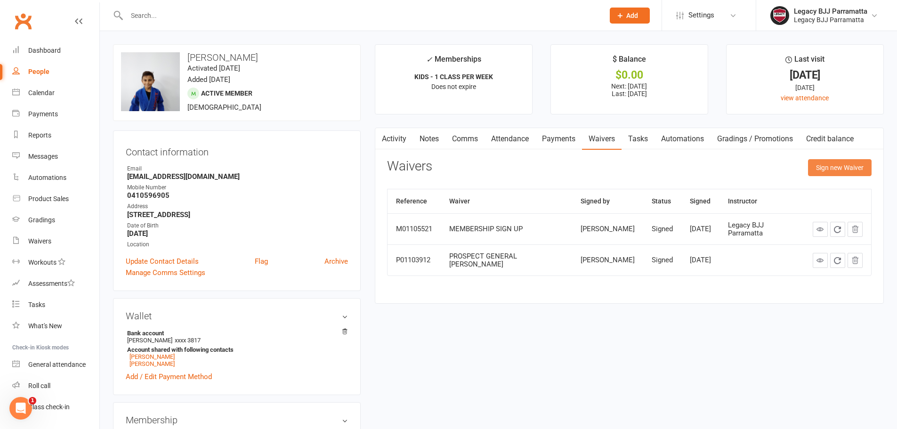
click at [818, 169] on button "Sign new Waiver" at bounding box center [840, 167] width 64 height 17
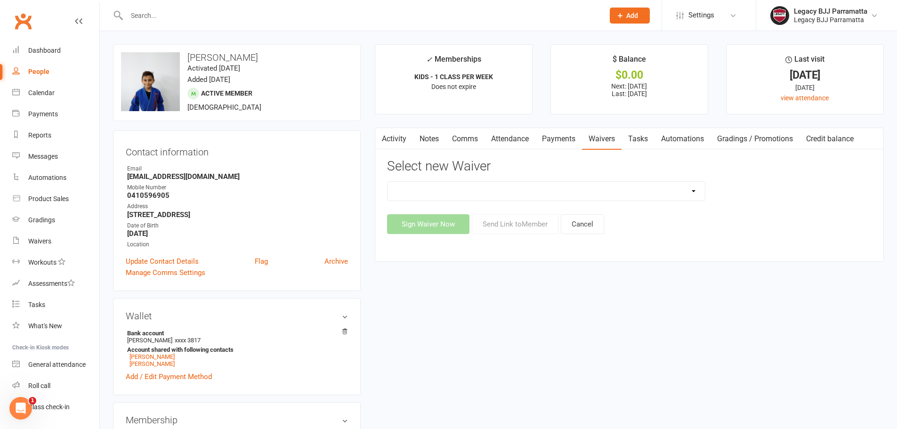
click at [602, 190] on select "❌ CANCELLATION FORM ✅ MEMBERSHIP SIGN UP 💲 NEW PAYMENT METHOD ⚠️ PROSPECT GENER…" at bounding box center [545, 191] width 317 height 19
select select "11484"
click at [387, 182] on select "❌ CANCELLATION FORM ✅ MEMBERSHIP SIGN UP 💲 NEW PAYMENT METHOD ⚠️ PROSPECT GENER…" at bounding box center [545, 191] width 317 height 19
click at [513, 223] on button "Send Link to Member" at bounding box center [515, 224] width 87 height 20
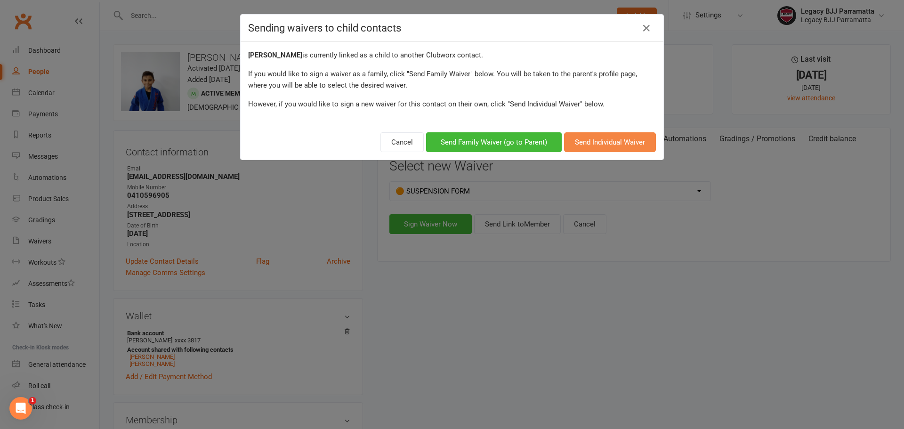
click at [613, 143] on button "Send Individual Waiver" at bounding box center [610, 142] width 92 height 20
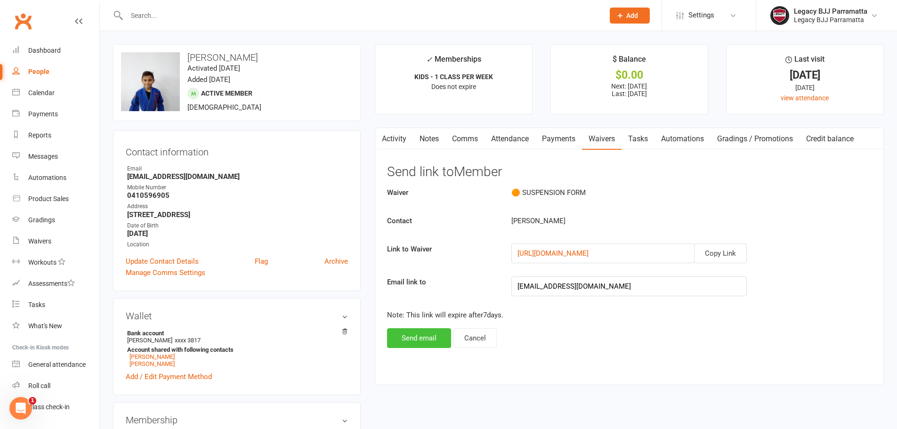
click at [441, 338] on button "Send email" at bounding box center [419, 338] width 64 height 20
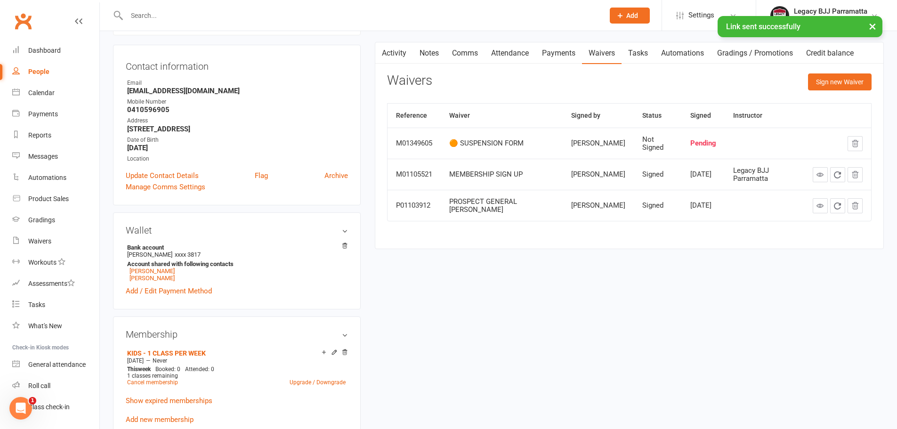
scroll to position [94, 0]
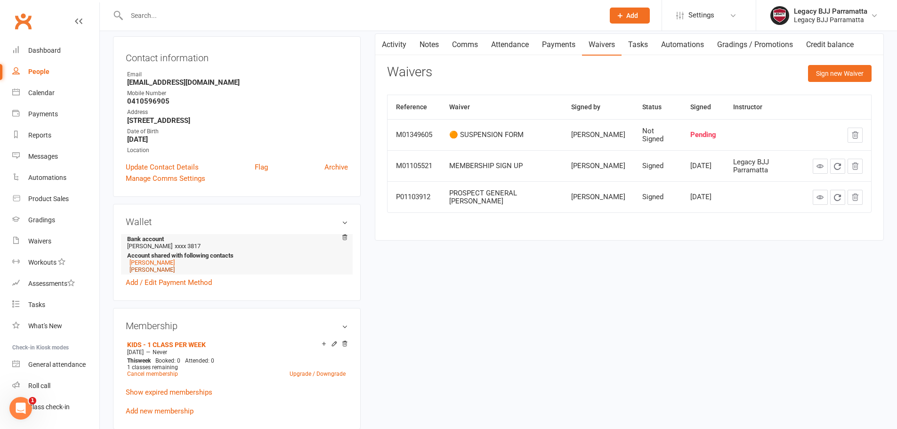
click at [159, 270] on link "[PERSON_NAME]" at bounding box center [151, 269] width 45 height 7
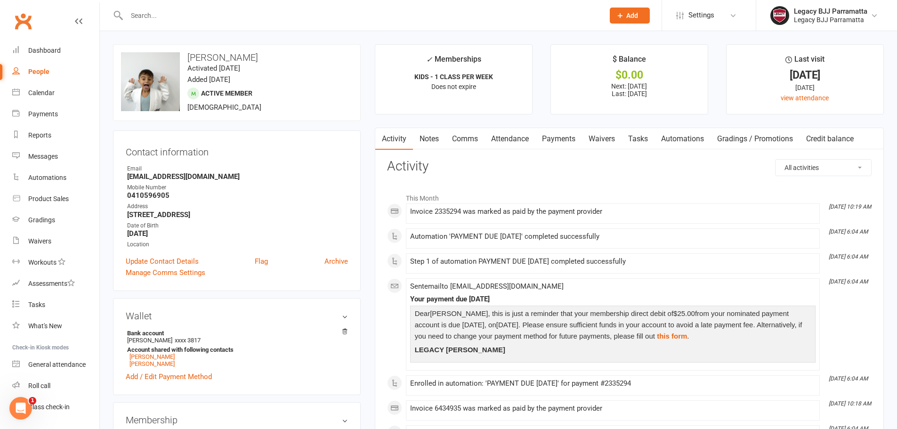
click at [595, 136] on link "Waivers" at bounding box center [602, 139] width 40 height 22
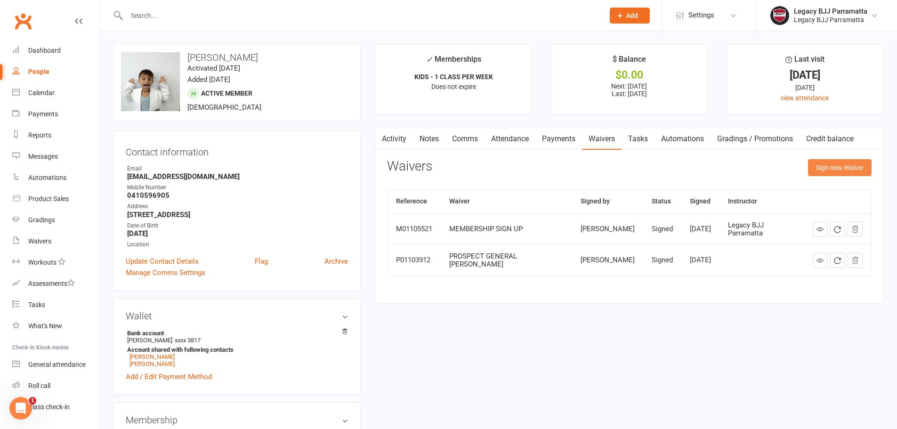
click at [834, 165] on button "Sign new Waiver" at bounding box center [840, 167] width 64 height 17
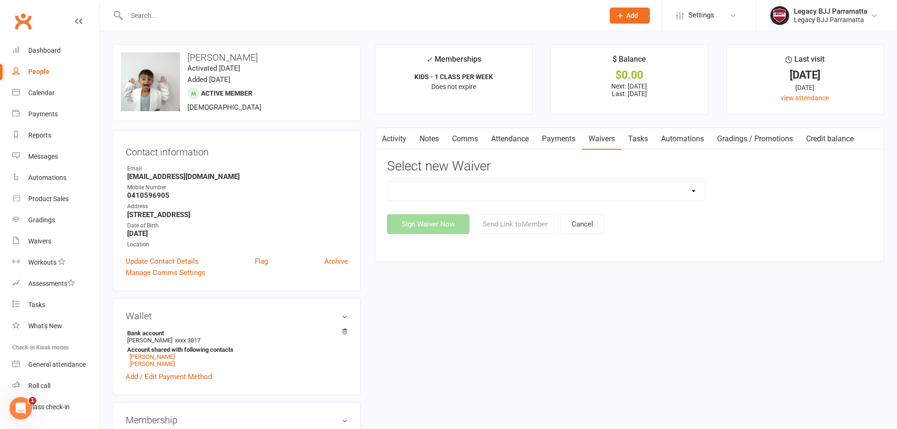
click at [563, 195] on select "❌ CANCELLATION FORM ✅ MEMBERSHIP SIGN UP 💲 NEW PAYMENT METHOD ⚠️ PROSPECT GENER…" at bounding box center [545, 191] width 317 height 19
select select "11484"
click at [387, 182] on select "❌ CANCELLATION FORM ✅ MEMBERSHIP SIGN UP 💲 NEW PAYMENT METHOD ⚠️ PROSPECT GENER…" at bounding box center [545, 191] width 317 height 19
click at [519, 224] on button "Send Link to Member" at bounding box center [515, 224] width 87 height 20
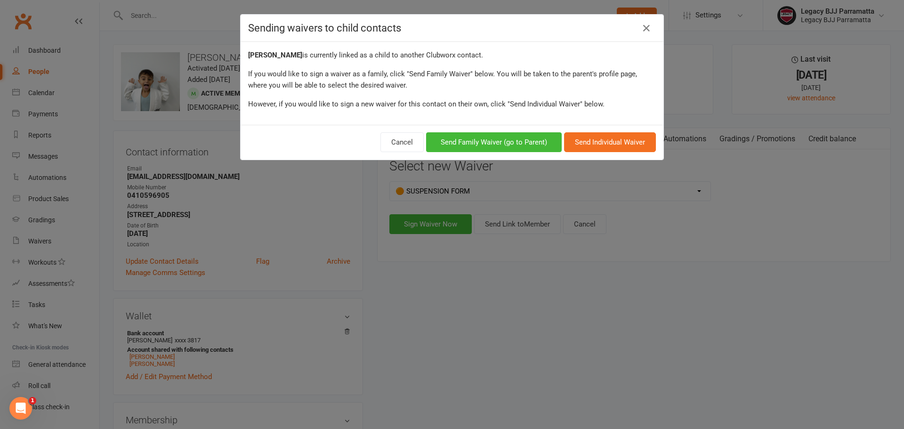
click at [602, 132] on div "Cancel Send Family Waiver (go to Parent) Send Individual Waiver" at bounding box center [452, 142] width 423 height 35
click at [610, 144] on button "Send Individual Waiver" at bounding box center [610, 142] width 92 height 20
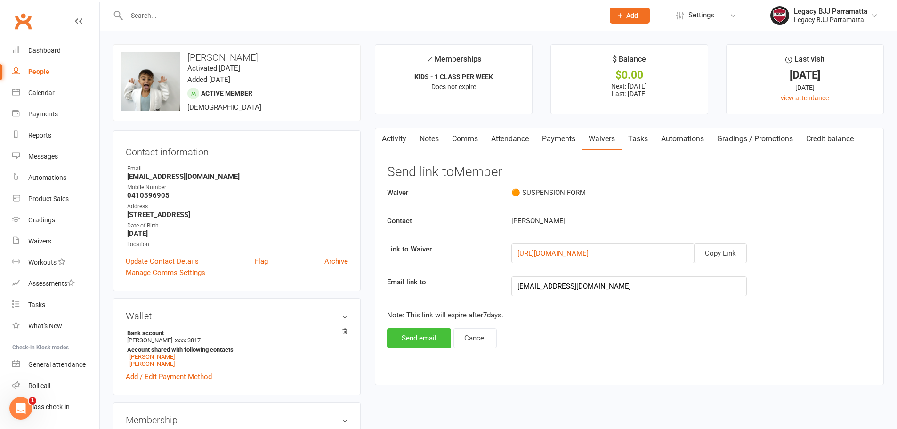
click at [436, 338] on button "Send email" at bounding box center [419, 338] width 64 height 20
